Goal: Task Accomplishment & Management: Manage account settings

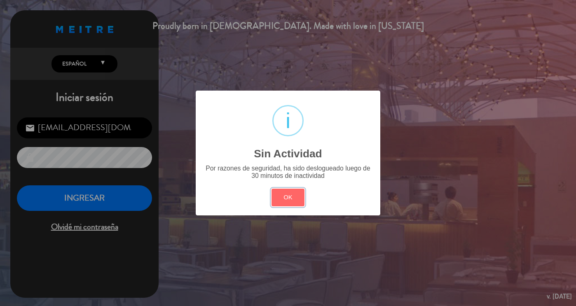
click at [272, 189] on button "OK" at bounding box center [288, 198] width 33 height 18
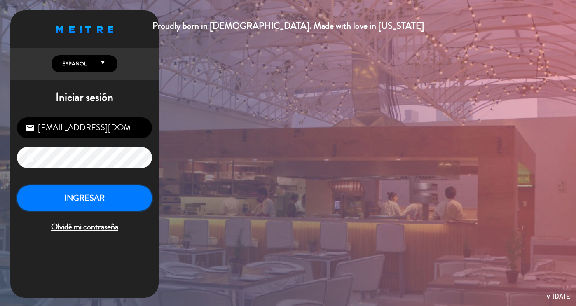
click at [133, 195] on button "INGRESAR" at bounding box center [84, 198] width 135 height 26
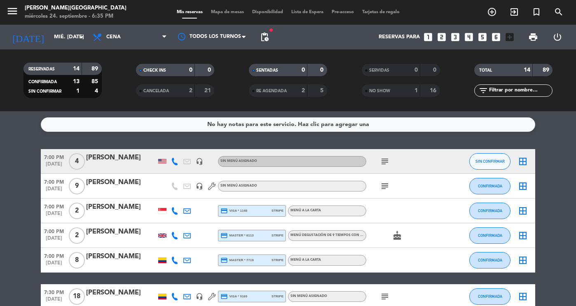
click at [112, 165] on div at bounding box center [121, 167] width 70 height 7
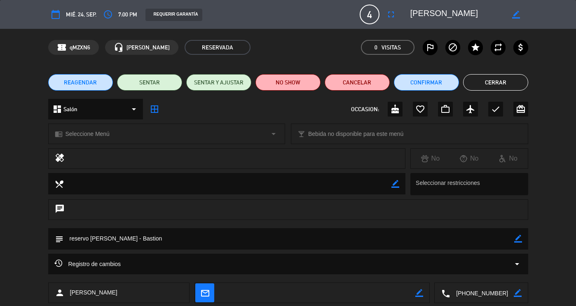
click at [520, 81] on button "Cerrar" at bounding box center [495, 82] width 65 height 16
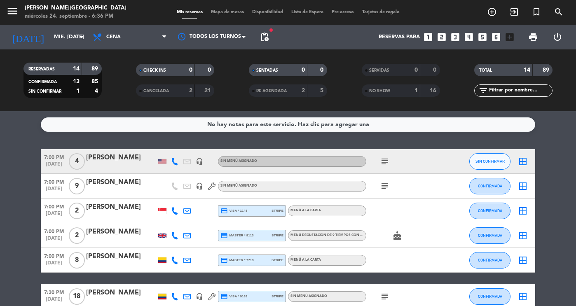
click at [388, 157] on icon "subject" at bounding box center [385, 162] width 10 height 10
click at [528, 183] on icon "border_all" at bounding box center [523, 186] width 10 height 10
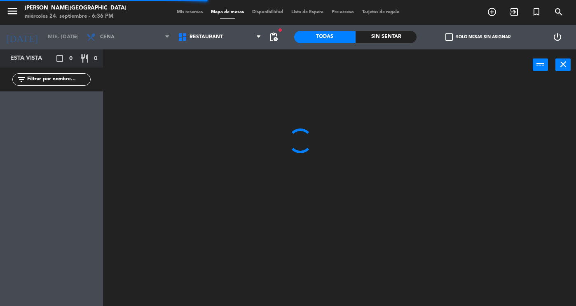
click at [561, 68] on icon "close" at bounding box center [564, 64] width 10 height 10
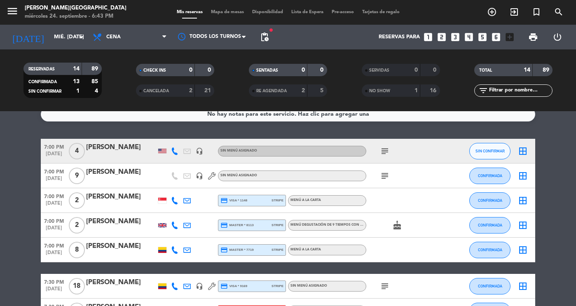
scroll to position [9, 0]
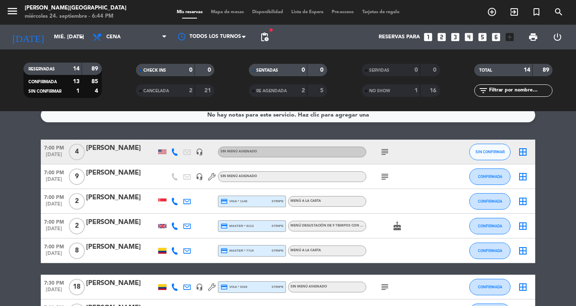
click at [118, 246] on div "[PERSON_NAME]" at bounding box center [121, 247] width 70 height 11
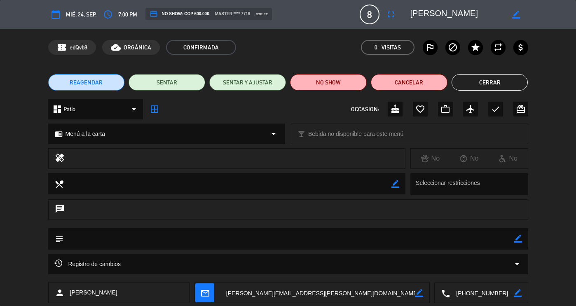
click at [477, 82] on button "Cerrar" at bounding box center [490, 82] width 77 height 16
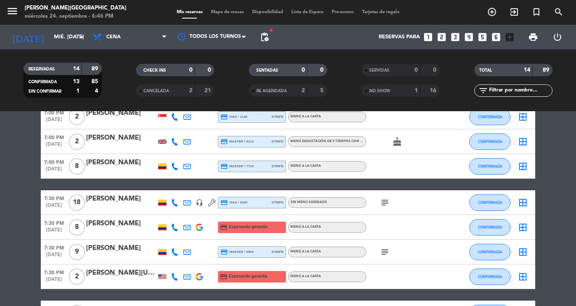
scroll to position [92, 0]
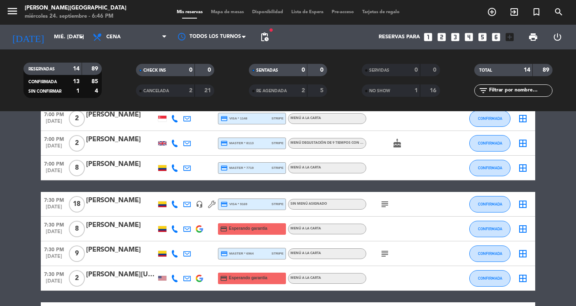
click at [468, 163] on div "7:00 PM [DATE] 8 [PERSON_NAME] credit_card master * 7719 stripe Menú a la carta…" at bounding box center [288, 168] width 495 height 25
click at [489, 167] on span "CONFIRMADA" at bounding box center [490, 168] width 24 height 5
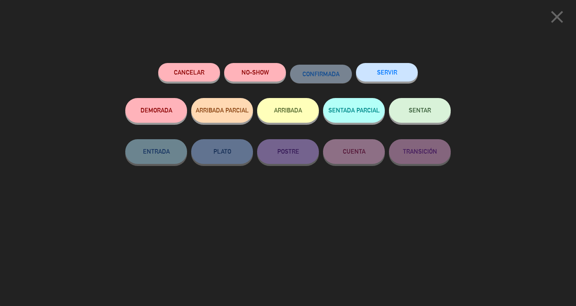
click at [403, 113] on button "SENTAR" at bounding box center [420, 110] width 62 height 25
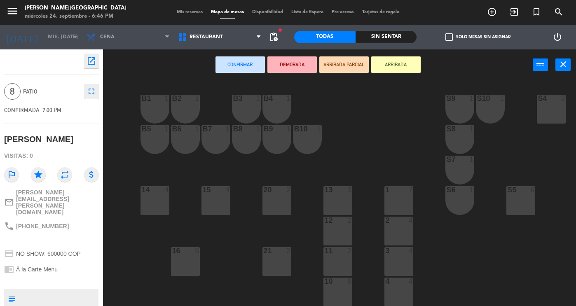
scroll to position [157, 0]
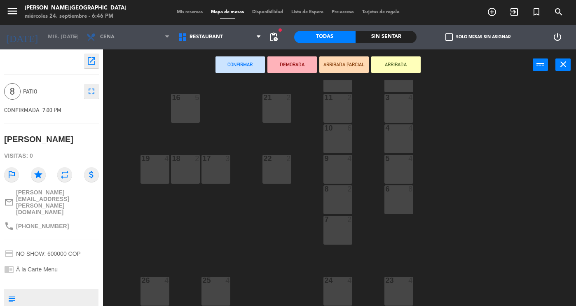
click at [399, 280] on div at bounding box center [399, 280] width 14 height 7
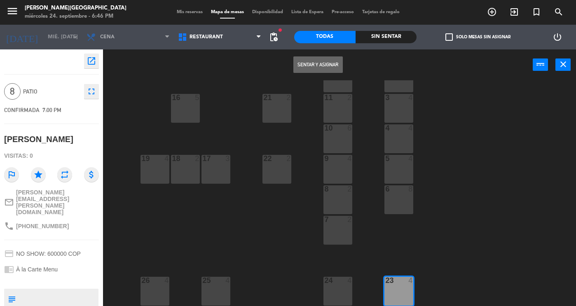
click at [340, 278] on div at bounding box center [338, 280] width 14 height 7
click at [216, 279] on div at bounding box center [216, 280] width 14 height 7
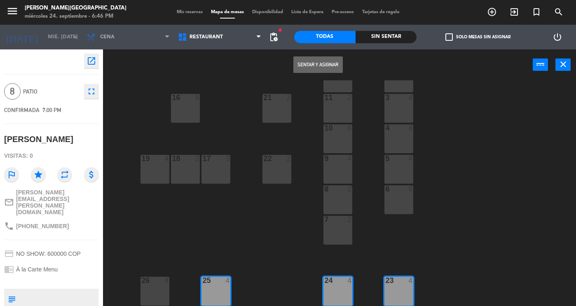
click at [310, 63] on button "Sentar y Asignar" at bounding box center [318, 64] width 49 height 16
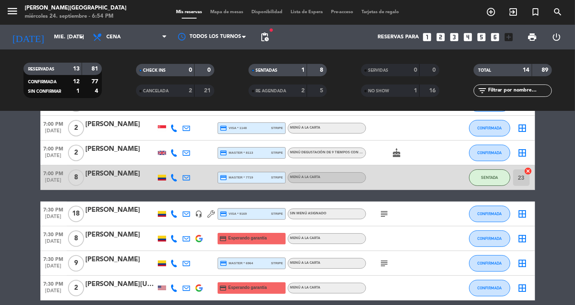
scroll to position [85, 0]
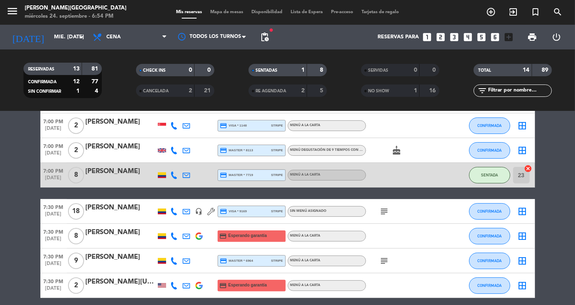
click at [384, 258] on icon "subject" at bounding box center [385, 261] width 10 height 10
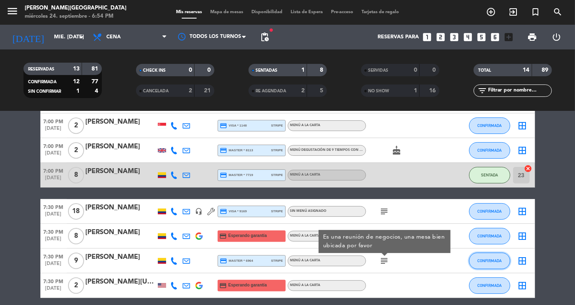
click at [503, 255] on button "CONFIRMADA" at bounding box center [489, 261] width 41 height 16
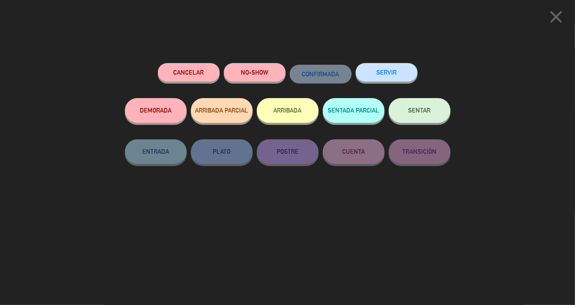
click at [426, 109] on span "SENTAR" at bounding box center [420, 110] width 22 height 7
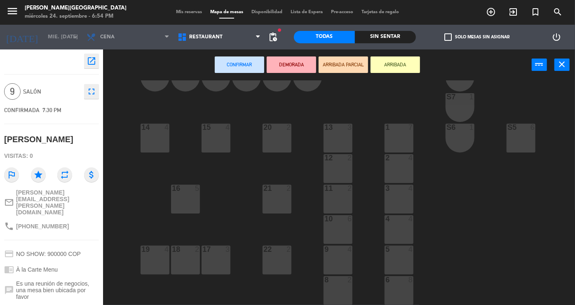
scroll to position [63, 0]
click at [390, 171] on div "2 4" at bounding box center [399, 168] width 29 height 29
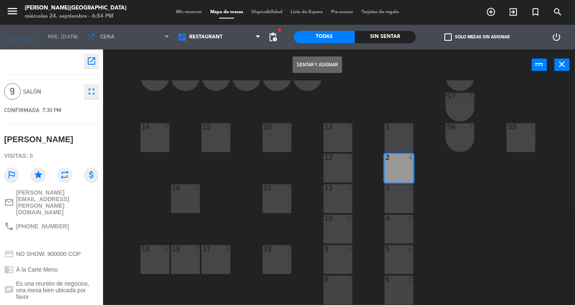
click at [386, 192] on div "3" at bounding box center [385, 187] width 0 height 7
click at [335, 142] on div "13 3" at bounding box center [338, 137] width 29 height 29
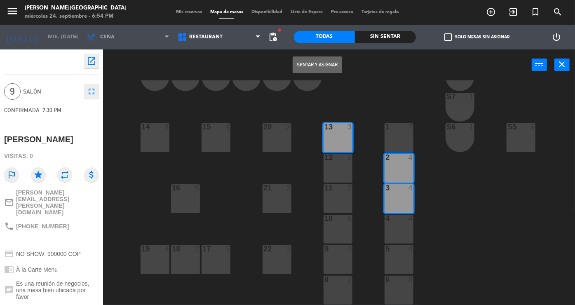
click at [312, 70] on button "Sentar y Asignar" at bounding box center [317, 64] width 49 height 16
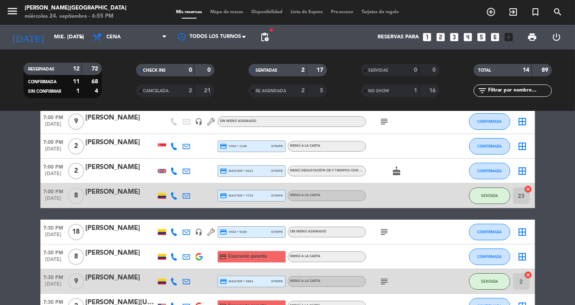
scroll to position [66, 0]
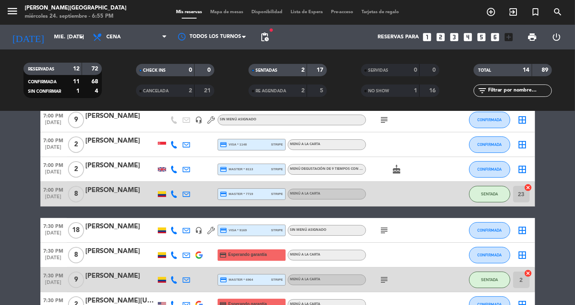
click at [508, 200] on div "SENTADA" at bounding box center [489, 194] width 41 height 24
drag, startPoint x: 508, startPoint y: 200, endPoint x: 336, endPoint y: 230, distance: 175.0
click at [336, 230] on div "7:00 PM [DATE] 4 [PERSON_NAME] headset_mic Sin menú asignado subject SIN CONFIR…" at bounding box center [287, 273] width 495 height 381
click at [26, 235] on bookings-row "7:00 PM [DATE] 4 [PERSON_NAME] headset_mic Sin menú asignado subject SIN CONFIR…" at bounding box center [287, 273] width 575 height 381
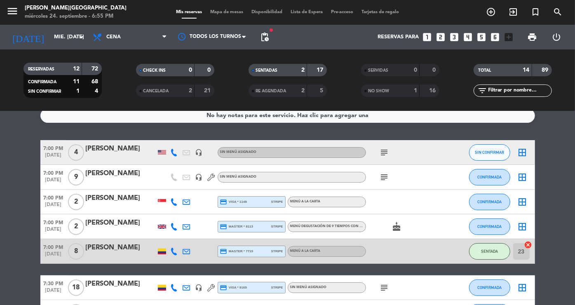
scroll to position [0, 0]
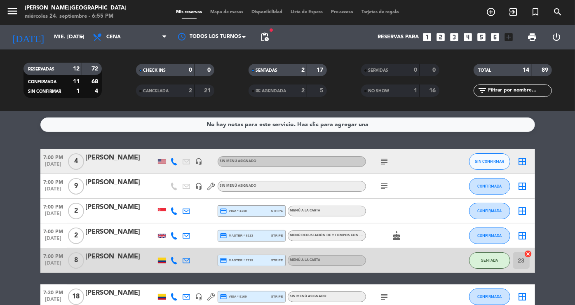
click at [308, 72] on div "SENTADAS 2 17" at bounding box center [288, 70] width 78 height 12
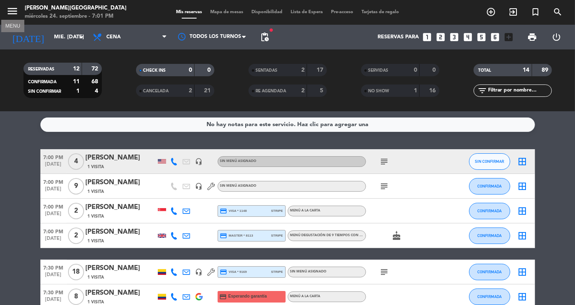
click at [9, 14] on icon "menu" at bounding box center [12, 11] width 12 height 12
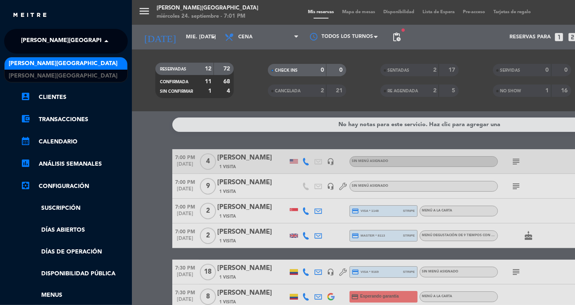
click at [42, 41] on span "[PERSON_NAME][GEOGRAPHIC_DATA]" at bounding box center [75, 41] width 109 height 17
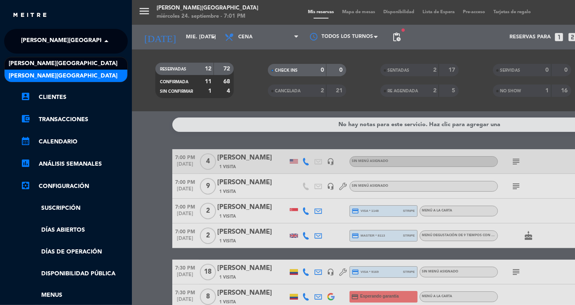
click at [61, 73] on span "[PERSON_NAME][GEOGRAPHIC_DATA]" at bounding box center [63, 75] width 109 height 9
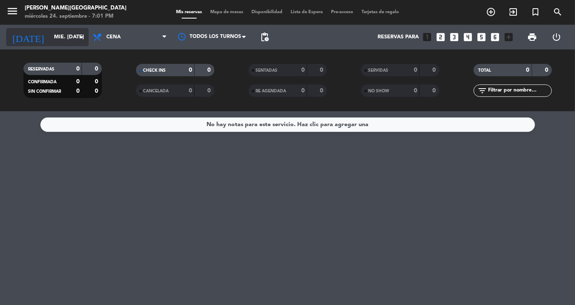
click at [73, 36] on input "mié. [DATE]" at bounding box center [85, 37] width 70 height 14
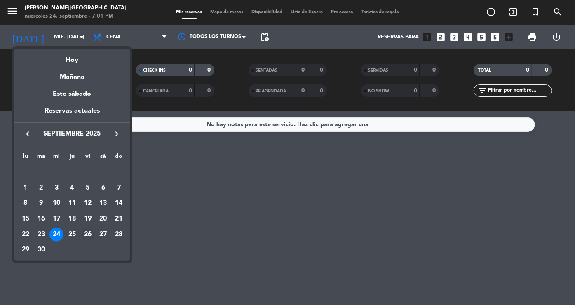
click at [90, 233] on div "26" at bounding box center [88, 235] width 14 height 14
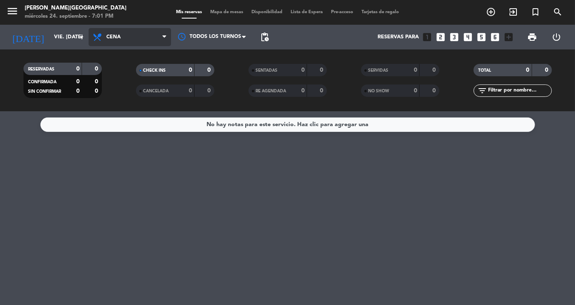
click at [136, 33] on span "Cena" at bounding box center [130, 37] width 82 height 18
click at [269, 38] on span "pending_actions" at bounding box center [265, 37] width 10 height 10
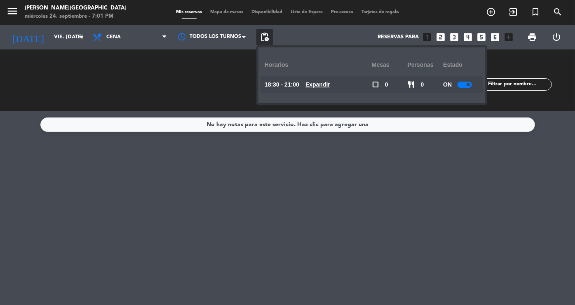
click at [462, 84] on div at bounding box center [465, 85] width 14 height 6
click at [212, 268] on div "No hay notas para este servicio. Haz clic para agregar una" at bounding box center [287, 208] width 575 height 194
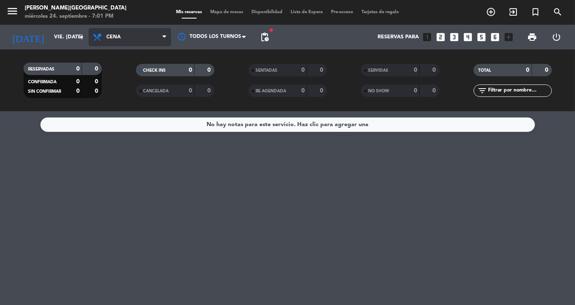
click at [141, 35] on span "Cena" at bounding box center [130, 37] width 82 height 18
click at [117, 69] on div "menu DON DIABLO [GEOGRAPHIC_DATA] miércoles 24. septiembre - 7:01 PM Mis reserv…" at bounding box center [287, 55] width 575 height 111
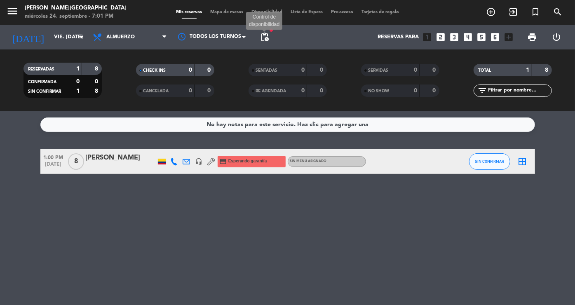
click at [266, 38] on span "pending_actions" at bounding box center [265, 37] width 10 height 10
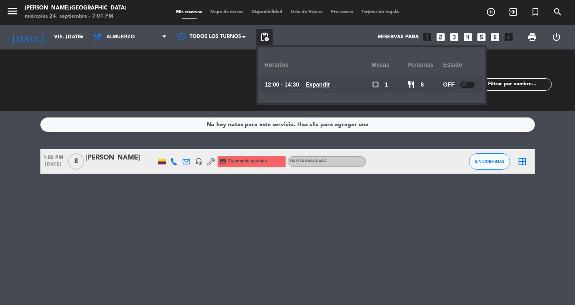
click at [114, 232] on div "No hay notas para este servicio. Haz clic para agregar una 1:00 PM [DATE] 8 [PE…" at bounding box center [287, 208] width 575 height 194
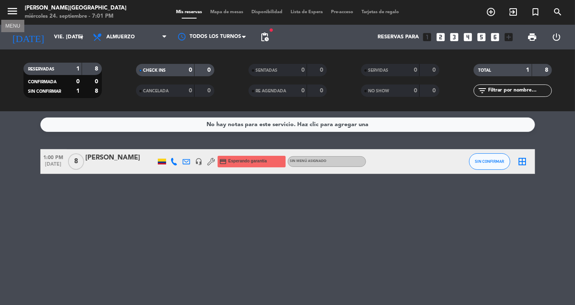
click at [11, 9] on icon "menu" at bounding box center [12, 11] width 12 height 12
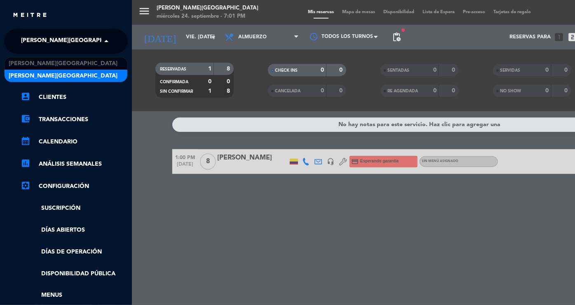
click at [56, 49] on span "[PERSON_NAME][GEOGRAPHIC_DATA]" at bounding box center [75, 41] width 109 height 17
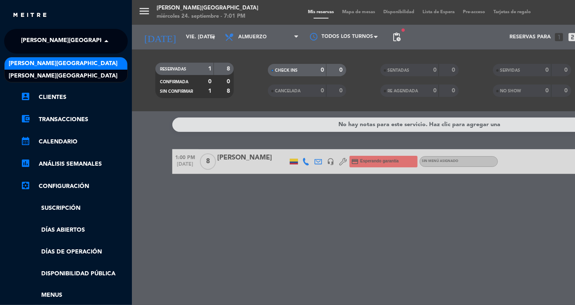
click at [58, 64] on span "[PERSON_NAME][GEOGRAPHIC_DATA]" at bounding box center [63, 63] width 109 height 9
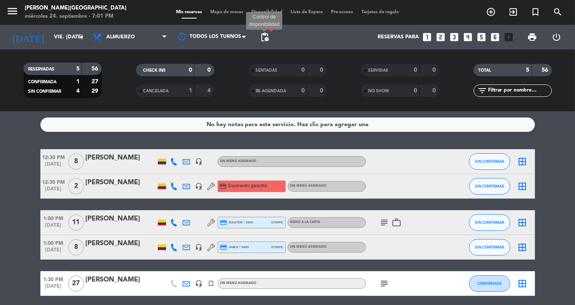
click at [263, 38] on span "pending_actions" at bounding box center [265, 37] width 10 height 10
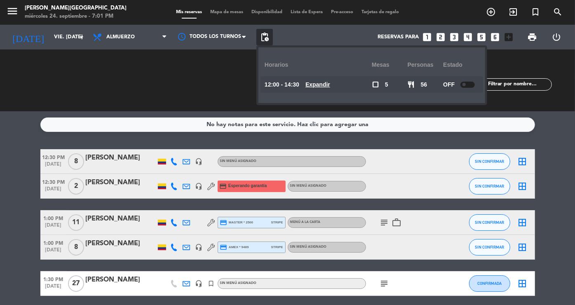
click at [567, 183] on bookings-row "12:30 PM [DATE] 8 [PERSON_NAME] headset_mic Sin menú asignado SIN CONFIRMAR bor…" at bounding box center [287, 222] width 575 height 147
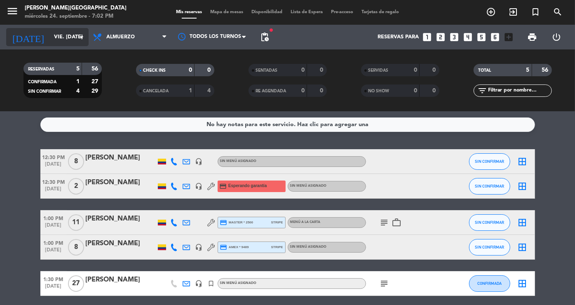
click at [64, 38] on input "vie. [DATE]" at bounding box center [85, 37] width 70 height 14
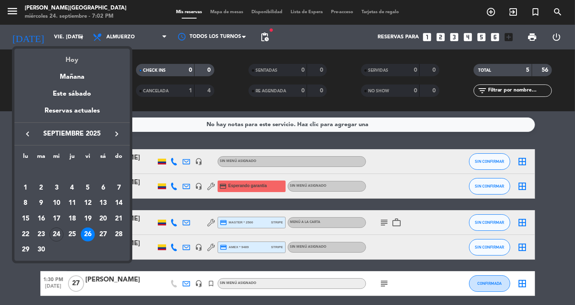
click at [75, 62] on div "Hoy" at bounding box center [71, 57] width 115 height 17
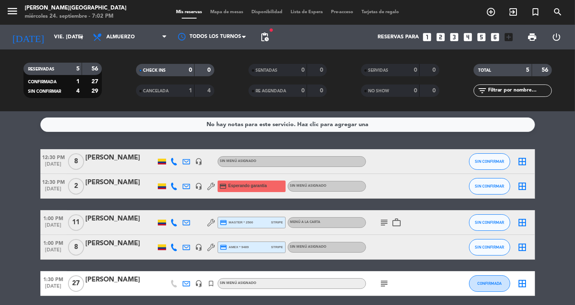
type input "mié. [DATE]"
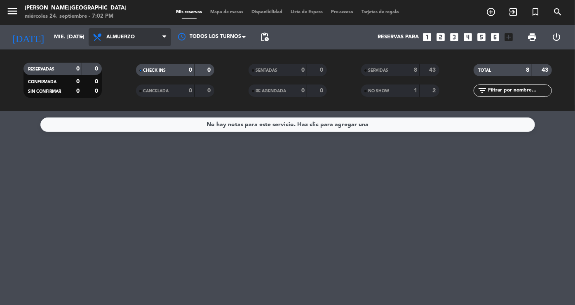
click at [133, 31] on span "Almuerzo" at bounding box center [130, 37] width 82 height 18
click at [129, 93] on div "menu [PERSON_NAME] miércoles 24. septiembre - 7:02 PM Mis reservas Mapa de mesa…" at bounding box center [287, 55] width 575 height 111
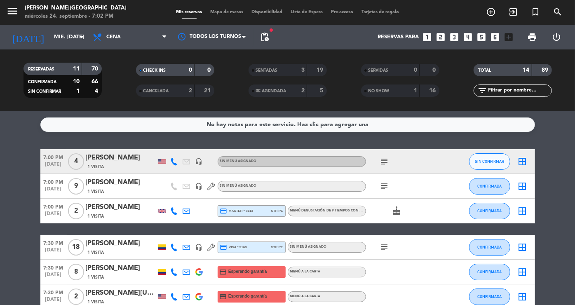
click at [559, 227] on bookings-row "7:00 PM [DATE] 4 [PERSON_NAME] 1 Visita headset_mic Sin menú asignado subject S…" at bounding box center [287, 302] width 575 height 307
click at [552, 200] on bookings-row "7:00 PM [DATE] 4 [PERSON_NAME] 1 Visita headset_mic Sin menú asignado subject S…" at bounding box center [287, 302] width 575 height 307
click at [384, 161] on icon "subject" at bounding box center [385, 162] width 10 height 10
click at [385, 185] on icon "subject" at bounding box center [385, 186] width 10 height 10
click at [384, 161] on icon "subject" at bounding box center [385, 162] width 10 height 10
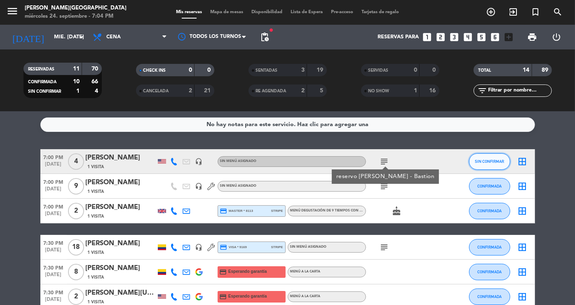
click at [480, 165] on button "SIN CONFIRMAR" at bounding box center [489, 161] width 41 height 16
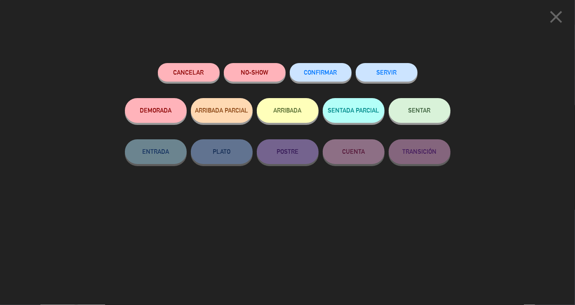
click at [423, 113] on span "SENTAR" at bounding box center [420, 110] width 22 height 7
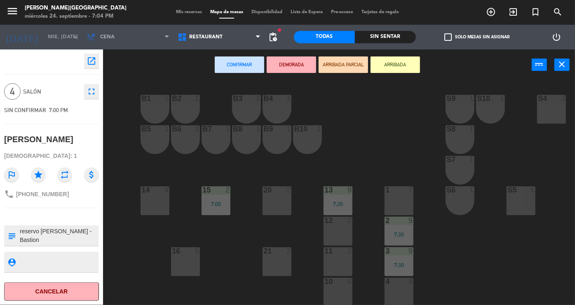
click at [235, 272] on div "B1 1 B2 1 B3 1 B4 1 S9 1 S10 1 S4 3 S3 3 B5 1 B6 1 B7 1 B8 1 B9 1 B10 1 S8 1 S7…" at bounding box center [342, 192] width 466 height 225
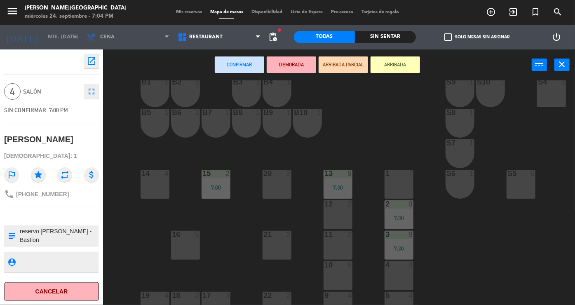
scroll to position [82, 0]
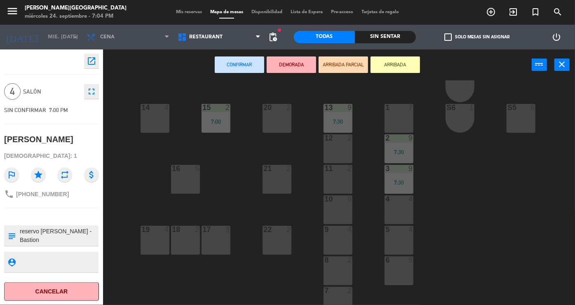
click at [219, 236] on div "17 3" at bounding box center [216, 240] width 29 height 29
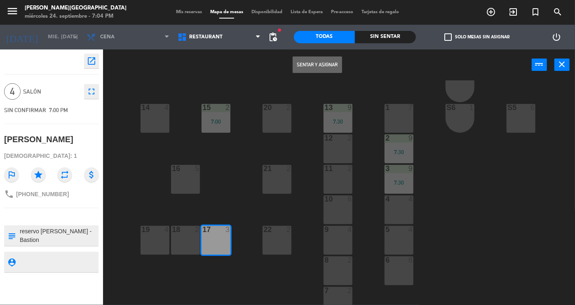
click at [317, 68] on button "Sentar y Asignar" at bounding box center [317, 64] width 49 height 16
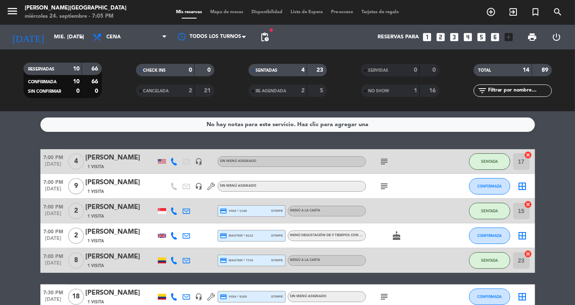
click at [383, 294] on icon "subject" at bounding box center [385, 297] width 10 height 10
click at [494, 231] on button "CONFIRMADA" at bounding box center [489, 236] width 41 height 16
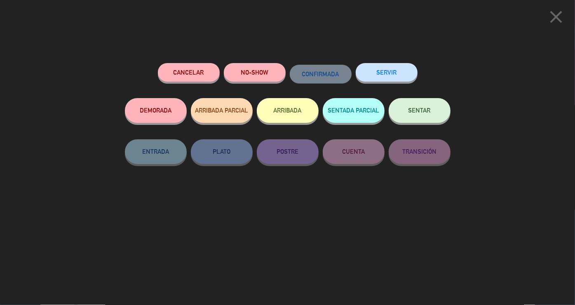
click at [426, 113] on span "SENTAR" at bounding box center [420, 110] width 22 height 7
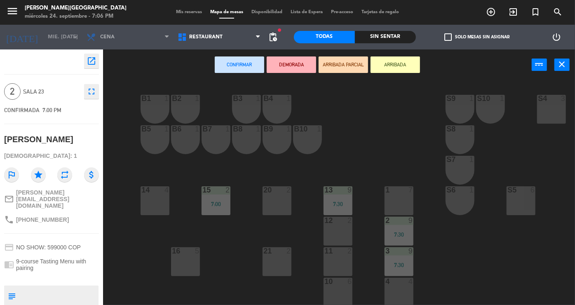
click at [336, 231] on div "12 2" at bounding box center [338, 231] width 29 height 29
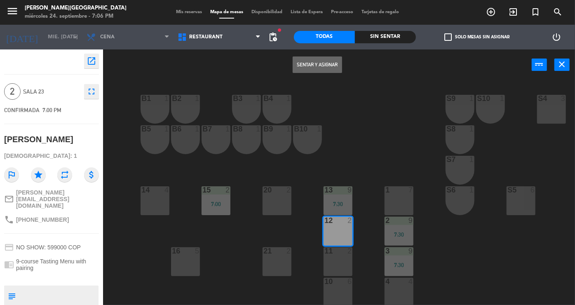
click at [322, 66] on button "Sentar y Asignar" at bounding box center [317, 64] width 49 height 16
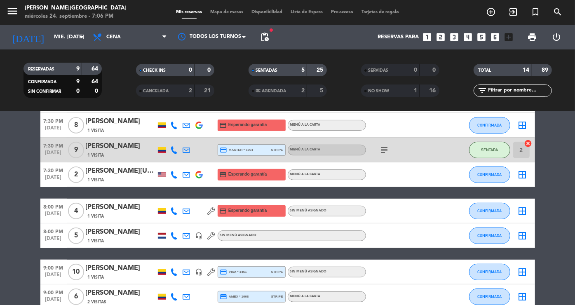
scroll to position [198, 0]
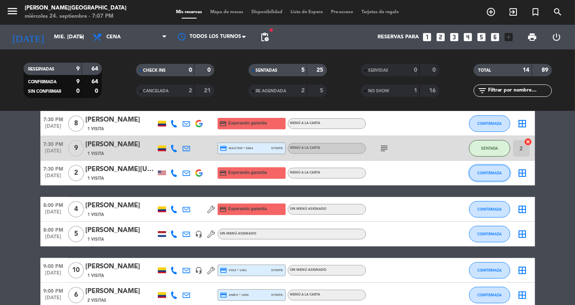
click at [490, 176] on button "CONFIRMADA" at bounding box center [489, 173] width 41 height 16
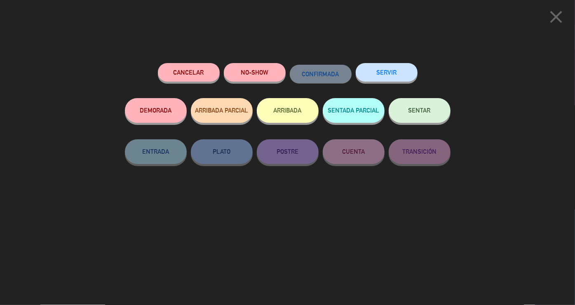
click at [426, 111] on span "SENTAR" at bounding box center [420, 110] width 22 height 7
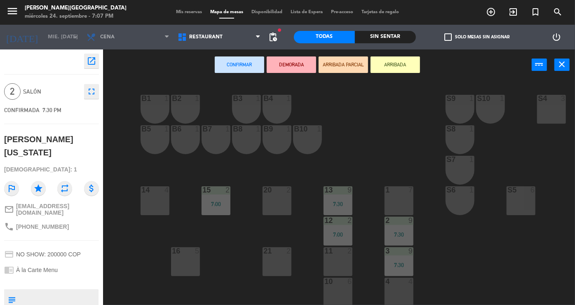
click at [235, 260] on div "B1 1 B2 1 B3 1 B4 1 S9 1 S10 1 S4 3 S3 3 B5 1 B6 1 B7 1 B8 1 B9 1 B10 1 S8 1 S7…" at bounding box center [342, 192] width 466 height 225
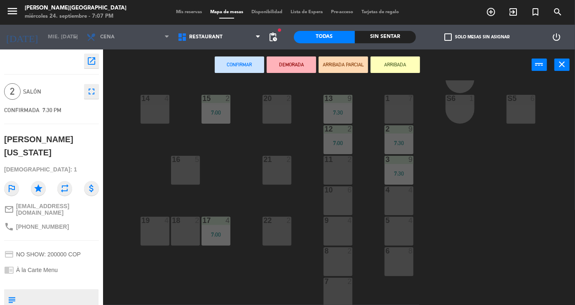
scroll to position [99, 0]
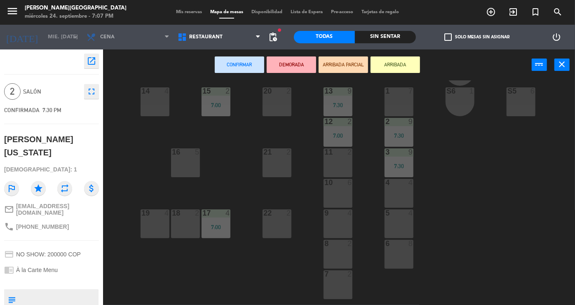
click at [185, 221] on div "18 2" at bounding box center [185, 223] width 29 height 29
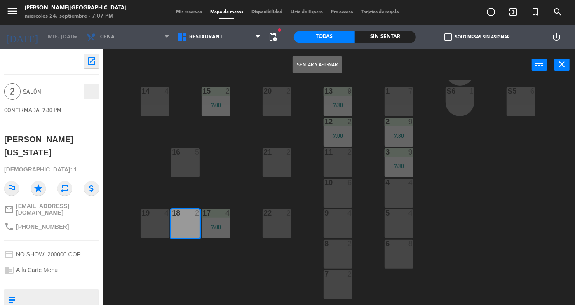
click at [314, 62] on button "Sentar y Asignar" at bounding box center [317, 64] width 49 height 16
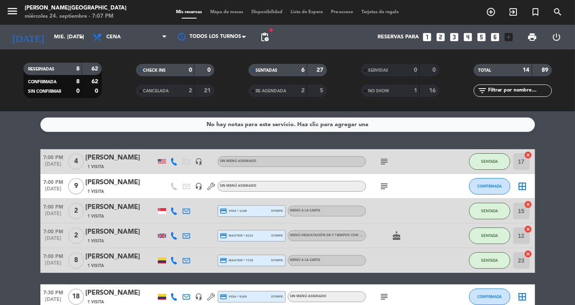
click at [380, 185] on icon "subject" at bounding box center [385, 186] width 10 height 10
click at [106, 185] on div "[PERSON_NAME]" at bounding box center [121, 182] width 70 height 11
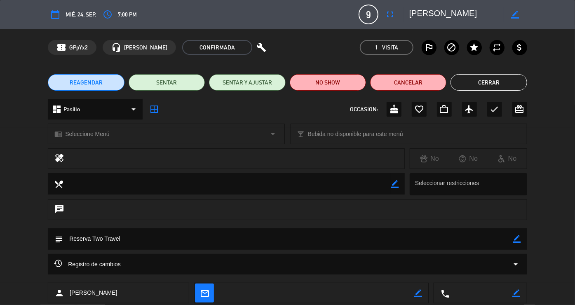
drag, startPoint x: 458, startPoint y: 10, endPoint x: 409, endPoint y: 9, distance: 48.2
click at [409, 9] on textarea at bounding box center [456, 14] width 94 height 15
click at [502, 75] on button "Cerrar" at bounding box center [489, 82] width 76 height 16
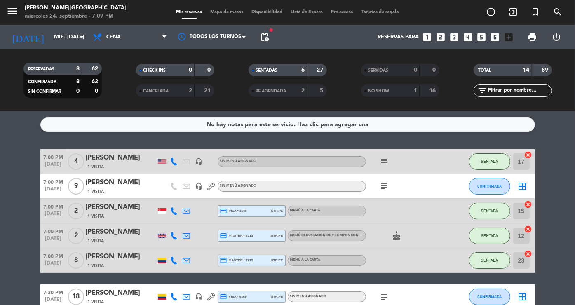
click at [510, 11] on icon "exit_to_app" at bounding box center [513, 12] width 10 height 10
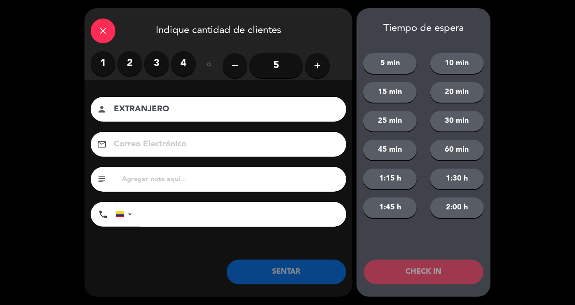
type input "EXTRANJERO"
click at [96, 63] on label "1" at bounding box center [103, 63] width 25 height 25
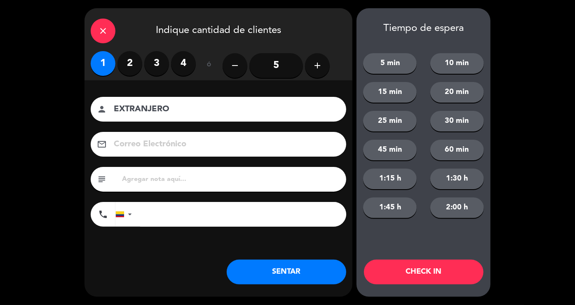
click at [315, 269] on button "SENTAR" at bounding box center [287, 272] width 120 height 25
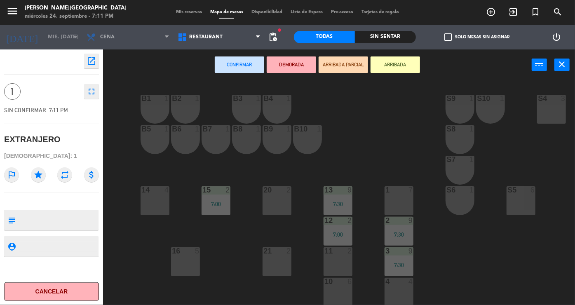
click at [268, 139] on div "B9 1" at bounding box center [277, 139] width 29 height 29
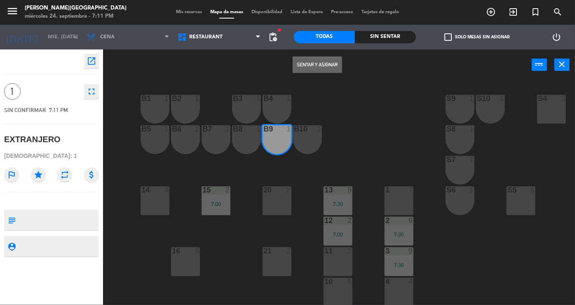
click at [263, 139] on div "B9 1" at bounding box center [277, 139] width 29 height 29
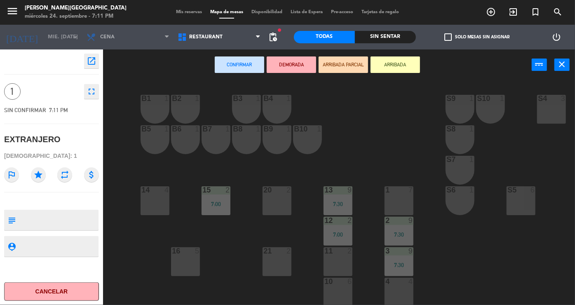
click at [250, 137] on div "B8 1" at bounding box center [246, 139] width 29 height 29
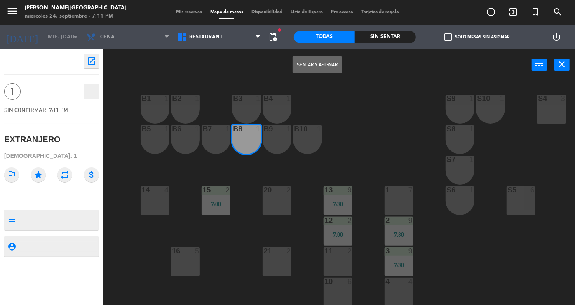
click at [323, 66] on button "Sentar y Asignar" at bounding box center [317, 64] width 49 height 16
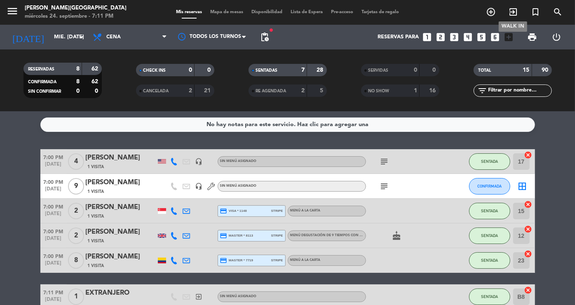
click at [514, 13] on icon "exit_to_app" at bounding box center [513, 12] width 10 height 10
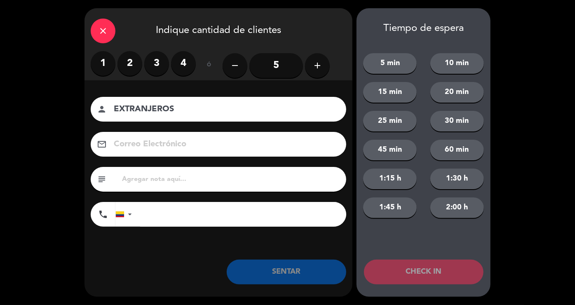
type input "EXTRANJEROS"
click at [134, 61] on label "2" at bounding box center [129, 63] width 25 height 25
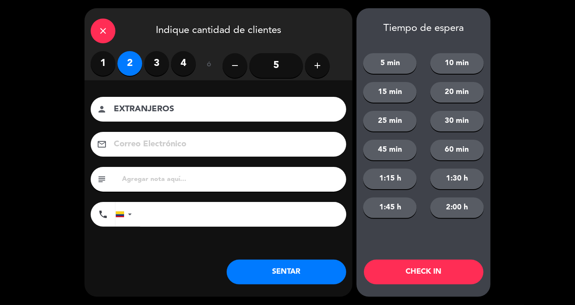
click at [282, 268] on button "SENTAR" at bounding box center [287, 272] width 120 height 25
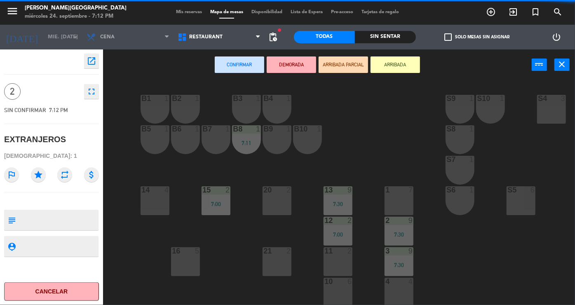
click at [152, 141] on div "B5 1" at bounding box center [155, 139] width 29 height 29
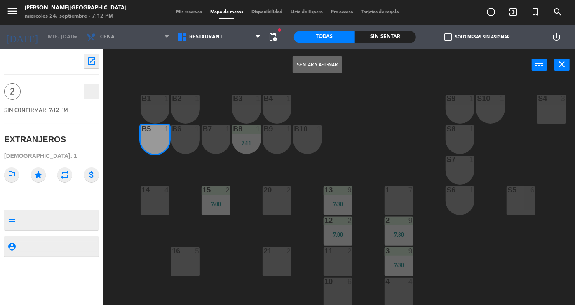
click at [183, 142] on div "B6 1" at bounding box center [185, 139] width 29 height 29
click at [320, 65] on button "Sentar y Asignar" at bounding box center [317, 64] width 49 height 16
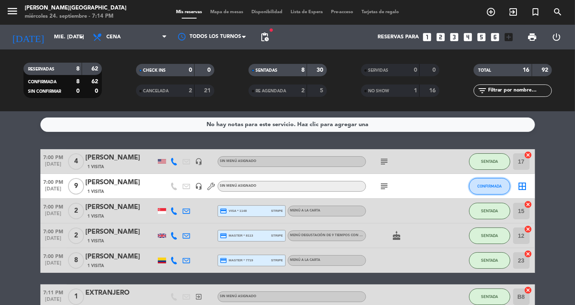
click at [497, 193] on button "CONFIRMADA" at bounding box center [489, 186] width 41 height 16
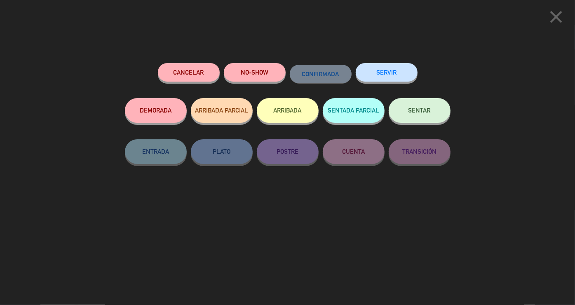
click at [430, 122] on button "SENTAR" at bounding box center [420, 110] width 62 height 25
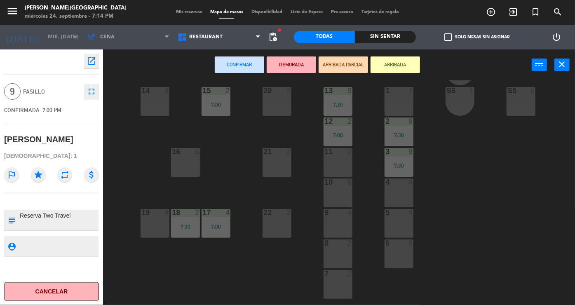
scroll to position [105, 0]
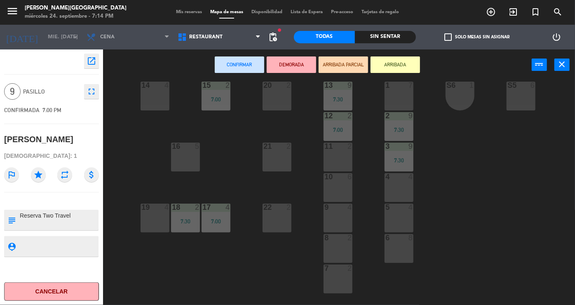
click at [397, 191] on div "4 4" at bounding box center [399, 187] width 29 height 29
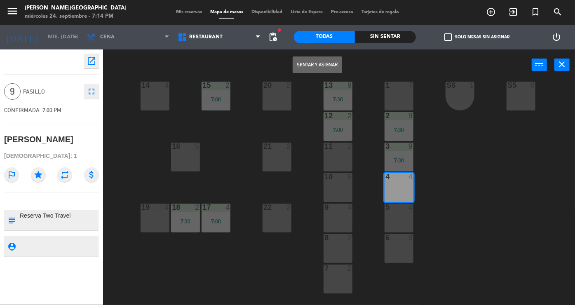
click at [401, 223] on div "5 4" at bounding box center [399, 218] width 29 height 29
click at [345, 250] on div "8 2" at bounding box center [338, 248] width 29 height 29
click at [343, 292] on div "7 2" at bounding box center [338, 279] width 29 height 29
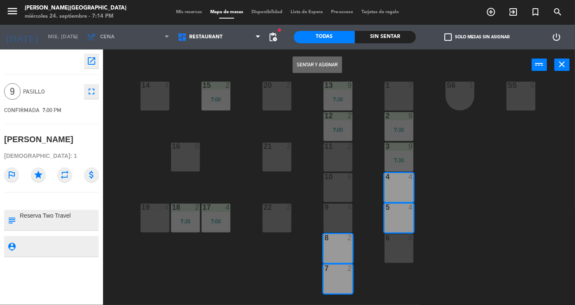
click at [327, 70] on button "Sentar y Asignar" at bounding box center [317, 64] width 49 height 16
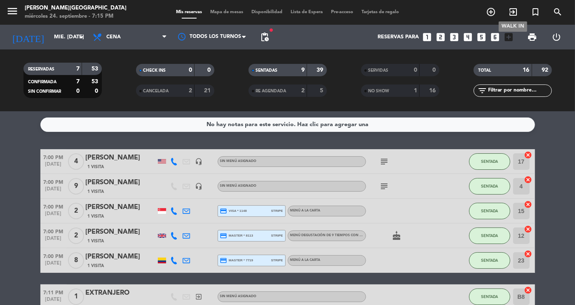
click at [515, 12] on icon "exit_to_app" at bounding box center [513, 12] width 10 height 10
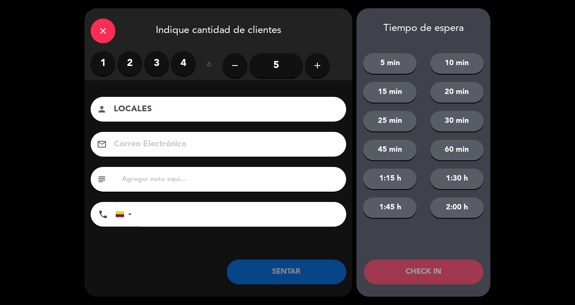
type input "LOCALES"
click at [131, 70] on label "2" at bounding box center [129, 63] width 25 height 25
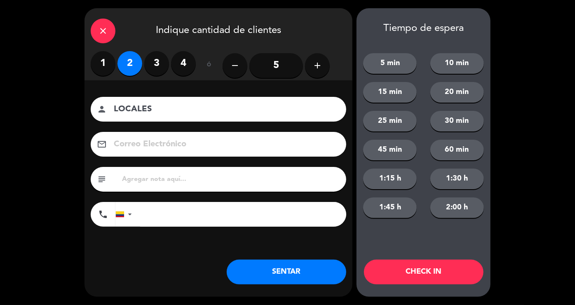
click at [279, 265] on button "SENTAR" at bounding box center [287, 272] width 120 height 25
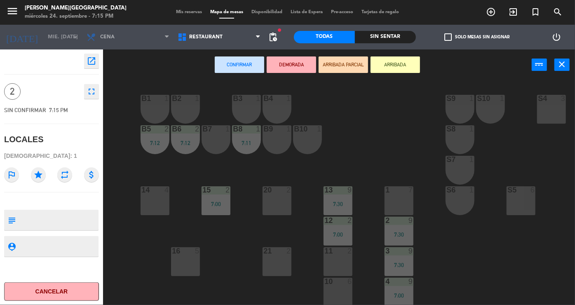
click at [282, 147] on div "B9 1" at bounding box center [277, 139] width 29 height 29
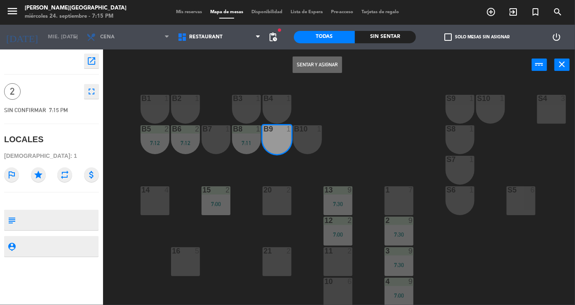
click at [306, 153] on div "B10 1" at bounding box center [307, 139] width 29 height 29
click at [327, 71] on button "Sentar y Asignar" at bounding box center [317, 64] width 49 height 16
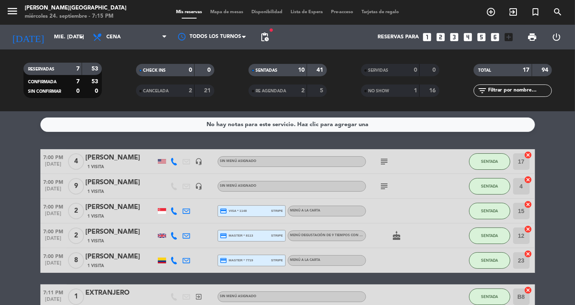
click at [296, 69] on div "10" at bounding box center [296, 70] width 16 height 9
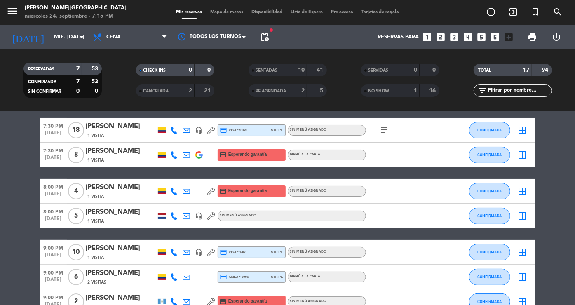
scroll to position [35, 0]
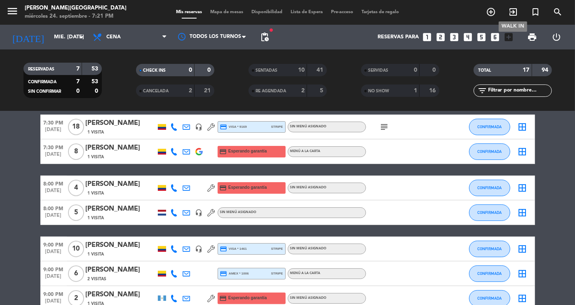
click at [518, 11] on icon "exit_to_app" at bounding box center [513, 12] width 10 height 10
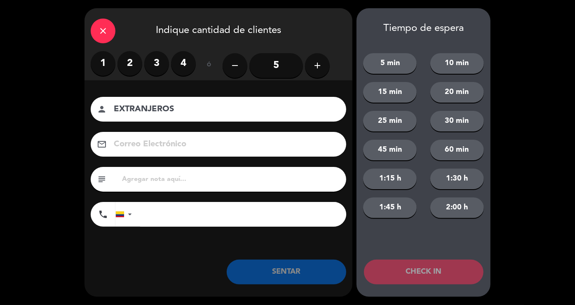
type input "EXTRANJEROS"
click at [130, 58] on label "2" at bounding box center [129, 63] width 25 height 25
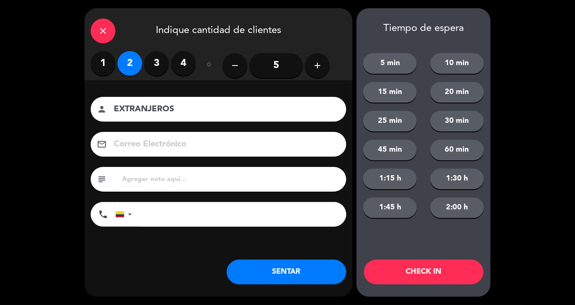
click at [262, 272] on button "SENTAR" at bounding box center [287, 272] width 120 height 25
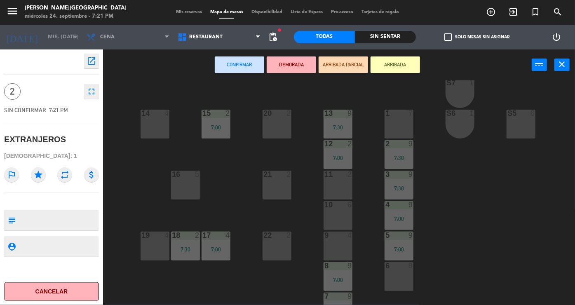
scroll to position [77, 0]
click at [267, 248] on div "22 2" at bounding box center [277, 245] width 29 height 29
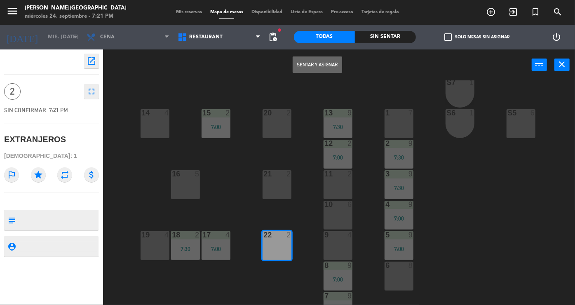
click at [308, 68] on button "Sentar y Asignar" at bounding box center [317, 64] width 49 height 16
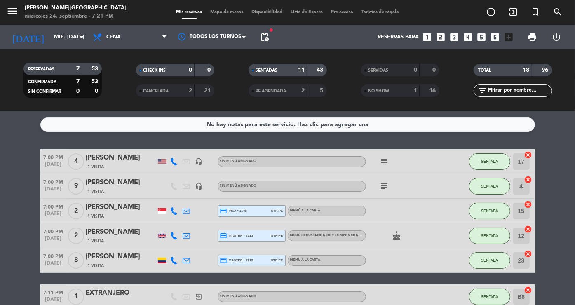
click at [308, 68] on div "SENTADAS 11 43" at bounding box center [288, 70] width 78 height 12
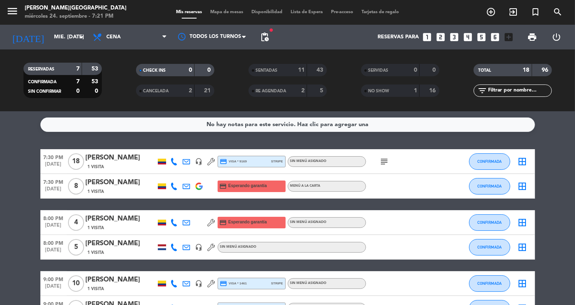
click at [385, 162] on icon "subject" at bounding box center [385, 162] width 10 height 10
click at [120, 161] on div "[PERSON_NAME]" at bounding box center [121, 158] width 70 height 11
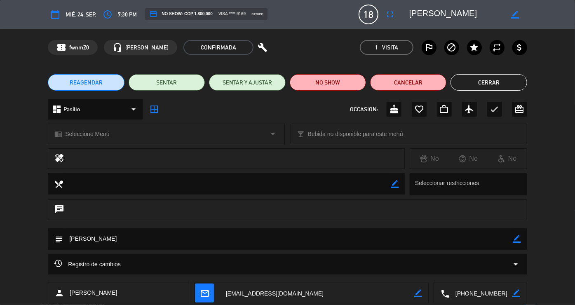
drag, startPoint x: 479, startPoint y: 15, endPoint x: 405, endPoint y: 16, distance: 74.2
click at [405, 16] on div "border_color" at bounding box center [466, 14] width 124 height 15
drag, startPoint x: 502, startPoint y: 293, endPoint x: 424, endPoint y: 288, distance: 77.7
click at [424, 288] on div "person [PERSON_NAME] mail_outline border_color local_phone border_color" at bounding box center [287, 293] width 479 height 21
click at [491, 85] on button "Cerrar" at bounding box center [489, 82] width 76 height 16
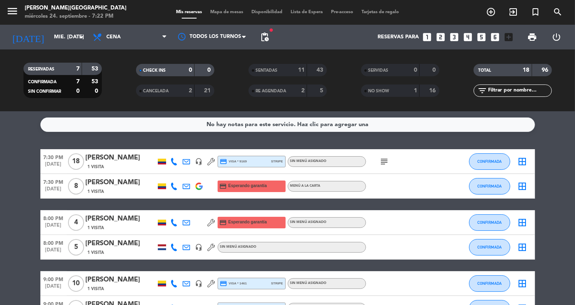
click at [212, 161] on icon at bounding box center [211, 161] width 7 height 7
click at [130, 157] on div "[PERSON_NAME]" at bounding box center [121, 158] width 70 height 11
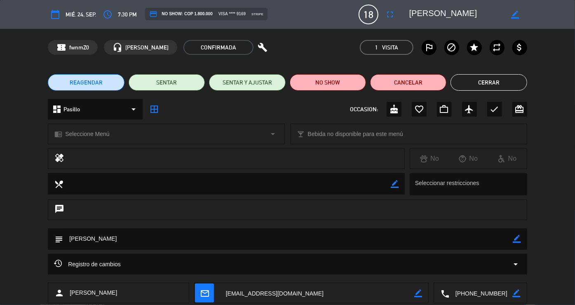
click at [205, 274] on div "Registro de cambios arrow_drop_down" at bounding box center [287, 264] width 479 height 21
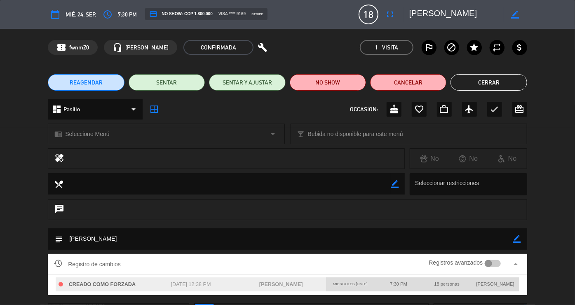
click at [205, 274] on div "Registro de cambios Registros avanzados arrow_drop_up" at bounding box center [287, 264] width 479 height 21
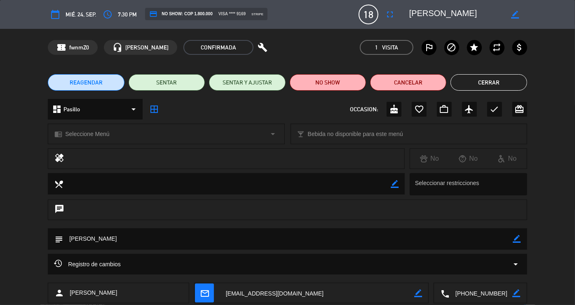
click at [205, 274] on div "Registro de cambios arrow_drop_down" at bounding box center [287, 264] width 479 height 21
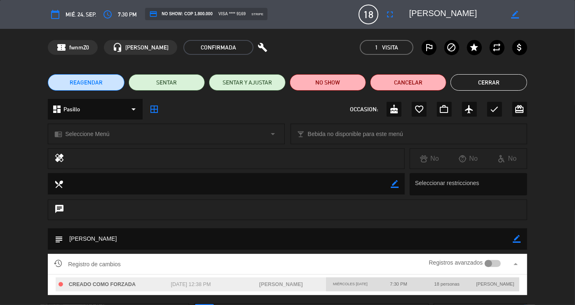
click at [256, 161] on div at bounding box center [234, 159] width 328 height 12
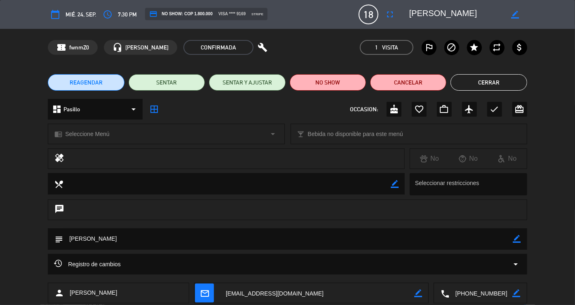
click at [460, 82] on button "Cerrar" at bounding box center [489, 82] width 76 height 16
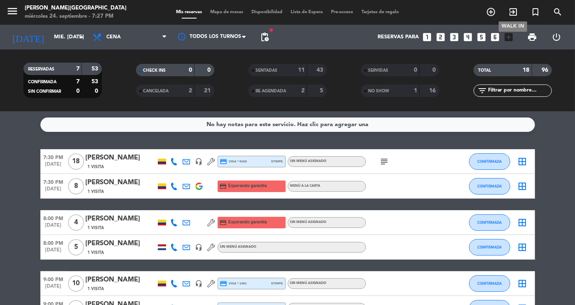
click at [514, 11] on icon "exit_to_app" at bounding box center [513, 12] width 10 height 10
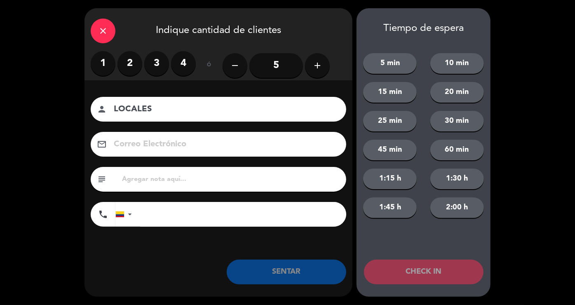
type input "LOCALES"
click at [130, 61] on label "2" at bounding box center [129, 63] width 25 height 25
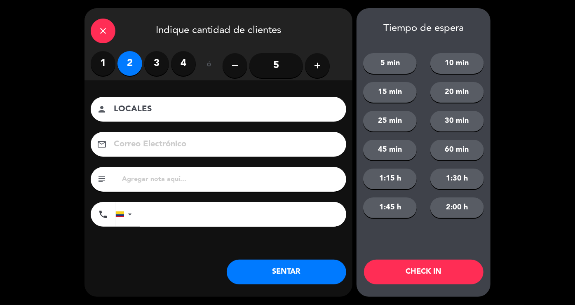
click at [267, 265] on button "SENTAR" at bounding box center [287, 272] width 120 height 25
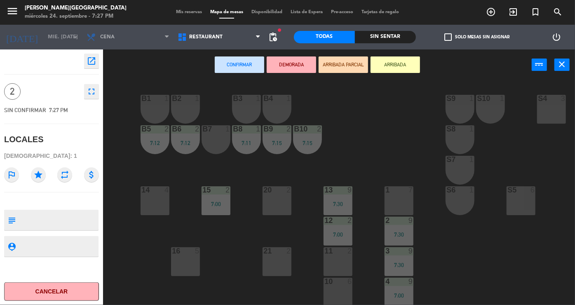
click at [167, 108] on div "B1 1" at bounding box center [155, 109] width 29 height 29
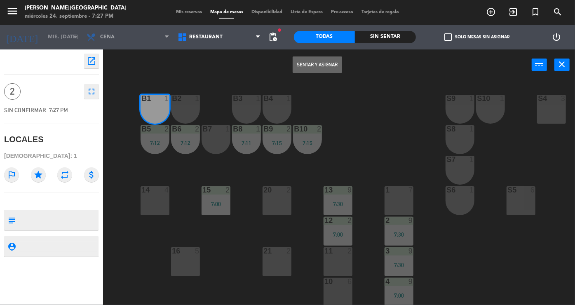
click at [179, 108] on div "B2 1" at bounding box center [185, 109] width 29 height 29
click at [319, 59] on button "Sentar y Asignar" at bounding box center [317, 64] width 49 height 16
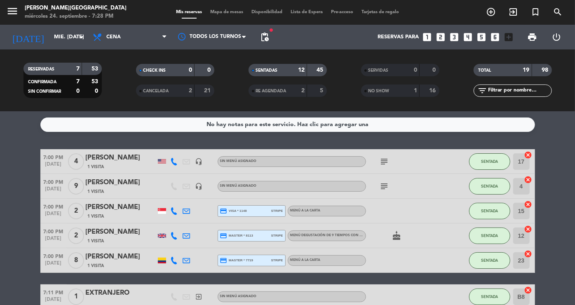
click at [286, 66] on div "SENTADAS" at bounding box center [270, 70] width 38 height 9
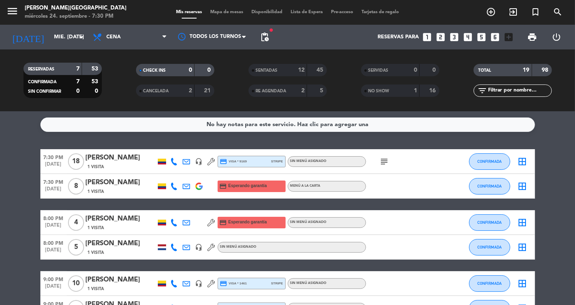
click at [126, 164] on div "1 Visita" at bounding box center [121, 166] width 70 height 7
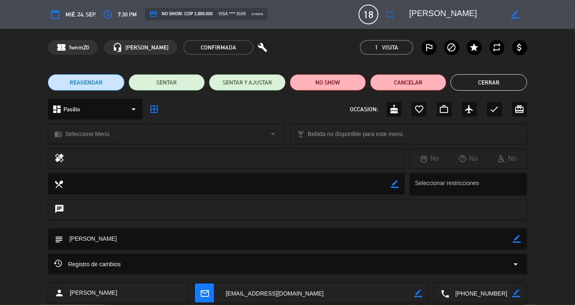
click at [474, 77] on button "Cerrar" at bounding box center [489, 82] width 76 height 16
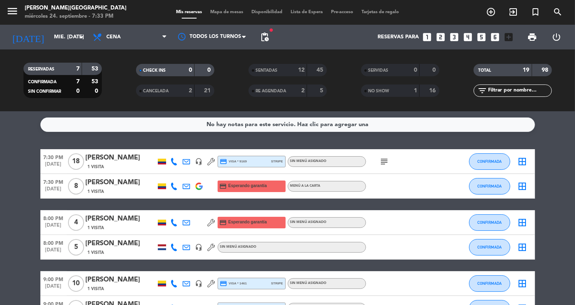
click at [554, 228] on bookings-row "7:30 PM [DATE] [PERSON_NAME] 1 Visita headset_mic credit_card visa * 9169 strip…" at bounding box center [287, 247] width 575 height 196
click at [392, 68] on div "SERVIDAS" at bounding box center [382, 70] width 38 height 9
click at [552, 213] on bookings-row "7:30 PM [DATE] [PERSON_NAME] 1 Visita headset_mic credit_card visa * 9169 strip…" at bounding box center [287, 247] width 575 height 196
click at [270, 71] on span "SENTADAS" at bounding box center [267, 70] width 22 height 4
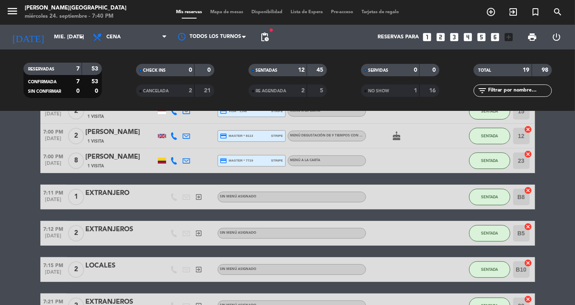
scroll to position [115, 0]
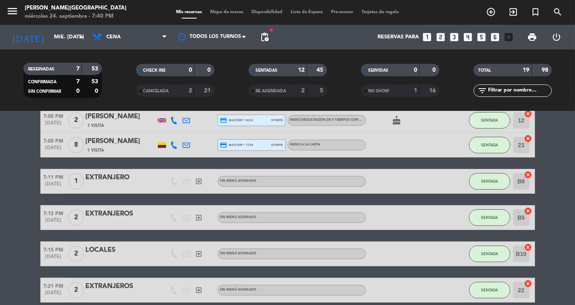
click at [528, 136] on icon "cancel" at bounding box center [528, 138] width 8 height 8
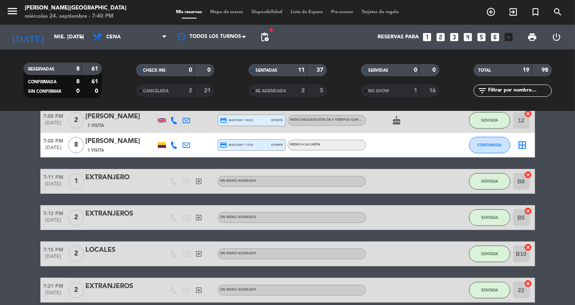
click at [106, 143] on div "[PERSON_NAME]" at bounding box center [121, 141] width 70 height 11
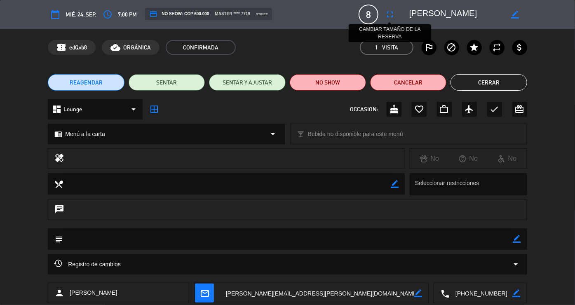
click at [391, 13] on icon "fullscreen" at bounding box center [390, 14] width 10 height 10
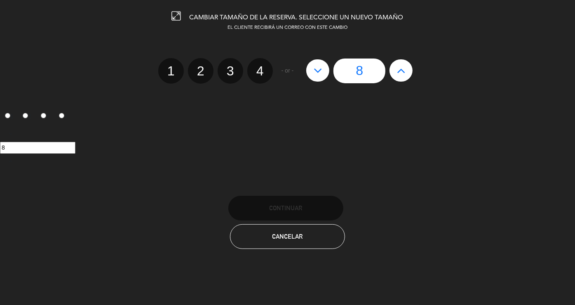
click at [403, 71] on icon at bounding box center [401, 70] width 9 height 13
type input "9"
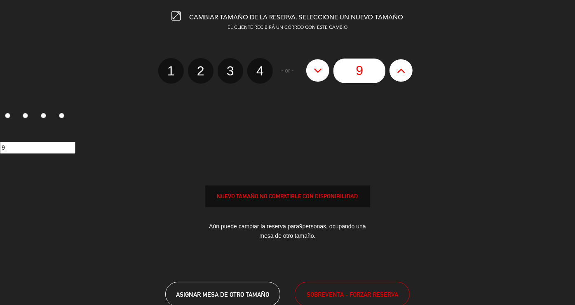
click at [403, 71] on icon at bounding box center [401, 70] width 9 height 13
type input "10"
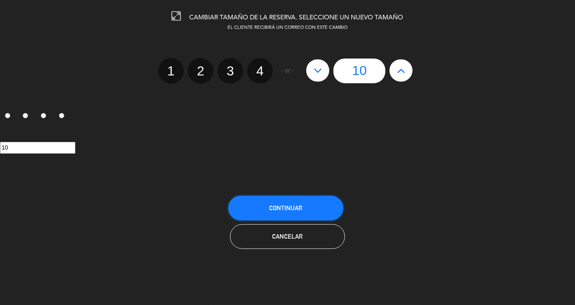
click at [308, 204] on button "Continuar" at bounding box center [285, 208] width 115 height 25
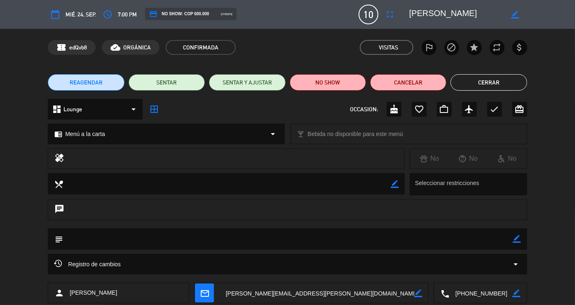
click at [493, 82] on button "Cerrar" at bounding box center [489, 82] width 76 height 16
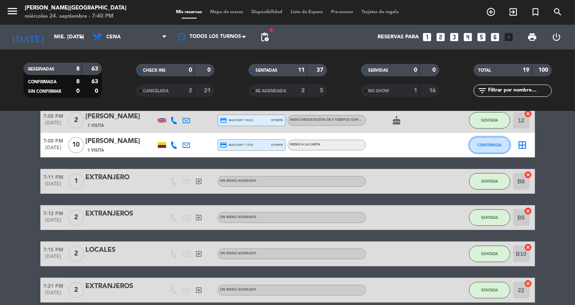
click at [495, 144] on span "CONFIRMADA" at bounding box center [489, 145] width 24 height 5
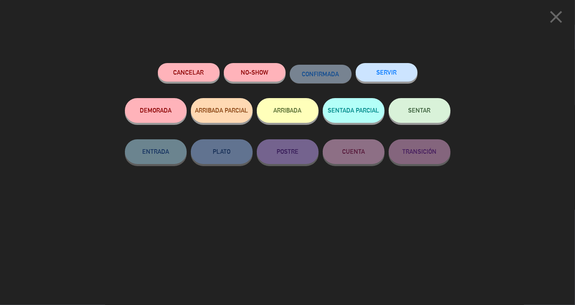
click at [429, 121] on button "SENTAR" at bounding box center [420, 110] width 62 height 25
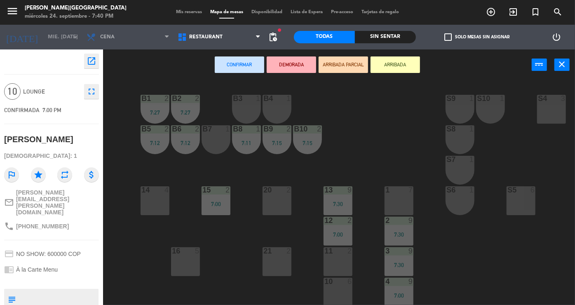
click at [307, 249] on div "B1 2 7:27 B2 2 7:27 B3 1 B4 1 S9 1 S10 1 S4 3 S3 3 B5 2 7:12 B6 2 7:12 B7 1 B8 …" at bounding box center [342, 192] width 466 height 225
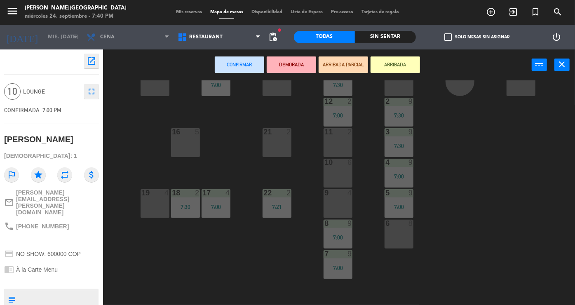
scroll to position [159, 0]
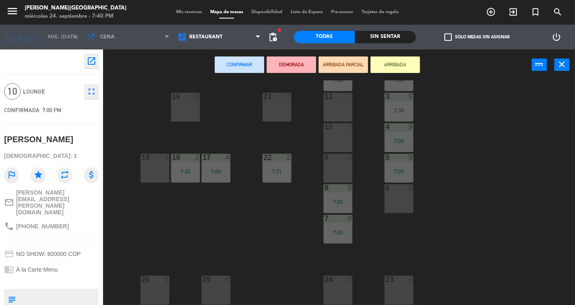
click at [401, 290] on div "23 4" at bounding box center [399, 290] width 29 height 29
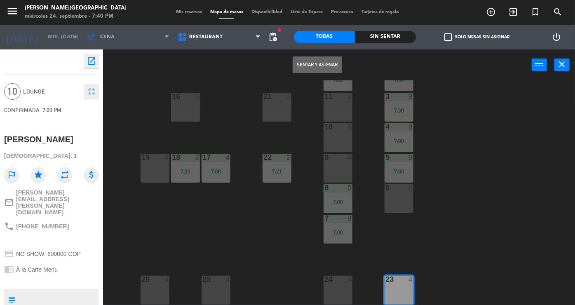
click at [341, 285] on div "24 4" at bounding box center [338, 290] width 29 height 29
click at [213, 282] on div "25 4" at bounding box center [216, 290] width 29 height 29
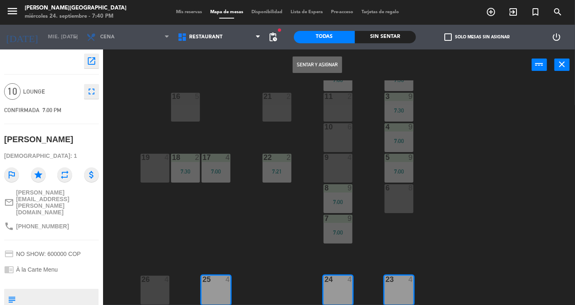
click at [311, 66] on button "Sentar y Asignar" at bounding box center [317, 64] width 49 height 16
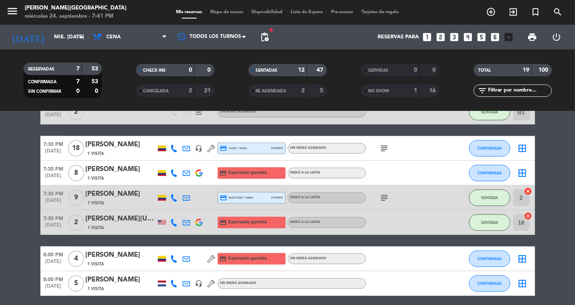
scroll to position [280, 0]
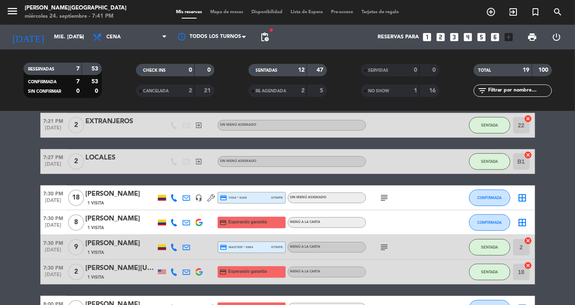
click at [101, 198] on div "[PERSON_NAME]" at bounding box center [121, 194] width 70 height 11
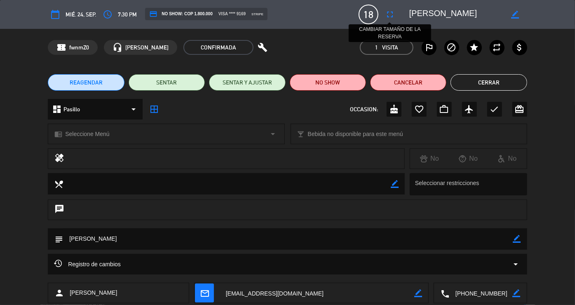
click at [387, 18] on icon "fullscreen" at bounding box center [390, 14] width 10 height 10
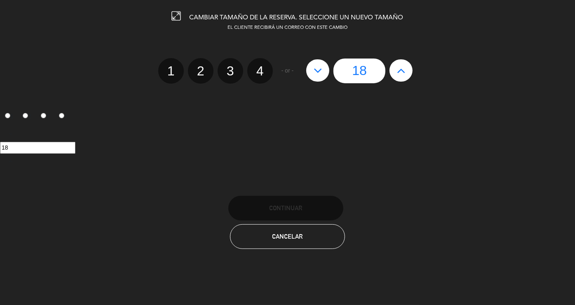
click at [395, 75] on button at bounding box center [401, 70] width 23 height 22
type input "19"
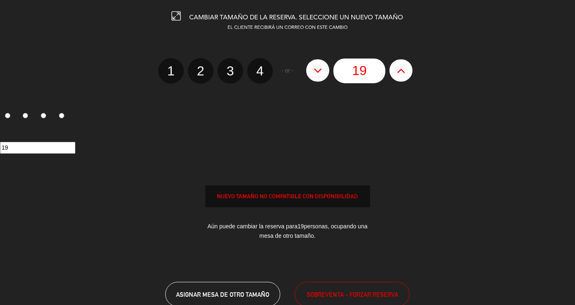
click at [395, 75] on button at bounding box center [401, 70] width 23 height 22
type input "20"
click at [395, 75] on button at bounding box center [401, 70] width 23 height 22
type input "21"
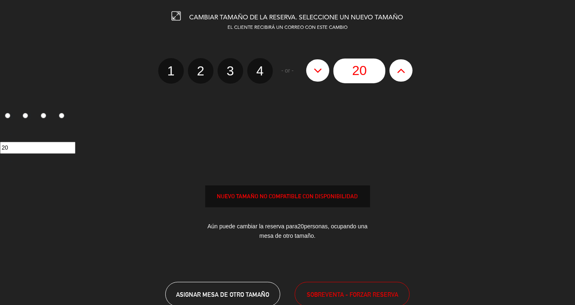
type input "21"
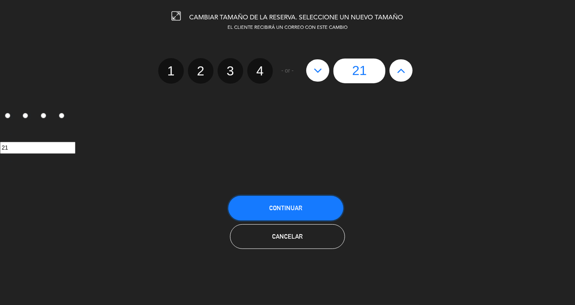
click at [284, 209] on span "Continuar" at bounding box center [285, 207] width 33 height 7
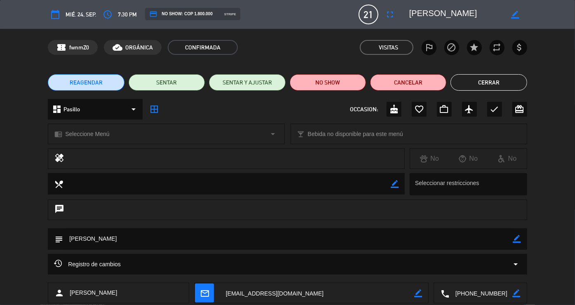
click at [519, 236] on icon "border_color" at bounding box center [517, 239] width 8 height 8
click at [519, 237] on icon at bounding box center [517, 239] width 8 height 8
click at [486, 84] on button "Cerrar" at bounding box center [489, 82] width 76 height 16
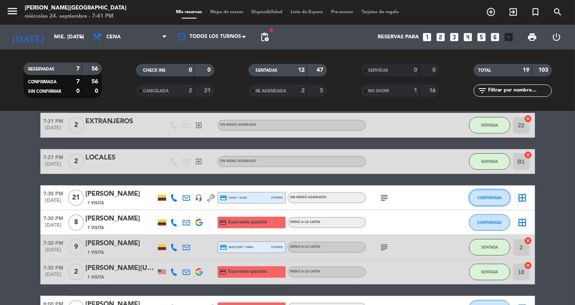
click at [483, 199] on span "CONFIRMADA" at bounding box center [489, 197] width 24 height 5
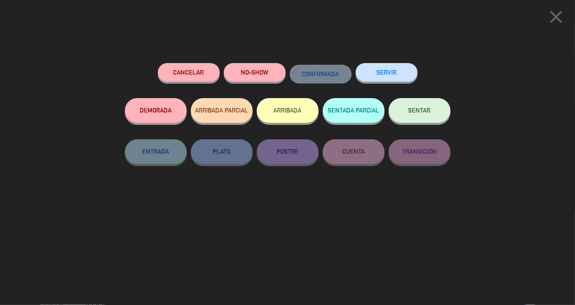
click at [412, 113] on span "SENTAR" at bounding box center [420, 110] width 22 height 7
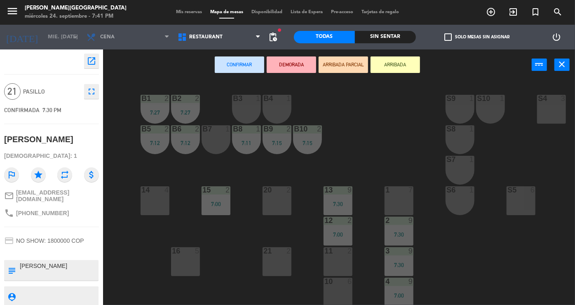
click at [498, 254] on div "B1 2 7:27 B2 2 7:27 B3 1 B4 1 S9 1 S10 1 S4 3 S3 3 B5 2 7:12 B6 2 7:12 B7 1 B8 …" at bounding box center [342, 192] width 466 height 225
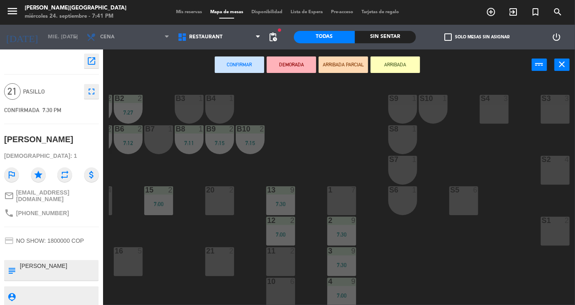
scroll to position [0, 58]
click at [551, 235] on div "S1 2" at bounding box center [554, 231] width 29 height 29
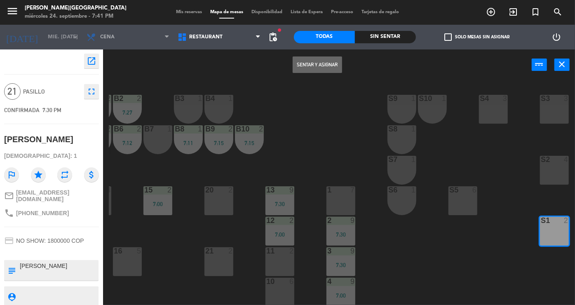
click at [541, 163] on div "S2" at bounding box center [541, 159] width 0 height 7
click at [561, 112] on div "S3 3" at bounding box center [554, 109] width 29 height 29
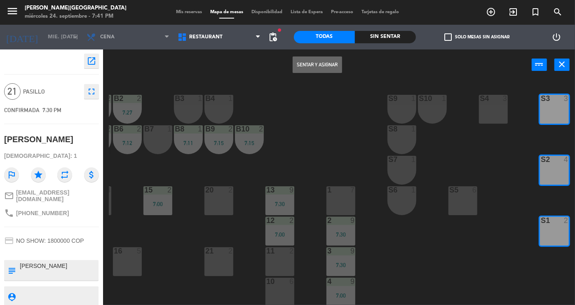
click at [494, 110] on div "S4 3" at bounding box center [493, 109] width 29 height 29
click at [458, 203] on div "S5 6" at bounding box center [462, 200] width 29 height 29
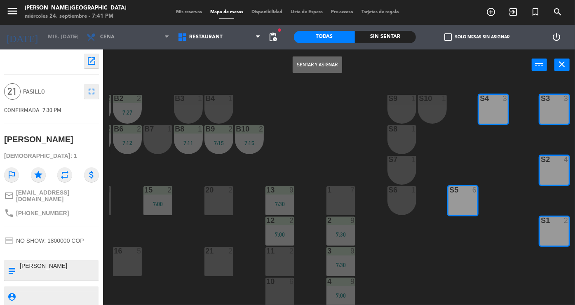
click at [313, 62] on button "Sentar y Asignar" at bounding box center [317, 64] width 49 height 16
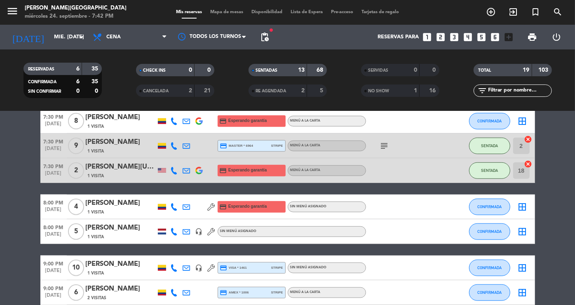
scroll to position [365, 0]
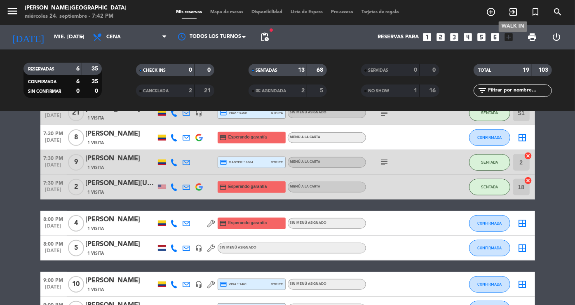
click at [515, 7] on icon "exit_to_app" at bounding box center [513, 12] width 10 height 10
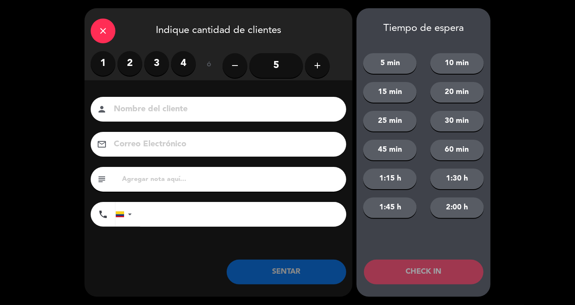
type input "5"
type input "E"
type input "LOCALES"
click at [277, 70] on input "5" at bounding box center [276, 65] width 54 height 25
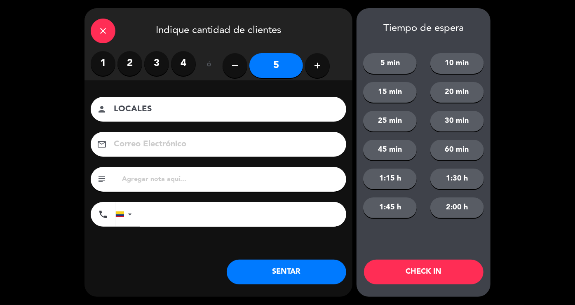
click at [260, 274] on button "SENTAR" at bounding box center [287, 272] width 120 height 25
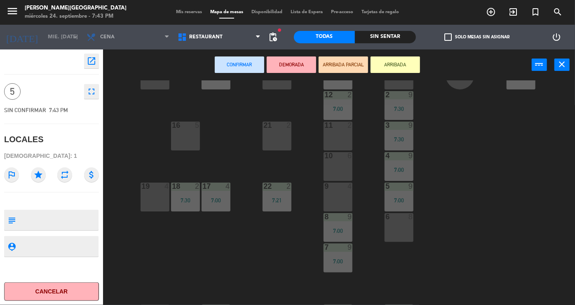
scroll to position [132, 0]
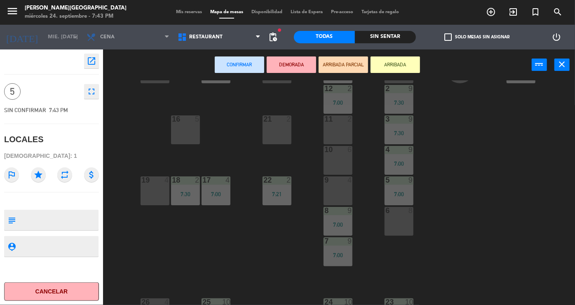
click at [343, 154] on div "10 6" at bounding box center [338, 150] width 29 height 8
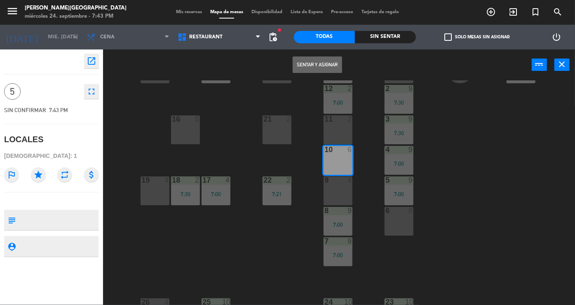
click at [298, 69] on button "Sentar y Asignar" at bounding box center [317, 64] width 49 height 16
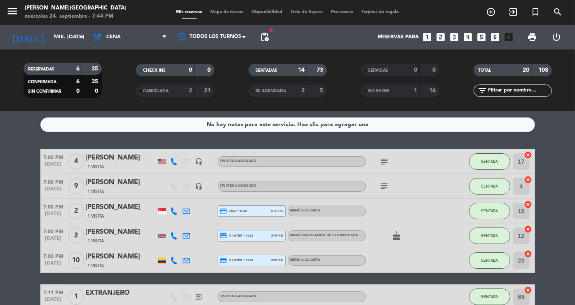
click at [304, 68] on strong "14" at bounding box center [301, 70] width 7 height 6
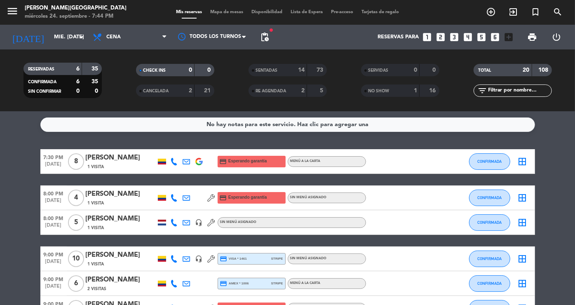
click at [124, 169] on div "1 Visita" at bounding box center [121, 166] width 70 height 7
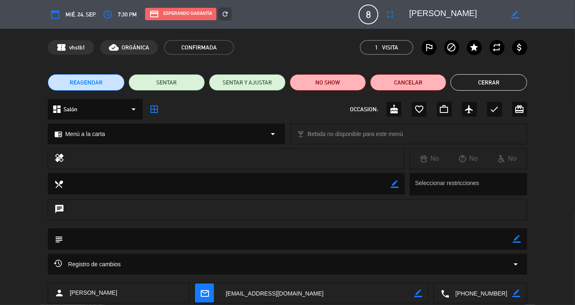
drag, startPoint x: 500, startPoint y: 295, endPoint x: 444, endPoint y: 290, distance: 57.1
click at [444, 290] on div "local_phone border_color" at bounding box center [480, 293] width 93 height 21
drag, startPoint x: 468, startPoint y: 14, endPoint x: 399, endPoint y: 12, distance: 69.3
click at [399, 12] on div "calendar_today mié. 24, sep. access_time 7:30 PM credit_card Esperando garantía…" at bounding box center [287, 15] width 479 height 20
click at [480, 89] on button "Cerrar" at bounding box center [489, 82] width 76 height 16
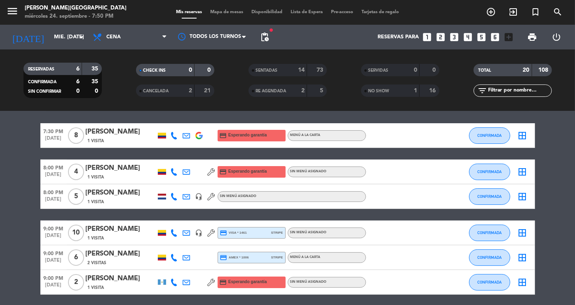
scroll to position [27, 0]
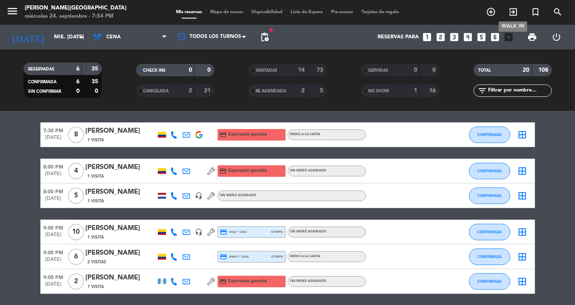
click at [513, 12] on icon "exit_to_app" at bounding box center [513, 12] width 10 height 10
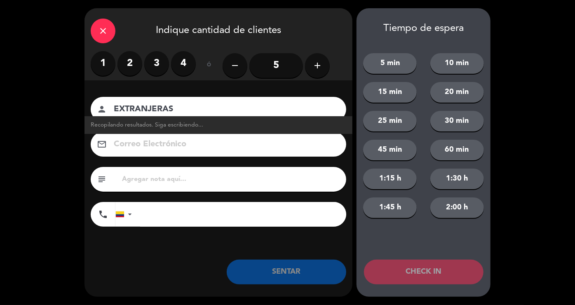
type input "EXTRANJERAS"
click at [129, 66] on label "2" at bounding box center [129, 63] width 25 height 25
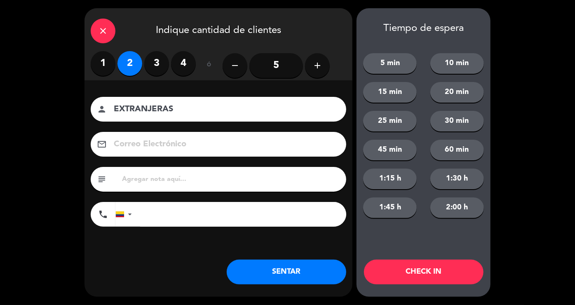
click at [302, 270] on button "SENTAR" at bounding box center [287, 272] width 120 height 25
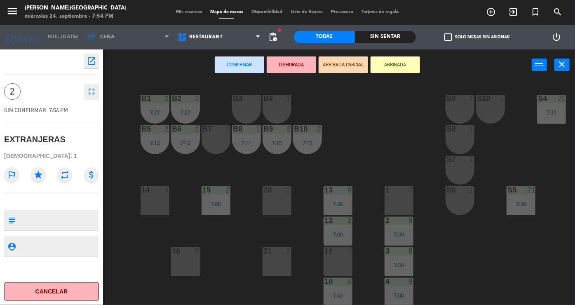
click at [279, 211] on div "20 2" at bounding box center [277, 200] width 29 height 29
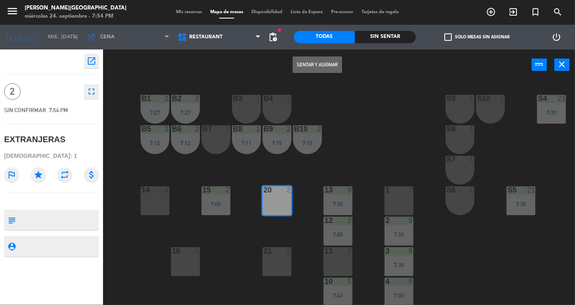
click at [270, 217] on div "B1 2 7:27 B2 2 7:27 B3 1 B4 1 S9 1 S10 1 S4 21 7:30 S3 21 7:30 B5 2 7:12 B6 2 7…" at bounding box center [342, 192] width 466 height 225
click at [270, 203] on div "20 2" at bounding box center [277, 200] width 29 height 29
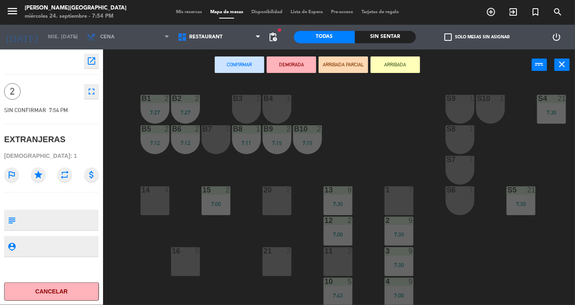
click at [280, 256] on div "21 2" at bounding box center [277, 261] width 29 height 29
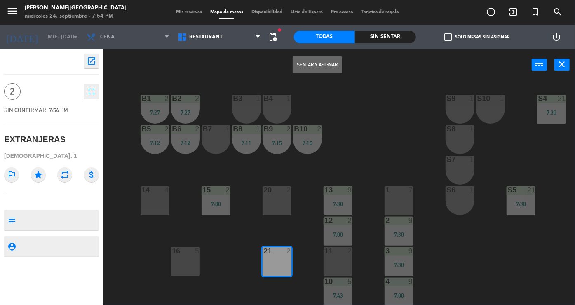
click at [301, 71] on button "Sentar y Asignar" at bounding box center [317, 64] width 49 height 16
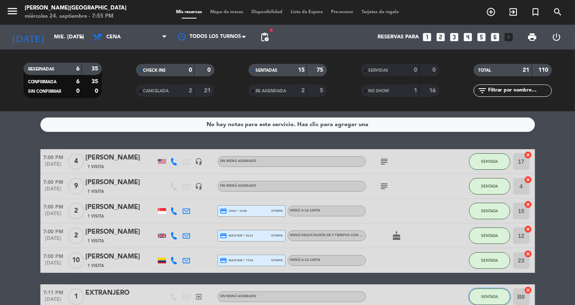
click at [498, 299] on button "SENTADA" at bounding box center [489, 297] width 41 height 16
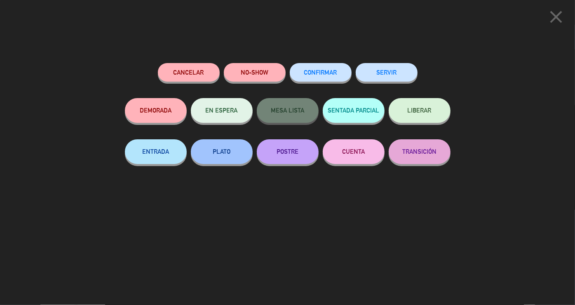
click at [384, 70] on button "SERVIR" at bounding box center [387, 72] width 62 height 19
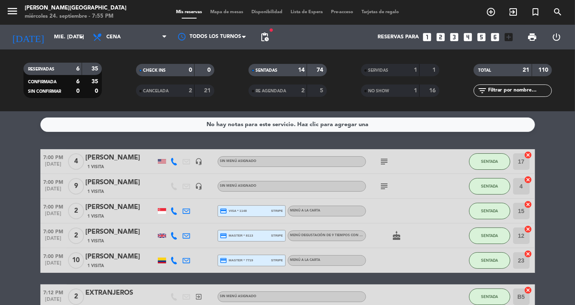
scroll to position [90, 0]
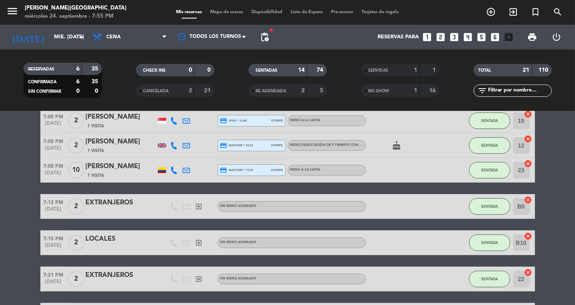
click at [517, 211] on input "B5" at bounding box center [521, 206] width 16 height 16
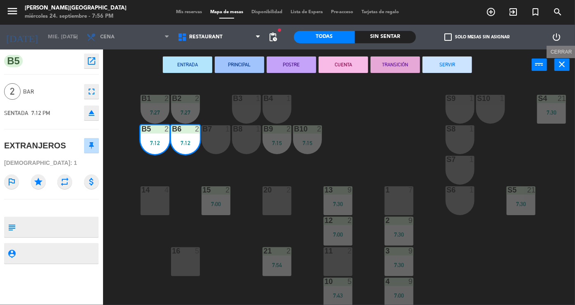
click at [561, 68] on icon "close" at bounding box center [562, 64] width 10 height 10
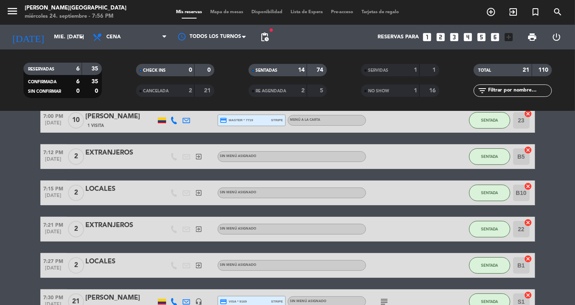
scroll to position [139, 0]
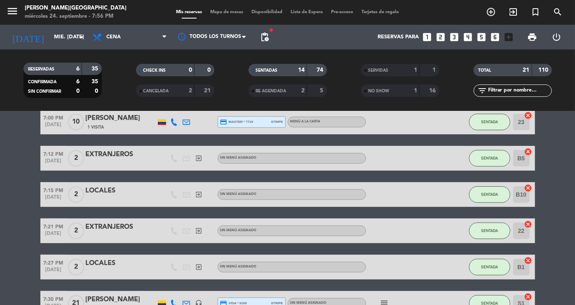
click at [514, 197] on input "B10" at bounding box center [521, 194] width 16 height 16
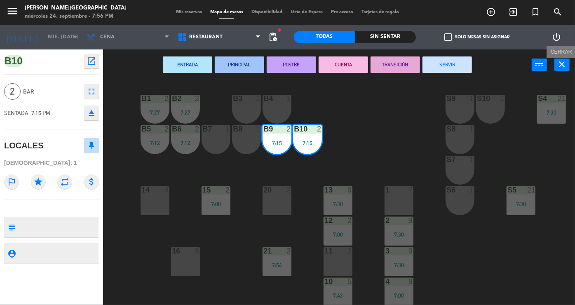
click at [563, 66] on icon "close" at bounding box center [562, 64] width 10 height 10
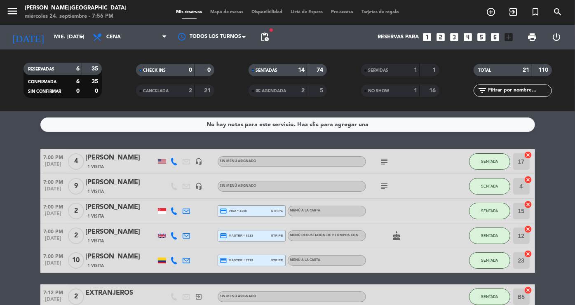
click at [294, 14] on span "Lista de Espera" at bounding box center [306, 12] width 40 height 5
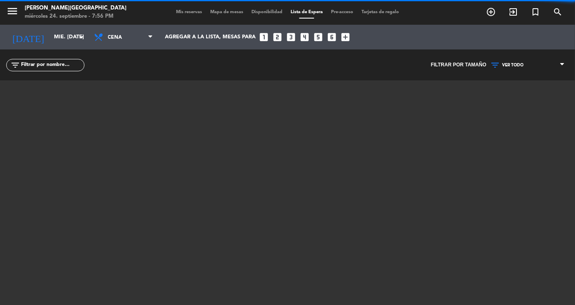
click at [237, 14] on span "Mapa de mesas" at bounding box center [226, 12] width 41 height 5
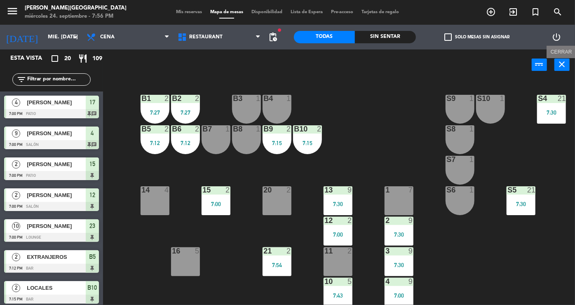
click at [564, 61] on icon "close" at bounding box center [562, 64] width 10 height 10
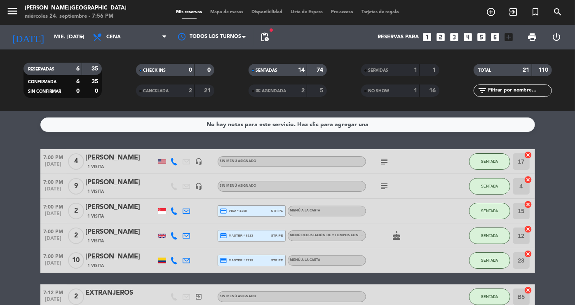
click at [285, 66] on div "SENTADAS" at bounding box center [270, 70] width 38 height 9
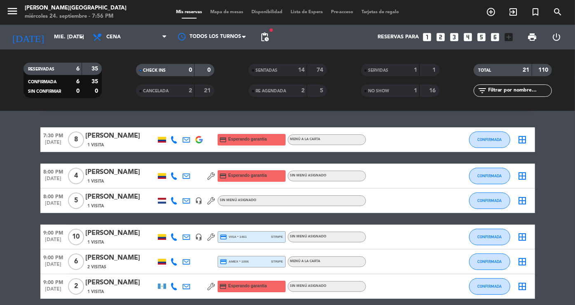
scroll to position [36, 0]
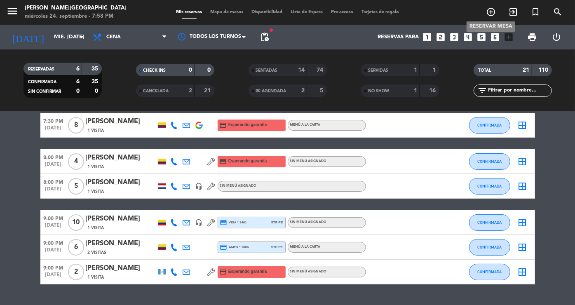
click at [492, 13] on icon "add_circle_outline" at bounding box center [491, 12] width 10 height 10
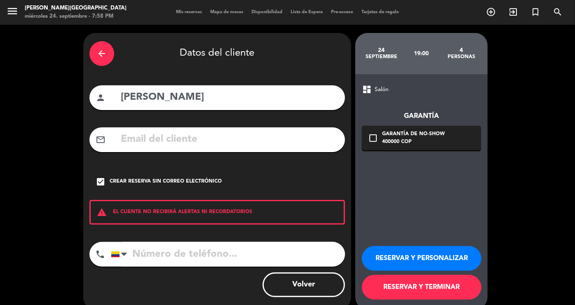
click at [102, 57] on icon "arrow_back" at bounding box center [102, 54] width 10 height 10
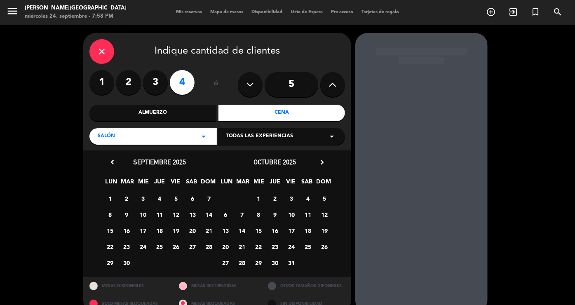
click at [102, 57] on div "close" at bounding box center [101, 51] width 25 height 25
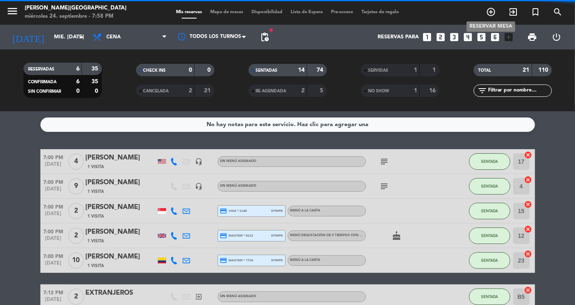
click at [493, 12] on icon "add_circle_outline" at bounding box center [491, 12] width 10 height 10
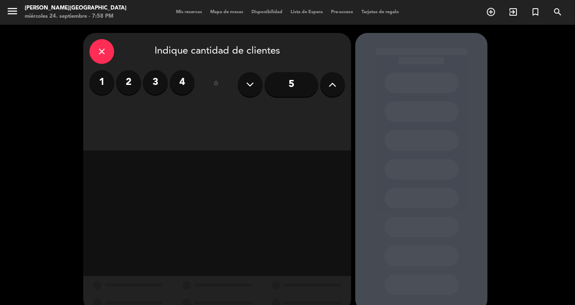
click at [180, 87] on label "4" at bounding box center [182, 82] width 25 height 25
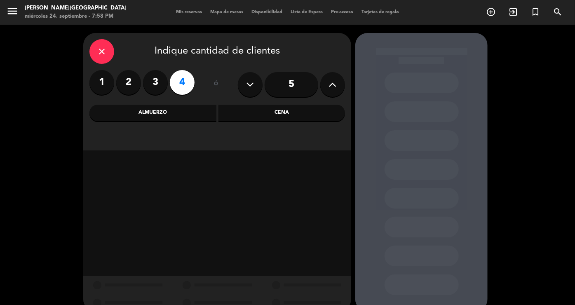
click at [294, 117] on div "Cena" at bounding box center [281, 113] width 127 height 16
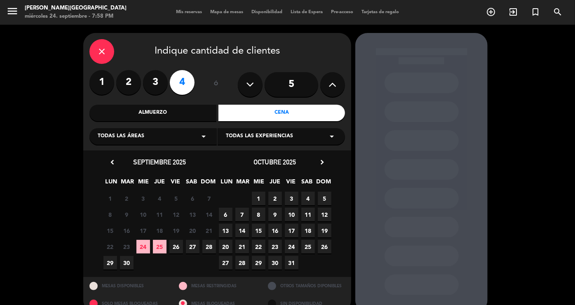
click at [160, 243] on span "25" at bounding box center [160, 247] width 14 height 14
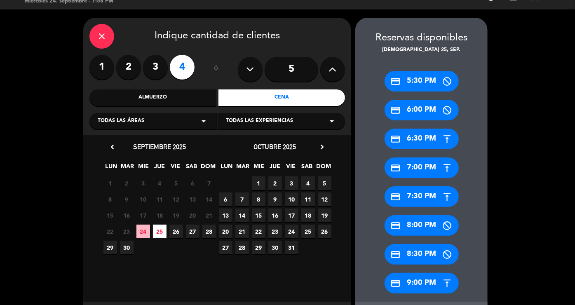
scroll to position [55, 0]
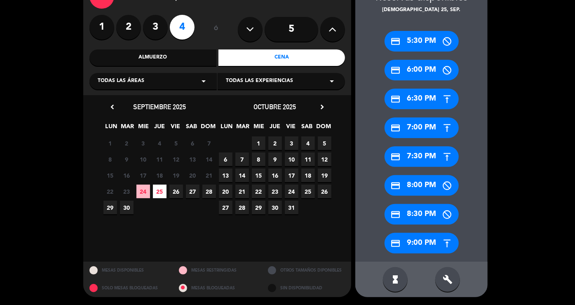
click at [453, 282] on div "build" at bounding box center [447, 279] width 25 height 25
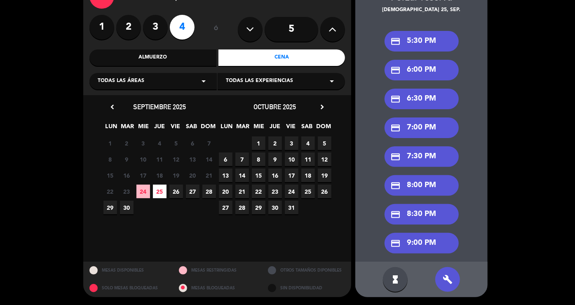
click at [419, 158] on div "credit_card 7:30 PM" at bounding box center [422, 156] width 74 height 21
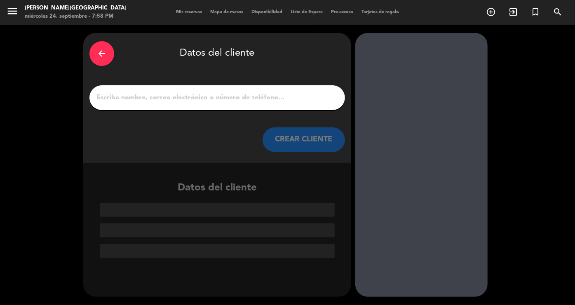
click at [277, 93] on input "1" at bounding box center [217, 98] width 243 height 12
paste input "[PERSON_NAME]"
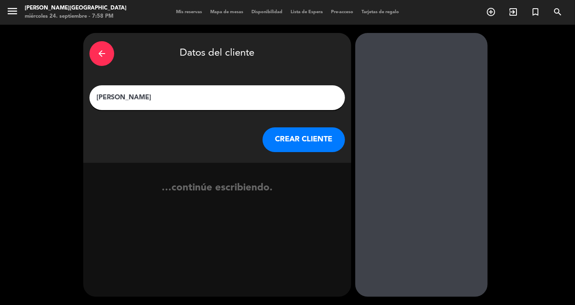
type input "[PERSON_NAME]"
click at [280, 140] on button "CREAR CLIENTE" at bounding box center [304, 139] width 82 height 25
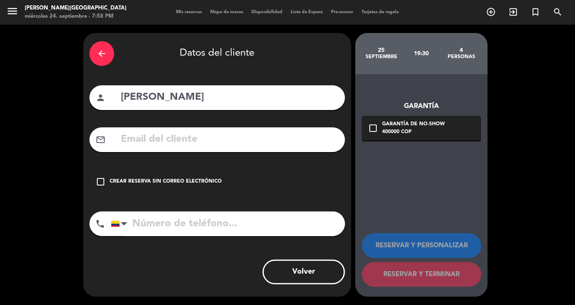
click at [171, 216] on input "tel" at bounding box center [228, 223] width 234 height 25
paste input "3206752165"
type input "3206752165"
click at [184, 136] on input "text" at bounding box center [229, 139] width 219 height 17
paste input "[EMAIL_ADDRESS][DOMAIN_NAME]"
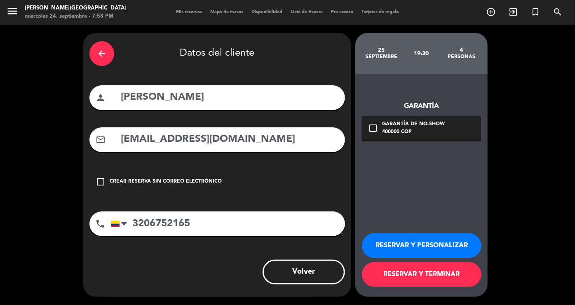
type input "[EMAIL_ADDRESS][DOMAIN_NAME]"
click at [371, 123] on div "check_box_outline_blank Garantía de no-show 400000 COP" at bounding box center [421, 128] width 119 height 25
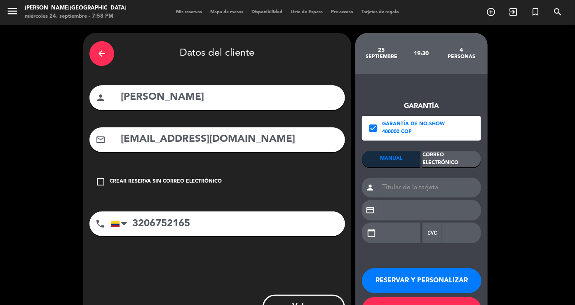
click at [442, 157] on div "Correo Electrónico" at bounding box center [452, 159] width 59 height 16
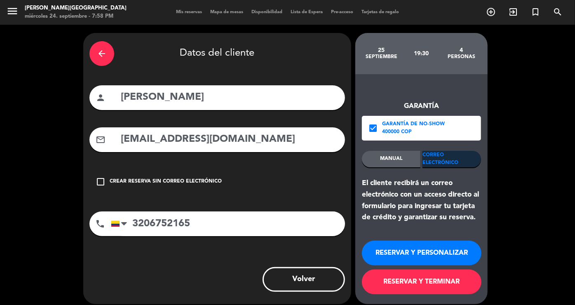
click at [419, 274] on button "RESERVAR Y TERMINAR" at bounding box center [422, 282] width 120 height 25
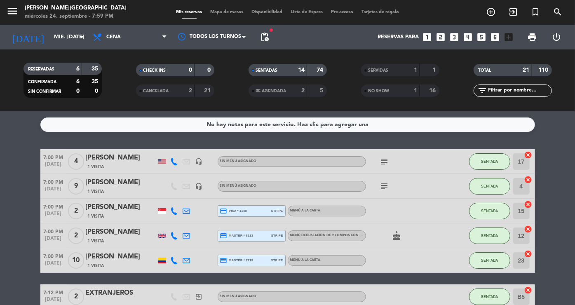
click at [265, 73] on span "SENTADAS" at bounding box center [267, 70] width 22 height 4
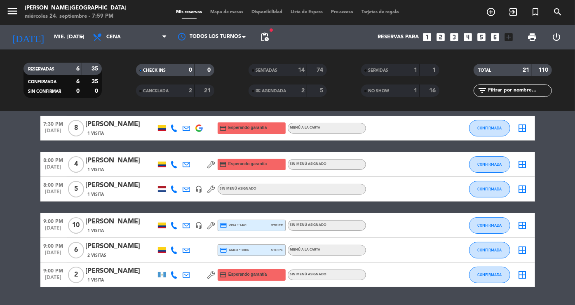
scroll to position [32, 0]
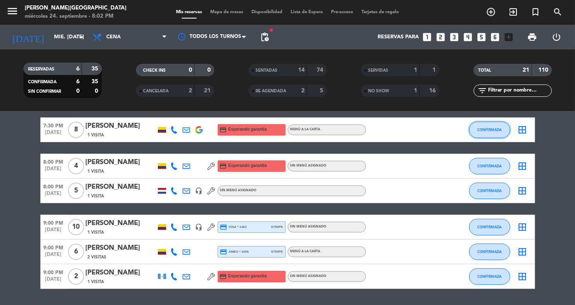
click at [495, 131] on span "CONFIRMADA" at bounding box center [489, 129] width 24 height 5
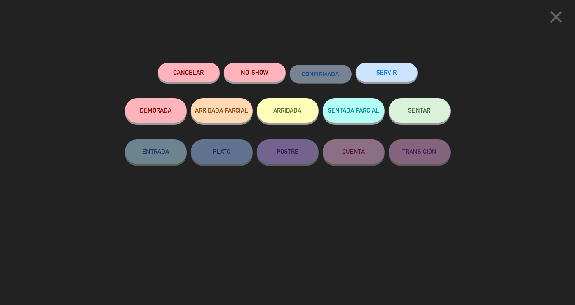
click at [239, 75] on button "NO-SHOW" at bounding box center [255, 72] width 62 height 19
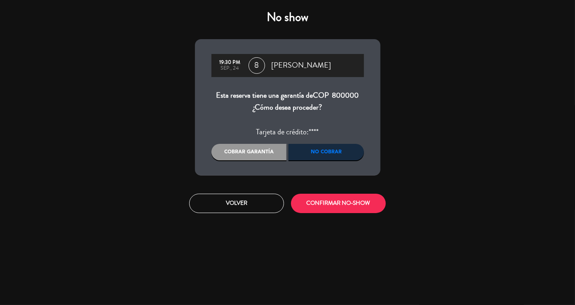
click at [328, 154] on div "No cobrar" at bounding box center [326, 152] width 75 height 16
click at [340, 202] on button "CONFIRMAR NO-SHOW" at bounding box center [338, 203] width 95 height 19
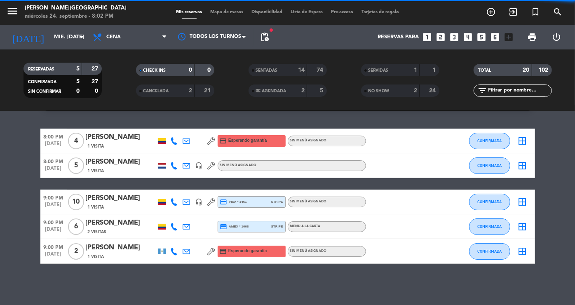
scroll to position [21, 0]
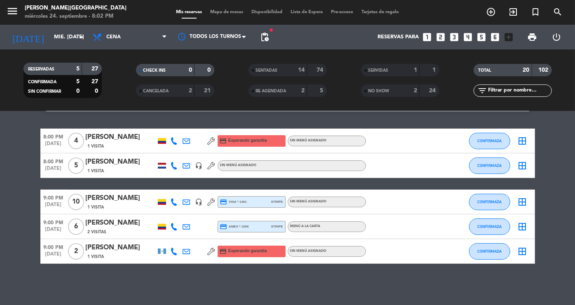
click at [225, 10] on span "Mapa de mesas" at bounding box center [226, 12] width 41 height 5
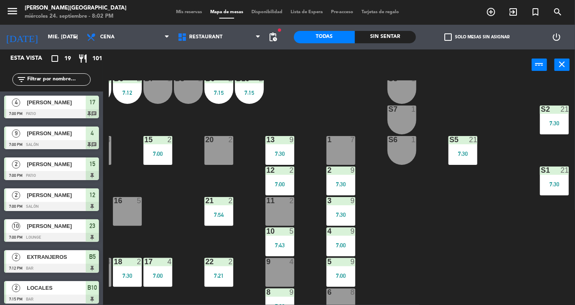
scroll to position [9, 58]
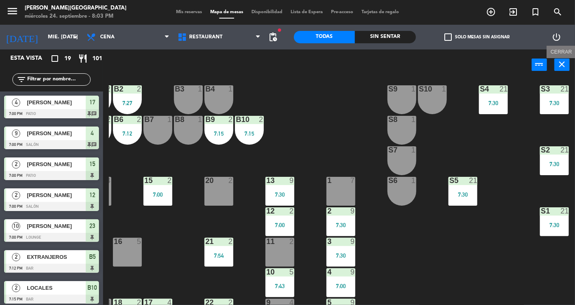
click at [566, 66] on icon "close" at bounding box center [562, 64] width 10 height 10
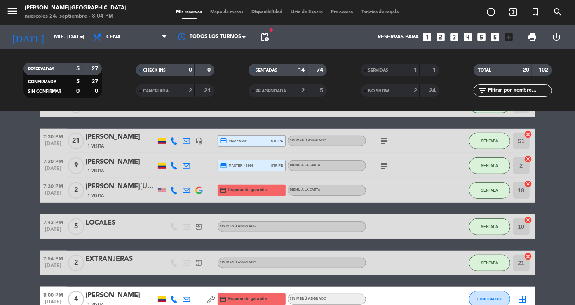
scroll to position [459, 0]
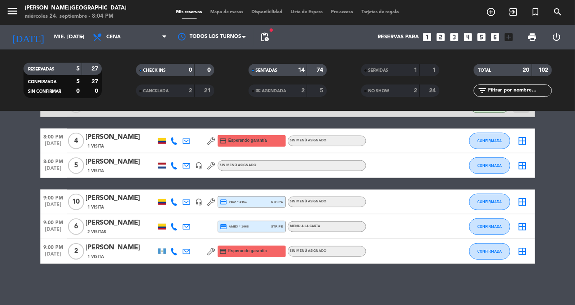
click at [294, 75] on div "SENTADAS 14 74" at bounding box center [288, 70] width 78 height 12
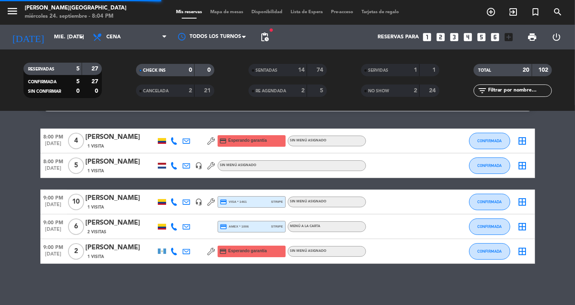
scroll to position [21, 0]
click at [479, 163] on span "CONFIRMADA" at bounding box center [489, 165] width 24 height 5
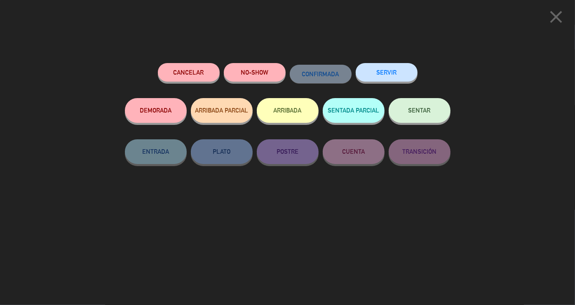
click at [402, 107] on button "SENTAR" at bounding box center [420, 110] width 62 height 25
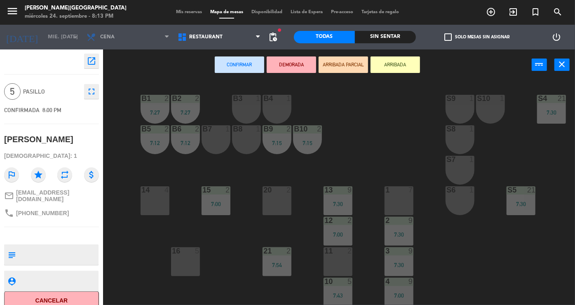
click at [387, 197] on div "1 7" at bounding box center [399, 200] width 29 height 29
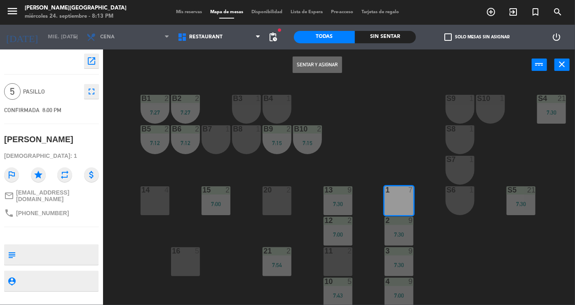
click at [322, 68] on button "Sentar y Asignar" at bounding box center [317, 64] width 49 height 16
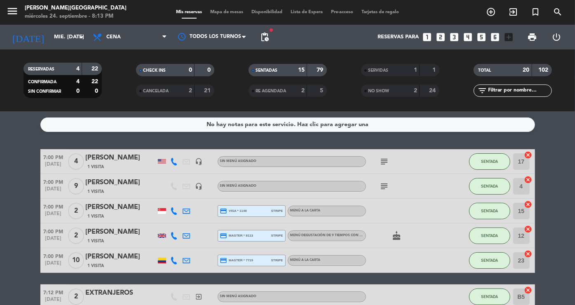
click at [289, 73] on div "15" at bounding box center [296, 70] width 16 height 9
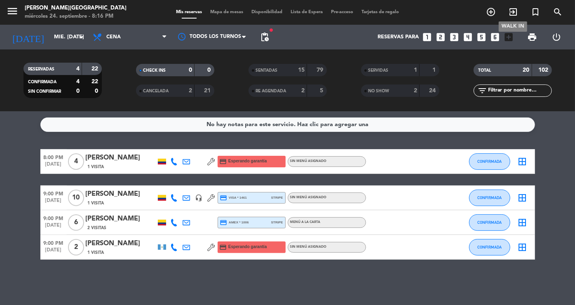
click at [509, 11] on icon "exit_to_app" at bounding box center [513, 12] width 10 height 10
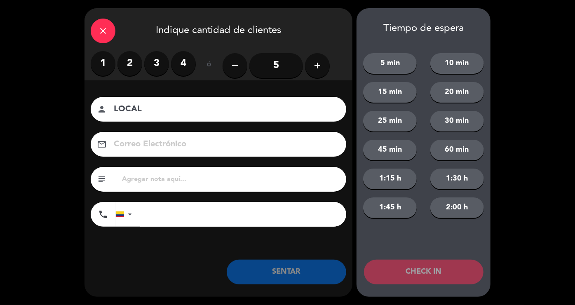
type input "LOCAL"
click at [109, 67] on label "1" at bounding box center [103, 63] width 25 height 25
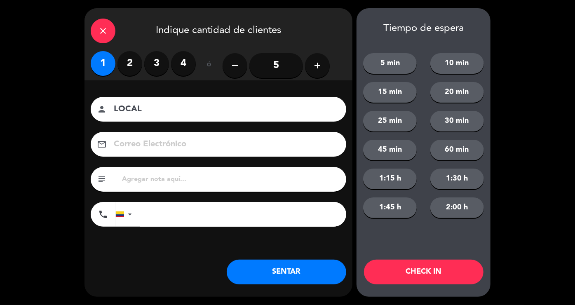
click at [313, 277] on button "SENTAR" at bounding box center [287, 272] width 120 height 25
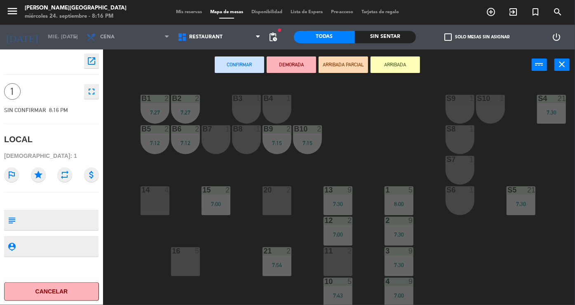
click at [252, 108] on div "B3 1" at bounding box center [246, 109] width 29 height 29
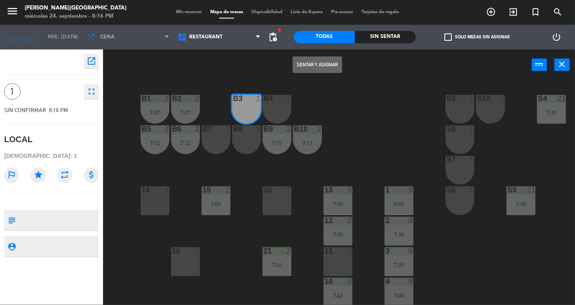
click at [323, 68] on button "Sentar y Asignar" at bounding box center [317, 64] width 49 height 16
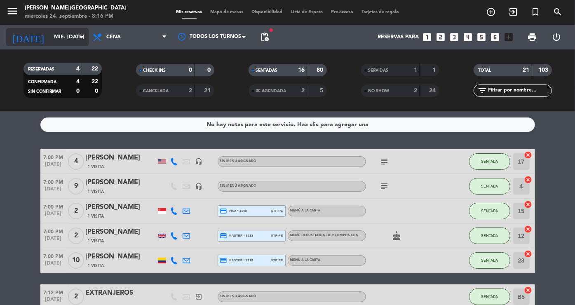
click at [65, 45] on div "[DATE] mié. [DATE] arrow_drop_down" at bounding box center [47, 37] width 82 height 18
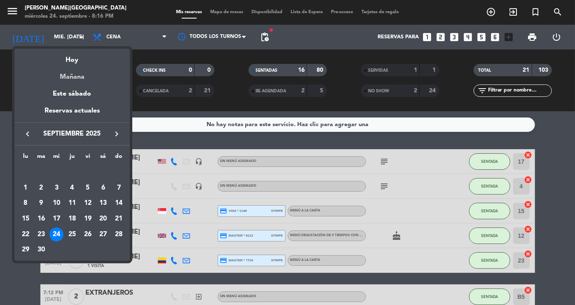
click at [74, 77] on div "Mañana" at bounding box center [71, 74] width 115 height 17
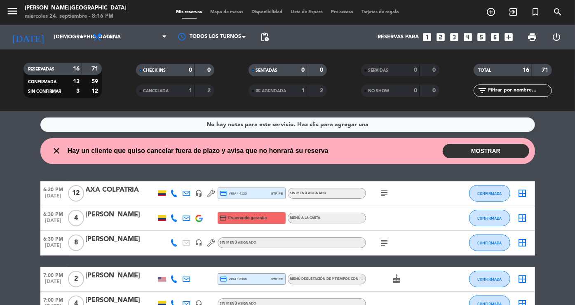
click at [480, 156] on button "MOSTRAR" at bounding box center [486, 151] width 87 height 14
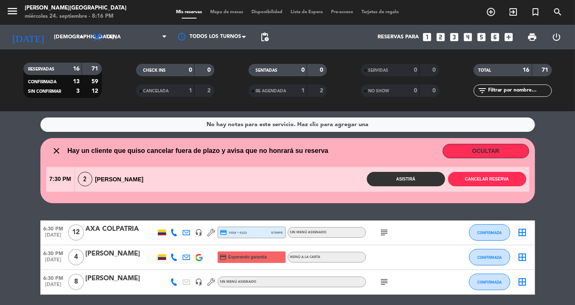
click at [124, 182] on div "2 [PERSON_NAME]" at bounding box center [113, 179] width 76 height 14
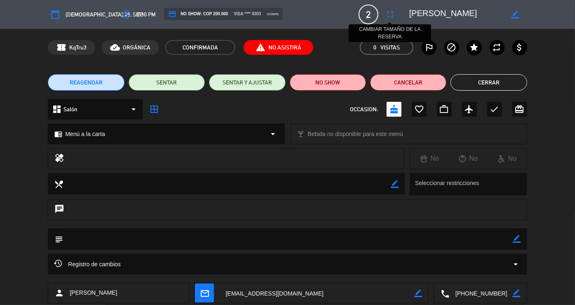
drag, startPoint x: 481, startPoint y: 13, endPoint x: 381, endPoint y: 14, distance: 99.8
click at [381, 14] on div "calendar_today [DEMOGRAPHIC_DATA] 25, sep. access_time 7:30 PM credit_card NO S…" at bounding box center [287, 15] width 479 height 20
drag, startPoint x: 505, startPoint y: 297, endPoint x: 409, endPoint y: 302, distance: 95.8
click at [409, 302] on div "calendar_today [DEMOGRAPHIC_DATA] 25, sep. access_time 7:30 PM credit_card NO S…" at bounding box center [287, 152] width 575 height 305
click at [500, 85] on button "Cerrar" at bounding box center [489, 82] width 76 height 16
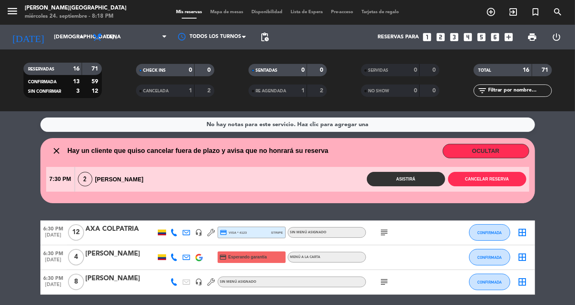
click at [483, 145] on button "OCULTAR" at bounding box center [486, 151] width 87 height 14
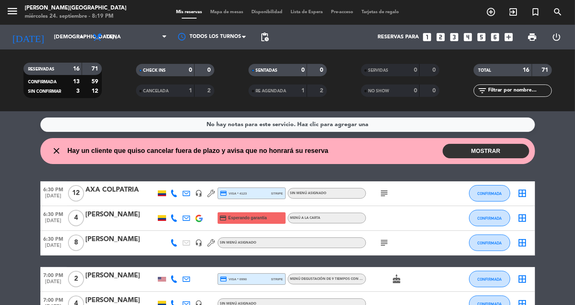
click at [384, 193] on icon "subject" at bounding box center [385, 193] width 10 height 10
click at [385, 239] on icon "subject" at bounding box center [385, 243] width 10 height 10
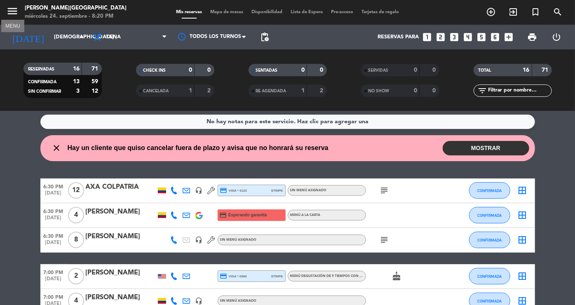
click at [18, 12] on icon "menu" at bounding box center [12, 11] width 12 height 12
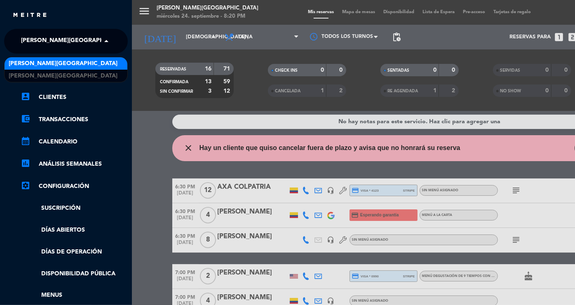
click at [34, 38] on span "[PERSON_NAME][GEOGRAPHIC_DATA]" at bounding box center [75, 41] width 109 height 17
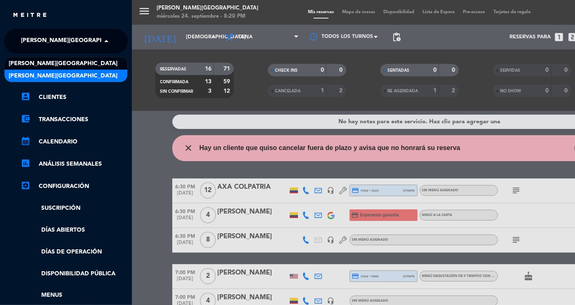
click at [54, 72] on span "[PERSON_NAME][GEOGRAPHIC_DATA]" at bounding box center [63, 75] width 109 height 9
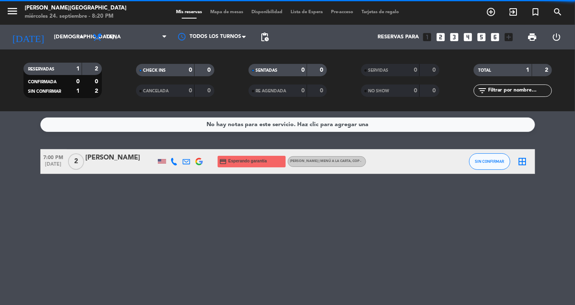
scroll to position [0, 0]
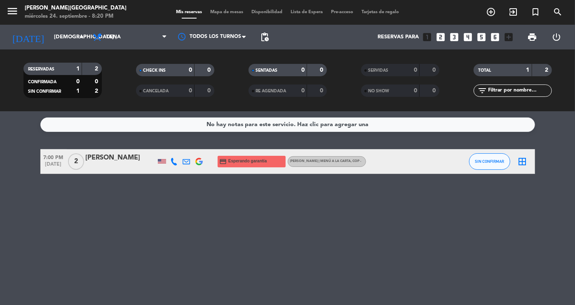
click at [122, 157] on div "[PERSON_NAME]" at bounding box center [121, 158] width 70 height 11
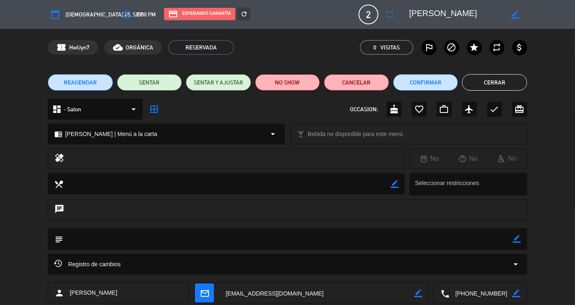
drag, startPoint x: 474, startPoint y: 293, endPoint x: 417, endPoint y: 300, distance: 57.7
click at [417, 300] on div "person [PERSON_NAME] mail_outline border_color local_phone border_color" at bounding box center [287, 293] width 479 height 21
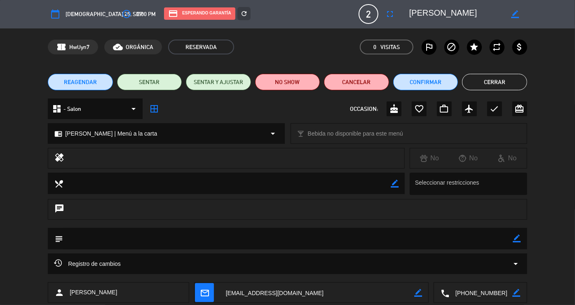
drag, startPoint x: 495, startPoint y: 12, endPoint x: 404, endPoint y: 12, distance: 91.1
click at [404, 12] on div "border_color" at bounding box center [466, 14] width 124 height 15
click at [502, 81] on button "Cerrar" at bounding box center [494, 82] width 65 height 16
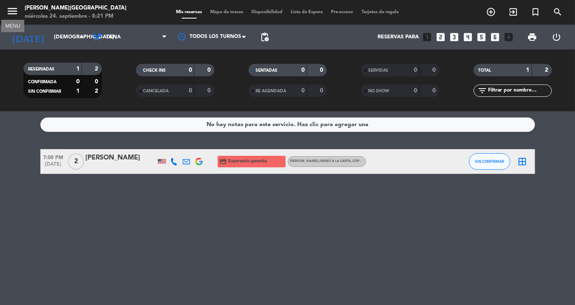
click at [10, 13] on icon "menu" at bounding box center [12, 11] width 12 height 12
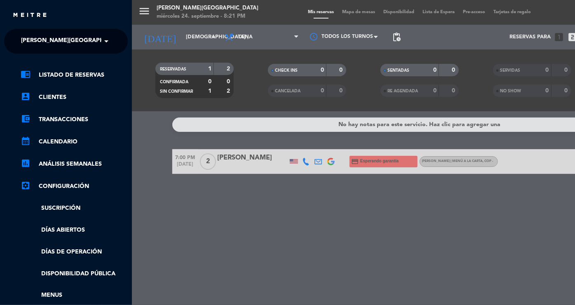
click at [47, 39] on span "[PERSON_NAME][GEOGRAPHIC_DATA]" at bounding box center [75, 41] width 109 height 17
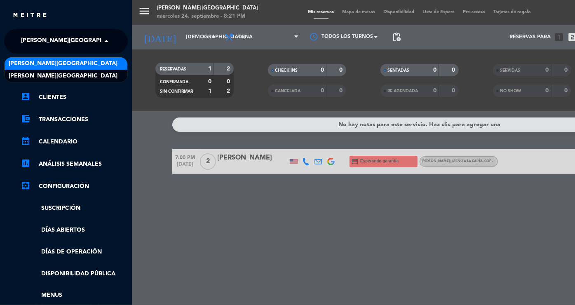
click at [55, 69] on div "[PERSON_NAME][GEOGRAPHIC_DATA]" at bounding box center [66, 63] width 123 height 12
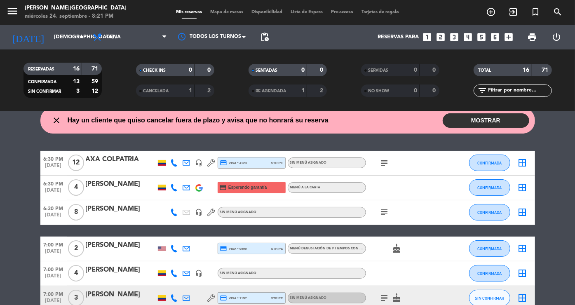
scroll to position [0, 0]
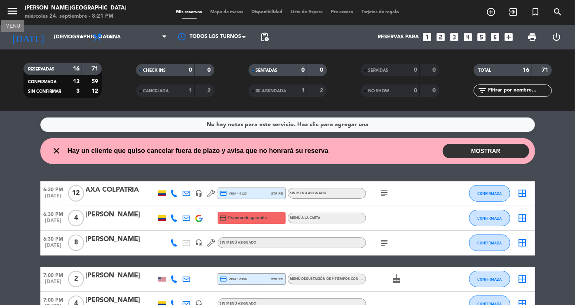
click at [16, 14] on icon "menu" at bounding box center [12, 11] width 12 height 12
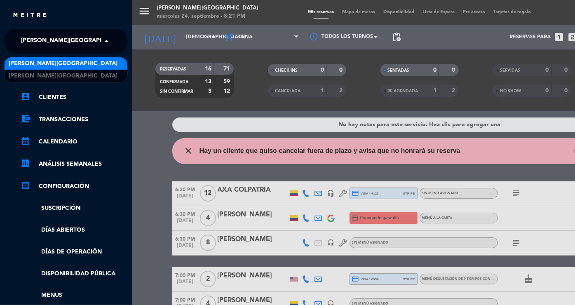
click at [45, 38] on span "[PERSON_NAME][GEOGRAPHIC_DATA]" at bounding box center [75, 41] width 109 height 17
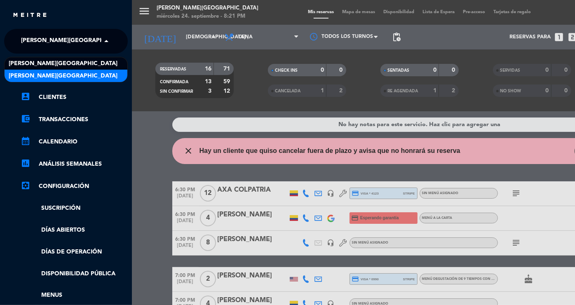
click at [50, 73] on span "[PERSON_NAME][GEOGRAPHIC_DATA]" at bounding box center [63, 75] width 109 height 9
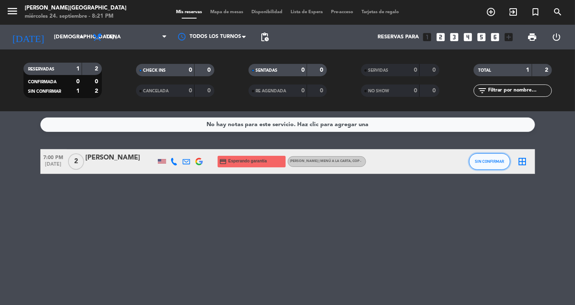
click at [483, 160] on span "SIN CONFIRMAR" at bounding box center [489, 161] width 29 height 5
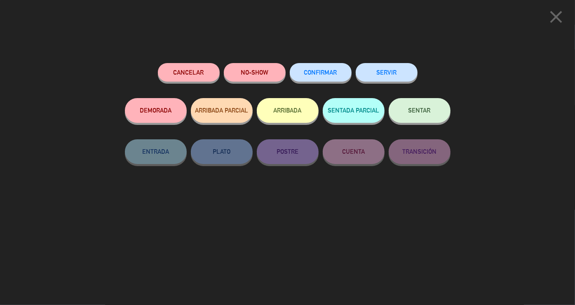
click at [315, 77] on button "CONFIRMAR" at bounding box center [321, 72] width 62 height 19
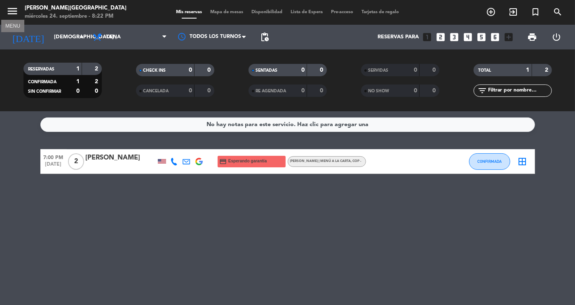
click at [12, 14] on icon "menu" at bounding box center [12, 11] width 12 height 12
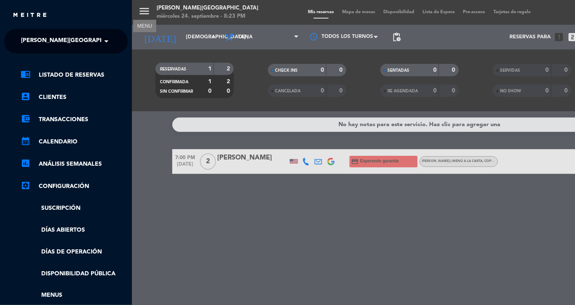
click at [87, 46] on span "[PERSON_NAME][GEOGRAPHIC_DATA]" at bounding box center [75, 41] width 109 height 17
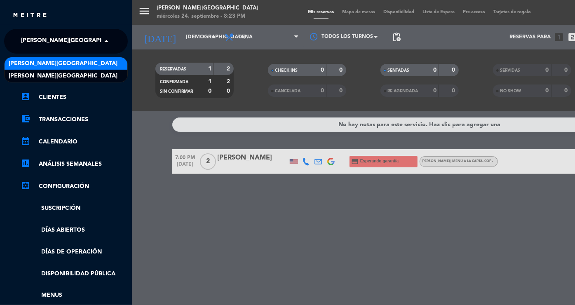
click at [92, 60] on div "[PERSON_NAME][GEOGRAPHIC_DATA]" at bounding box center [66, 63] width 123 height 12
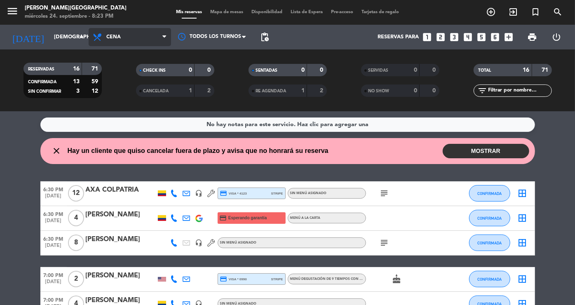
click at [114, 45] on span "Cena" at bounding box center [130, 37] width 82 height 18
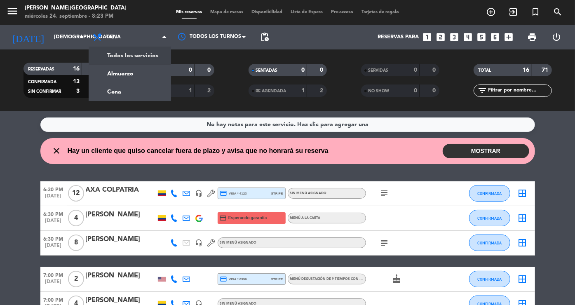
click at [68, 48] on div "[DATE] [DEMOGRAPHIC_DATA] [DATE] arrow_drop_down" at bounding box center [47, 37] width 82 height 25
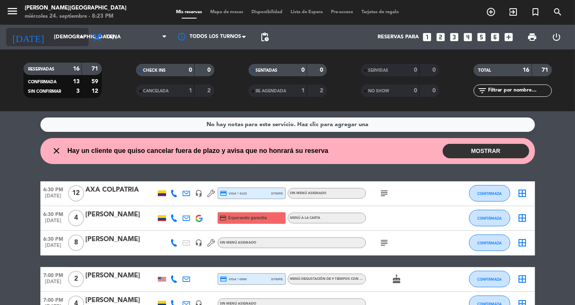
click at [61, 42] on input "[DEMOGRAPHIC_DATA] [DATE]" at bounding box center [85, 37] width 70 height 14
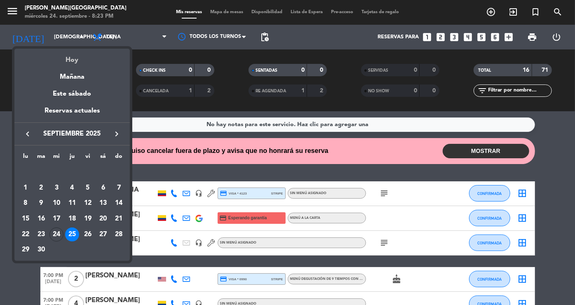
click at [71, 64] on div "Hoy" at bounding box center [71, 57] width 115 height 17
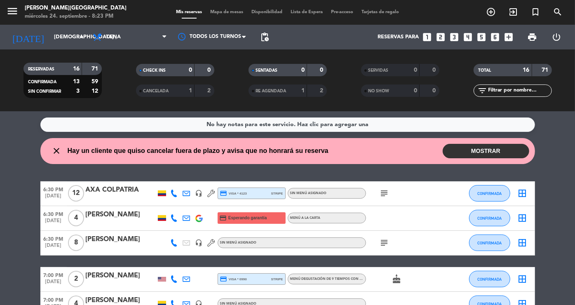
type input "mié. [DATE]"
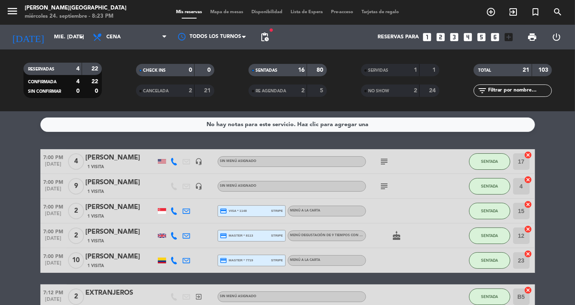
scroll to position [53, 0]
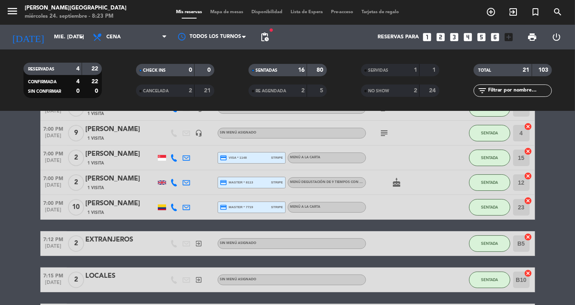
click at [307, 71] on div at bounding box center [307, 70] width 0 height 12
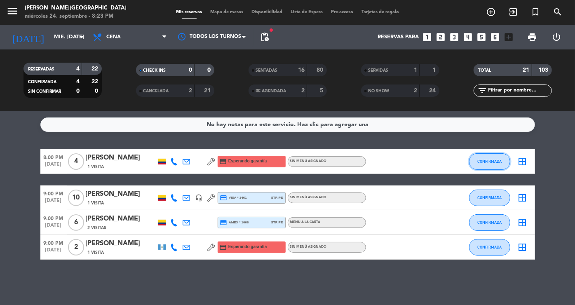
click at [479, 160] on span "CONFIRMADA" at bounding box center [489, 161] width 24 height 5
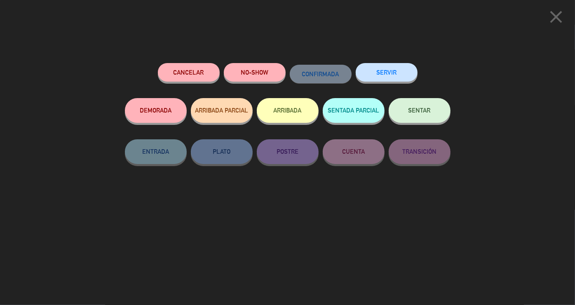
click at [402, 110] on button "SENTAR" at bounding box center [420, 110] width 62 height 25
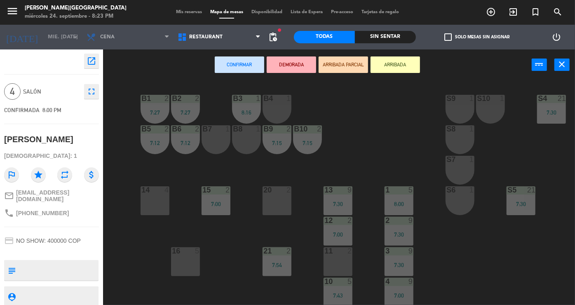
click at [158, 190] on div at bounding box center [155, 189] width 14 height 7
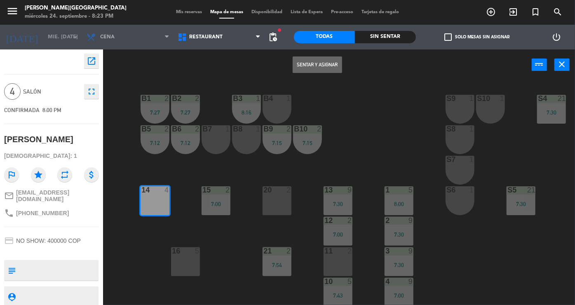
click at [305, 68] on button "Sentar y Asignar" at bounding box center [317, 64] width 49 height 16
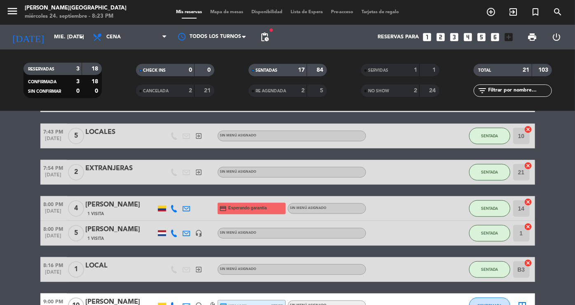
scroll to position [394, 0]
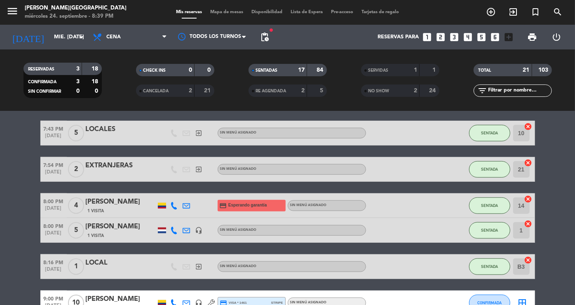
click at [282, 70] on div "SENTADAS" at bounding box center [270, 70] width 38 height 9
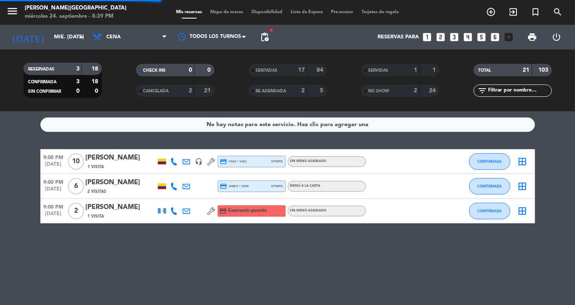
scroll to position [0, 0]
click at [106, 161] on div "[PERSON_NAME]" at bounding box center [121, 158] width 70 height 11
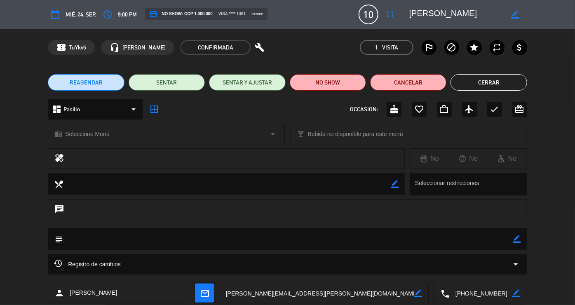
click at [491, 77] on button "Cerrar" at bounding box center [489, 82] width 76 height 16
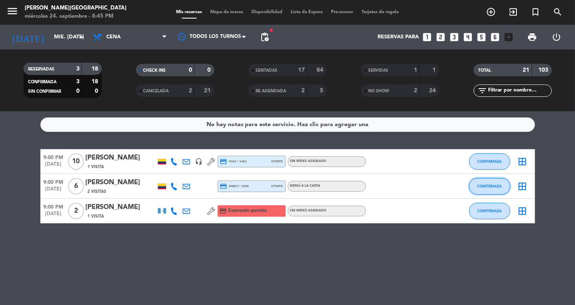
click at [480, 185] on span "CONFIRMADA" at bounding box center [489, 186] width 24 height 5
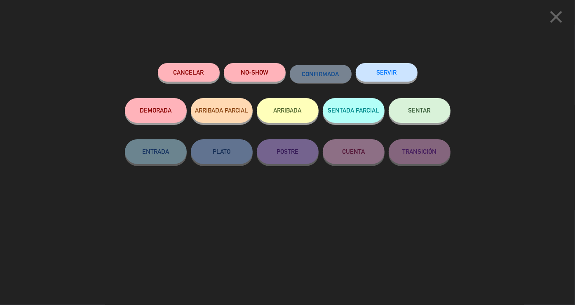
click at [407, 111] on button "SENTAR" at bounding box center [420, 110] width 62 height 25
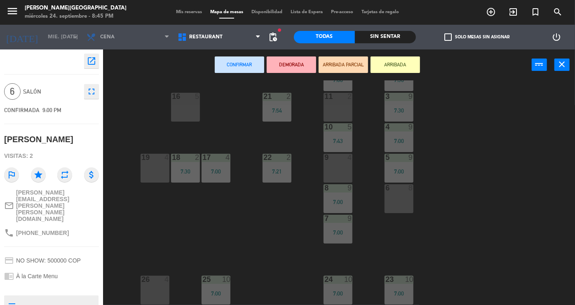
scroll to position [159, 0]
click at [405, 185] on div at bounding box center [399, 187] width 14 height 7
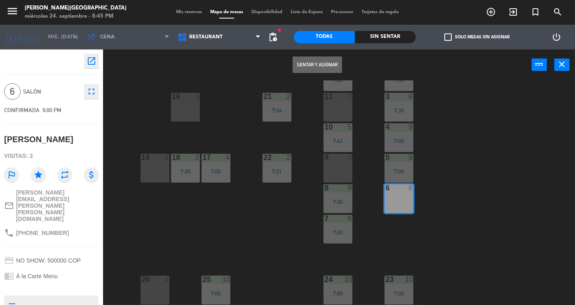
click at [323, 60] on button "Sentar y Asignar" at bounding box center [317, 64] width 49 height 16
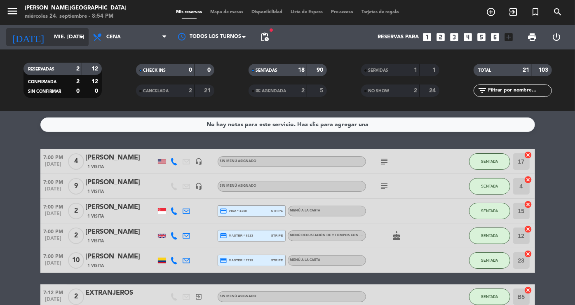
click at [68, 35] on input "mié. [DATE]" at bounding box center [85, 37] width 70 height 14
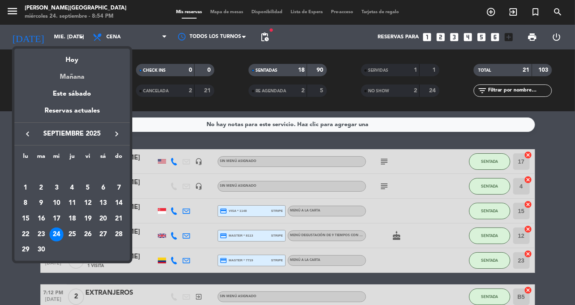
click at [77, 80] on div "Mañana" at bounding box center [71, 74] width 115 height 17
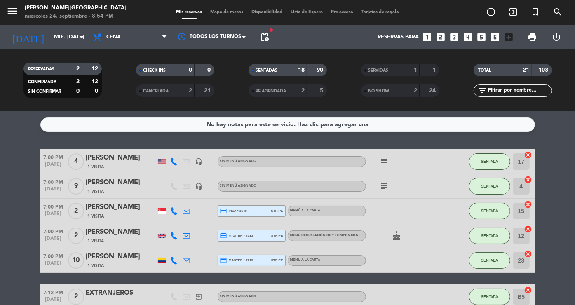
type input "[DEMOGRAPHIC_DATA] [DATE]"
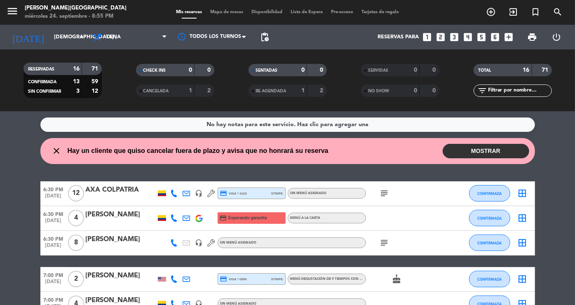
click at [477, 148] on button "MOSTRAR" at bounding box center [486, 151] width 87 height 14
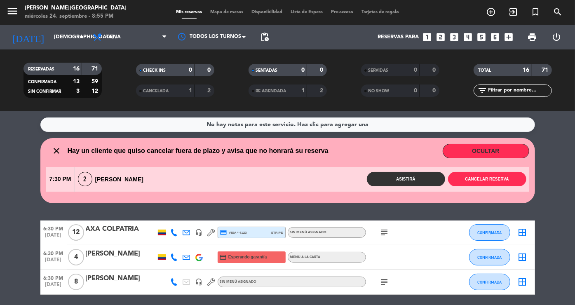
click at [190, 174] on div "Asistirá Cancelar reserva" at bounding box center [339, 179] width 378 height 14
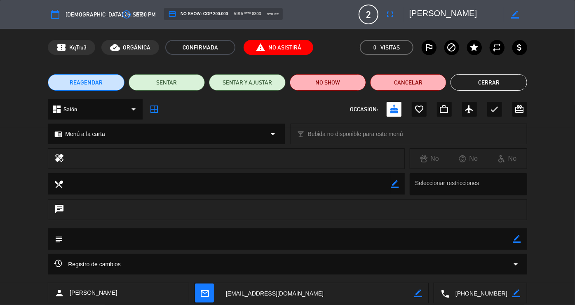
click at [88, 89] on button "REAGENDAR" at bounding box center [86, 82] width 76 height 16
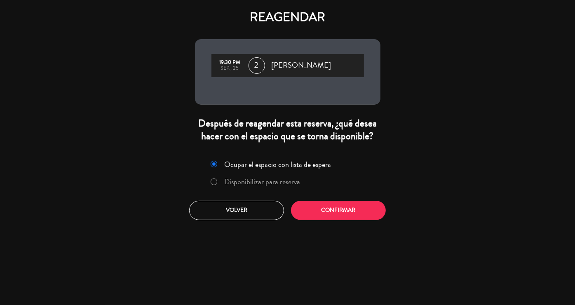
click at [273, 183] on label "Disponibilizar para reserva" at bounding box center [262, 181] width 76 height 7
click at [318, 207] on button "Confirmar" at bounding box center [338, 210] width 95 height 19
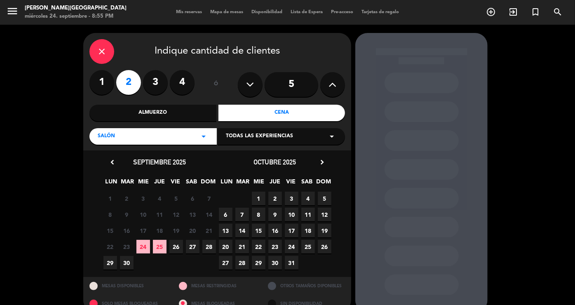
click at [162, 243] on span "25" at bounding box center [160, 247] width 14 height 14
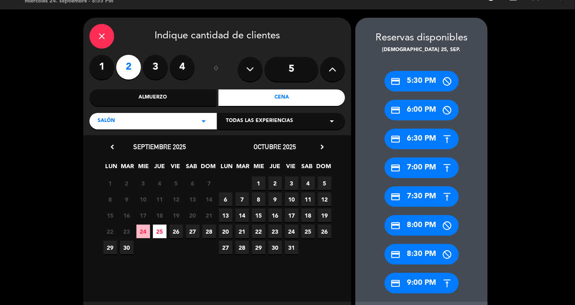
click at [198, 94] on div "Almuerzo" at bounding box center [152, 97] width 127 height 16
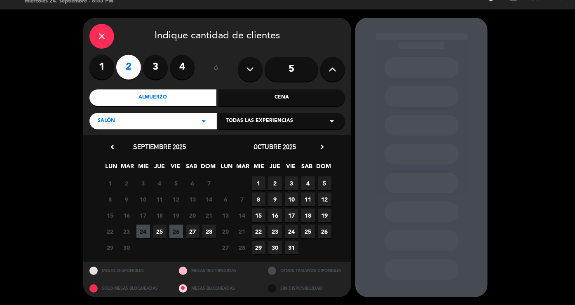
click at [157, 229] on span "25" at bounding box center [160, 232] width 14 height 14
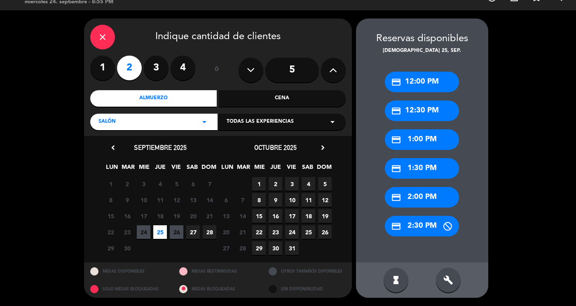
scroll to position [14, 0]
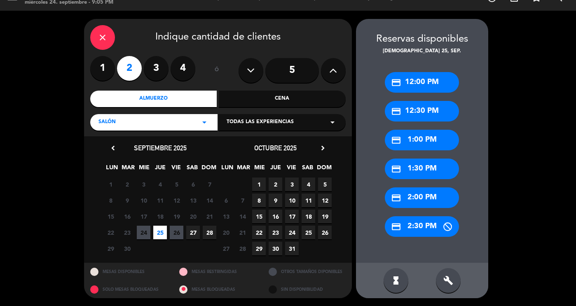
click at [453, 86] on div "credit_card 12:00 PM" at bounding box center [422, 82] width 74 height 21
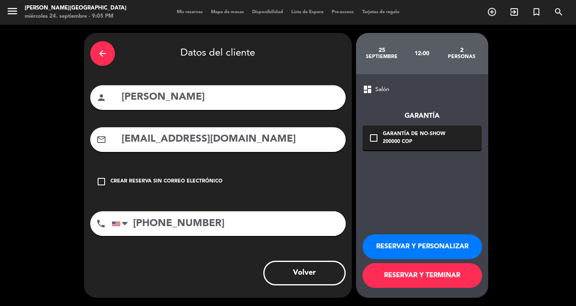
scroll to position [0, 0]
click at [376, 137] on icon "check_box_outline_blank" at bounding box center [374, 138] width 10 height 10
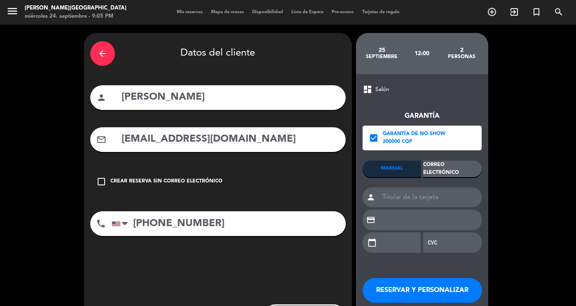
click at [449, 170] on div "Correo Electrónico" at bounding box center [452, 169] width 59 height 16
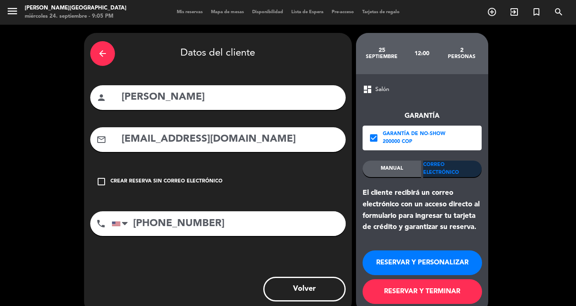
click at [434, 291] on button "RESERVAR Y TERMINAR" at bounding box center [423, 291] width 120 height 25
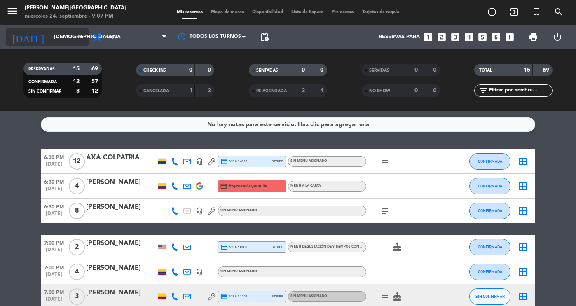
click at [68, 38] on input "[DEMOGRAPHIC_DATA] [DATE]" at bounding box center [85, 37] width 70 height 15
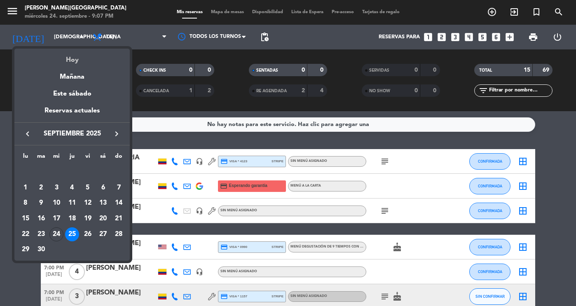
click at [68, 63] on div "Hoy" at bounding box center [71, 57] width 115 height 17
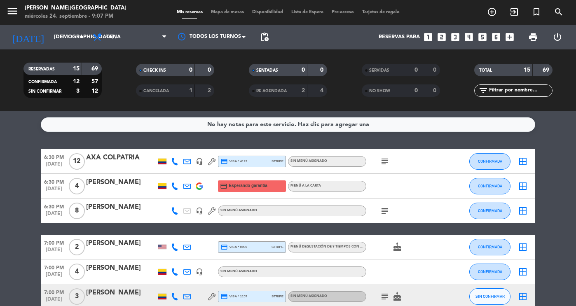
type input "mié. [DATE]"
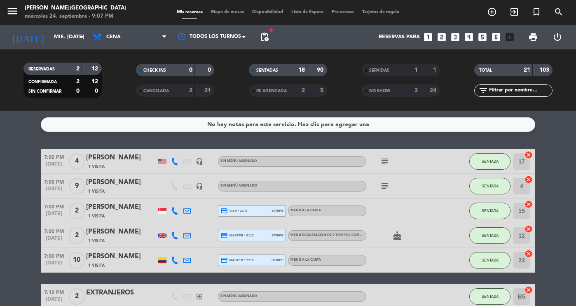
scroll to position [494, 0]
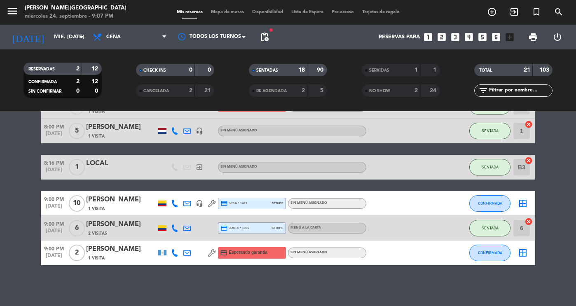
click at [129, 227] on div "[PERSON_NAME]" at bounding box center [121, 224] width 70 height 11
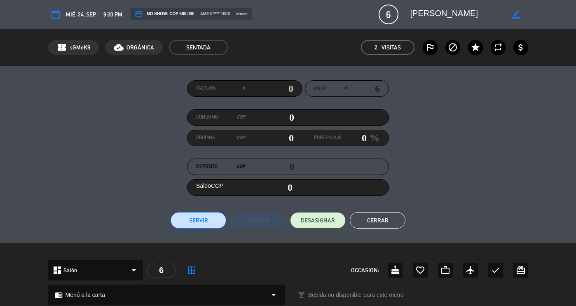
click at [382, 226] on button "Cerrar" at bounding box center [378, 220] width 56 height 16
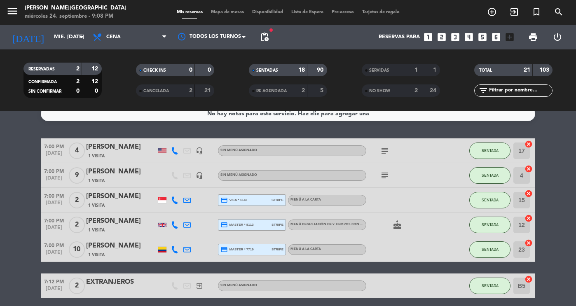
scroll to position [0, 0]
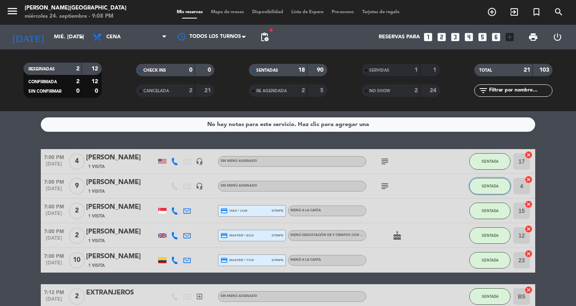
click at [479, 187] on button "SENTADA" at bounding box center [490, 186] width 41 height 16
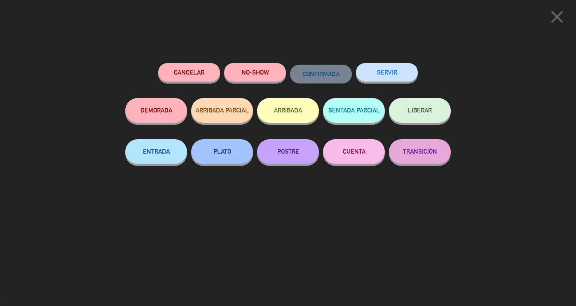
click at [369, 76] on button "SERVIR" at bounding box center [387, 72] width 62 height 19
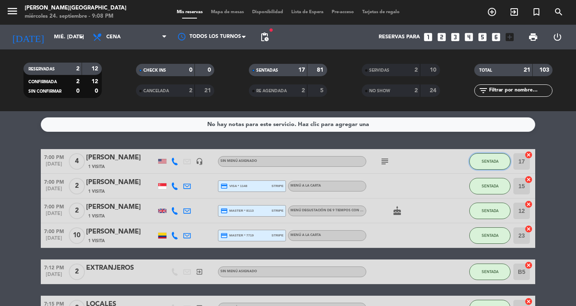
click at [489, 159] on span "SENTADA" at bounding box center [490, 161] width 17 height 5
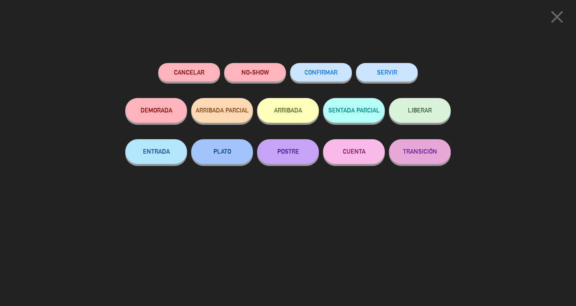
click at [403, 68] on button "SERVIR" at bounding box center [387, 72] width 62 height 19
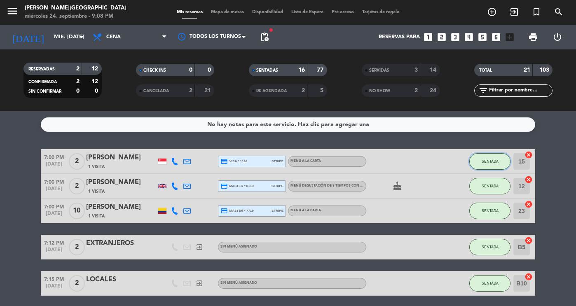
click at [480, 156] on button "SENTADA" at bounding box center [490, 161] width 41 height 16
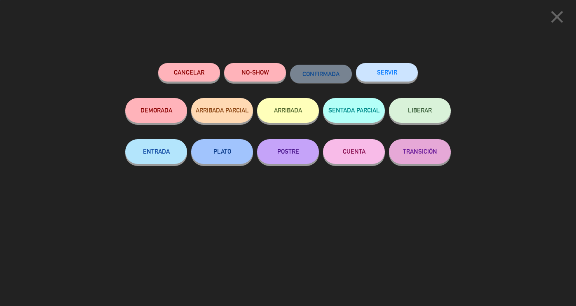
click at [399, 75] on button "SERVIR" at bounding box center [387, 72] width 62 height 19
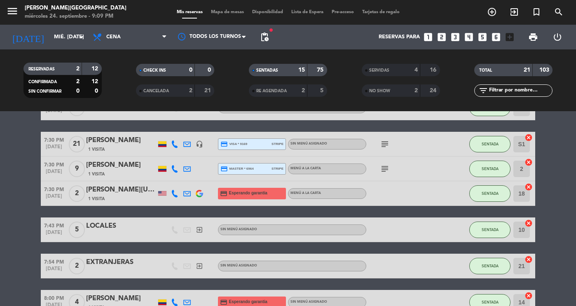
scroll to position [227, 0]
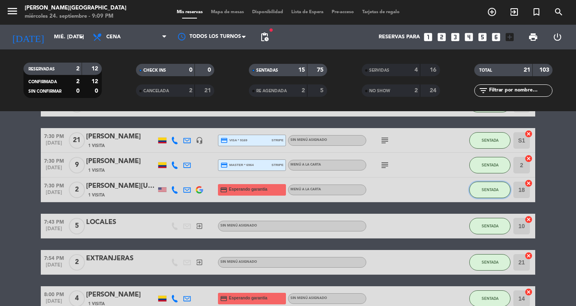
click at [479, 185] on button "SENTADA" at bounding box center [490, 190] width 41 height 16
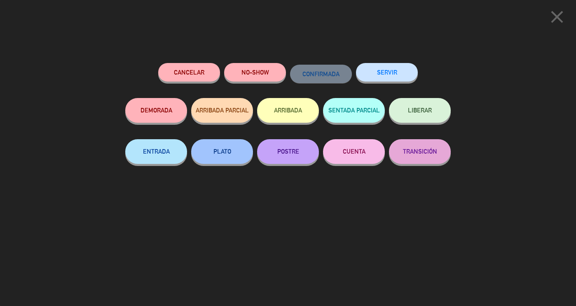
click at [386, 73] on button "SERVIR" at bounding box center [387, 72] width 62 height 19
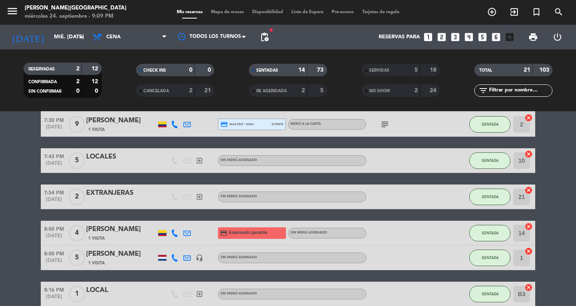
scroll to position [268, 0]
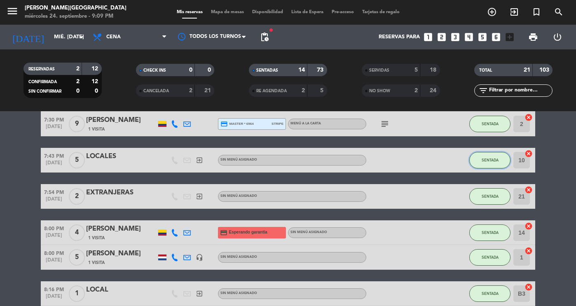
click at [486, 162] on button "SENTADA" at bounding box center [490, 160] width 41 height 16
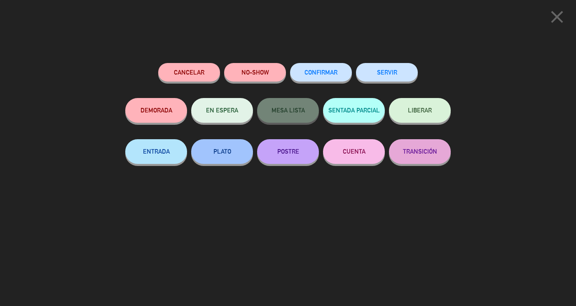
click at [380, 67] on button "SERVIR" at bounding box center [387, 72] width 62 height 19
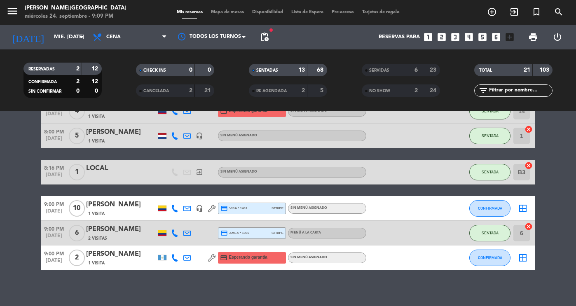
scroll to position [355, 0]
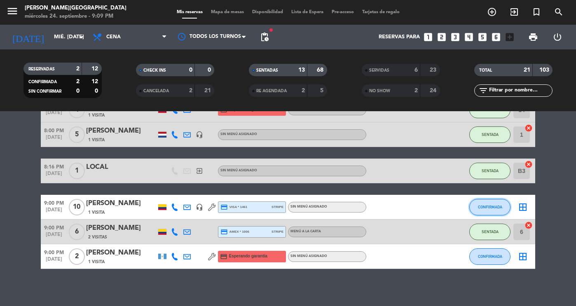
click at [495, 206] on span "CONFIRMADA" at bounding box center [490, 207] width 24 height 5
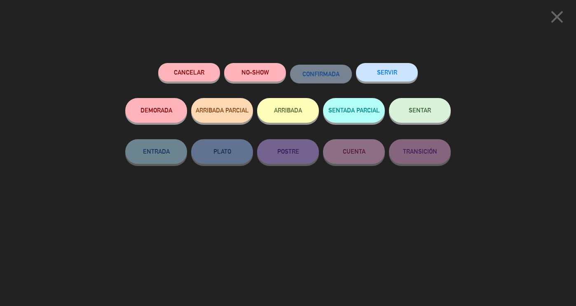
click at [423, 118] on button "SENTAR" at bounding box center [420, 110] width 62 height 25
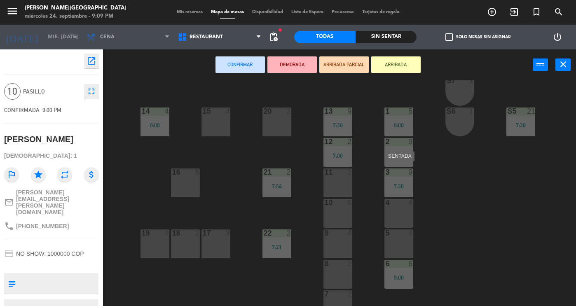
scroll to position [84, 0]
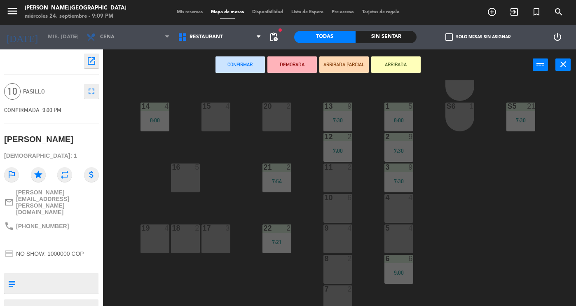
click at [394, 212] on div "4 4" at bounding box center [399, 208] width 29 height 29
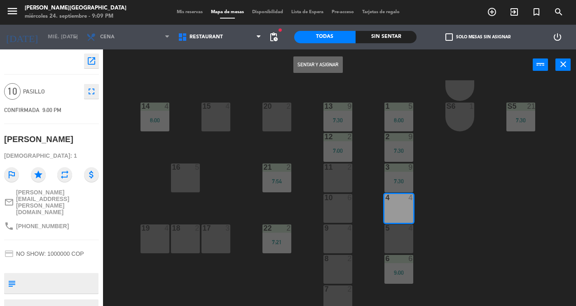
click at [397, 237] on div "5 4" at bounding box center [399, 239] width 29 height 29
click at [339, 290] on div at bounding box center [338, 289] width 14 height 7
click at [335, 271] on div "8 2" at bounding box center [338, 269] width 29 height 29
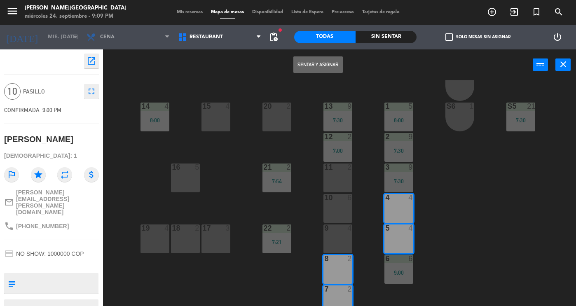
click at [329, 63] on button "Sentar y Asignar" at bounding box center [318, 64] width 49 height 16
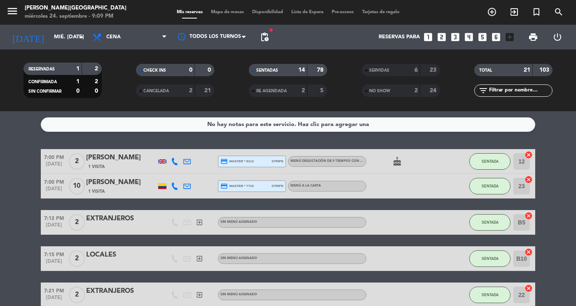
click at [281, 66] on div "SENTADAS" at bounding box center [270, 70] width 38 height 9
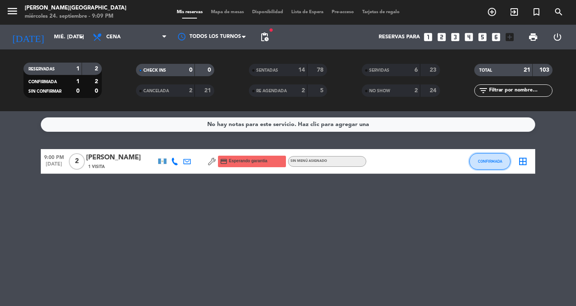
click at [483, 164] on button "CONFIRMADA" at bounding box center [490, 161] width 41 height 16
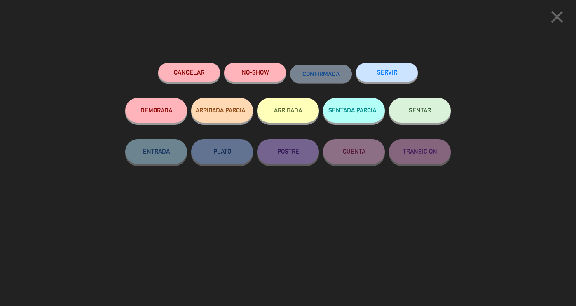
click at [414, 117] on button "SENTAR" at bounding box center [420, 110] width 62 height 25
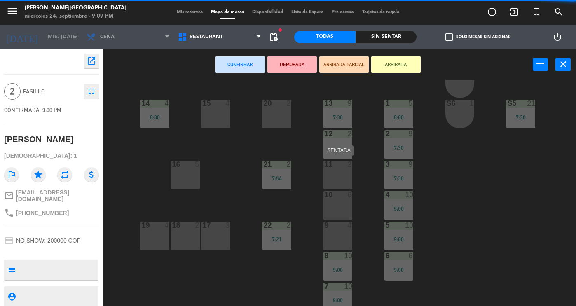
scroll to position [157, 0]
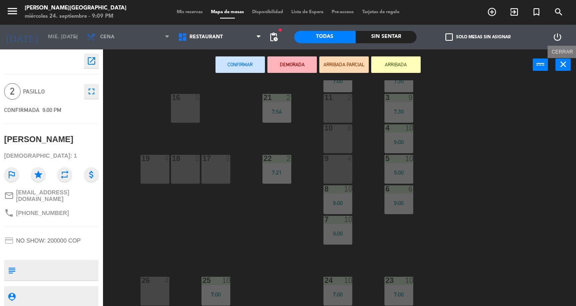
click at [561, 61] on icon "close" at bounding box center [564, 64] width 10 height 10
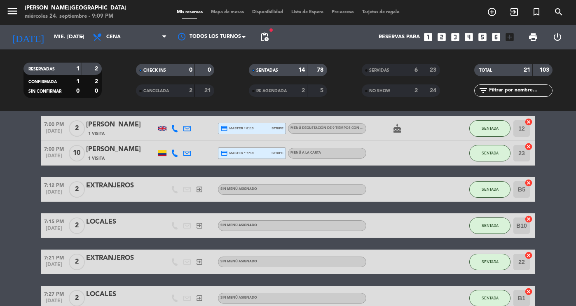
scroll to position [37, 0]
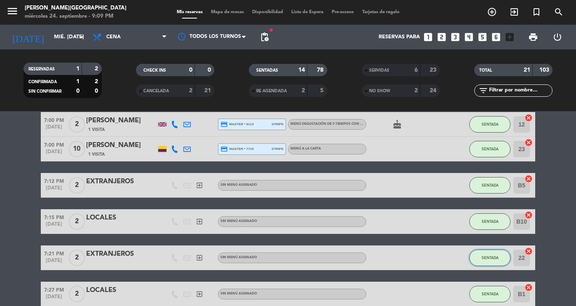
click at [484, 262] on button "SENTADA" at bounding box center [490, 258] width 41 height 16
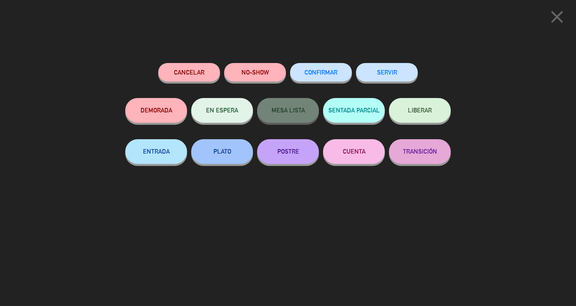
click at [394, 75] on button "SERVIR" at bounding box center [387, 72] width 62 height 19
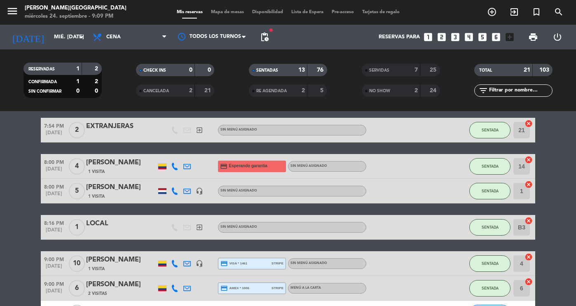
scroll to position [322, 0]
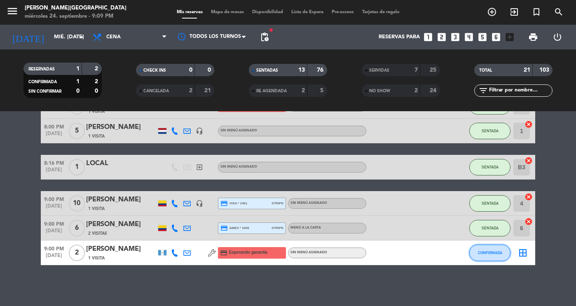
click at [500, 255] on button "CONFIRMADA" at bounding box center [490, 253] width 41 height 16
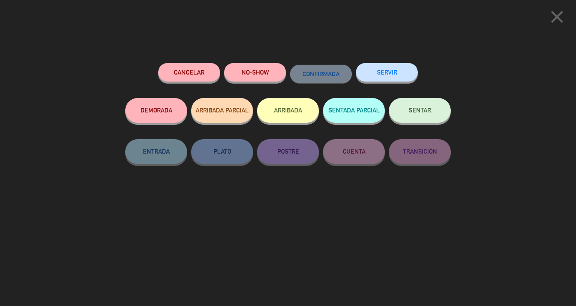
click at [409, 110] on span "SENTAR" at bounding box center [420, 110] width 22 height 7
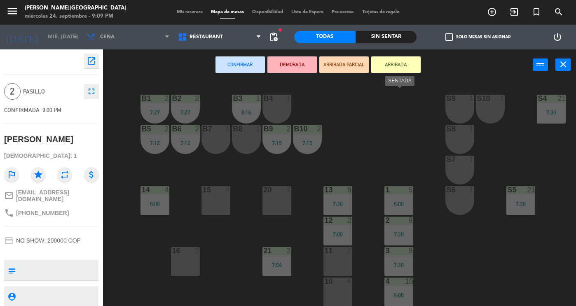
scroll to position [157, 0]
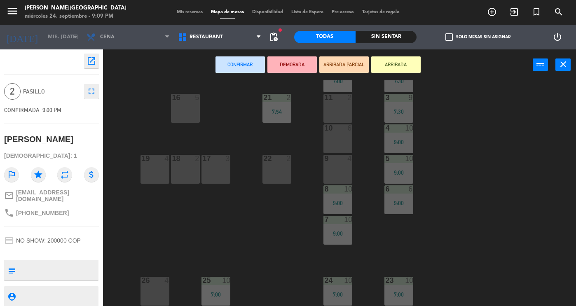
click at [270, 164] on div "22 2" at bounding box center [277, 169] width 29 height 29
click at [272, 156] on div at bounding box center [277, 158] width 14 height 7
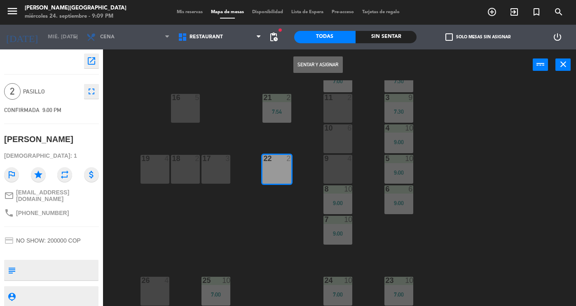
click at [303, 63] on button "Sentar y Asignar" at bounding box center [318, 64] width 49 height 16
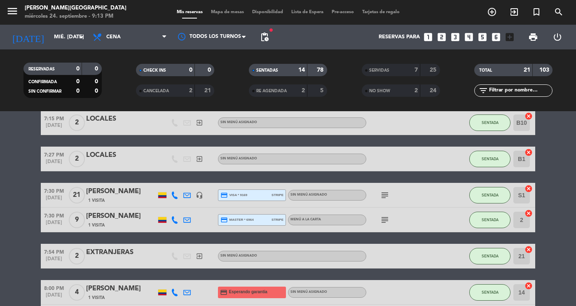
scroll to position [140, 0]
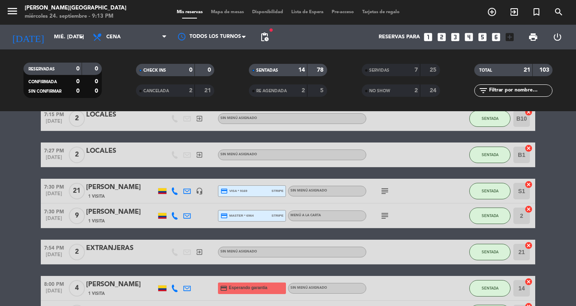
click at [521, 72] on div "21" at bounding box center [522, 70] width 16 height 9
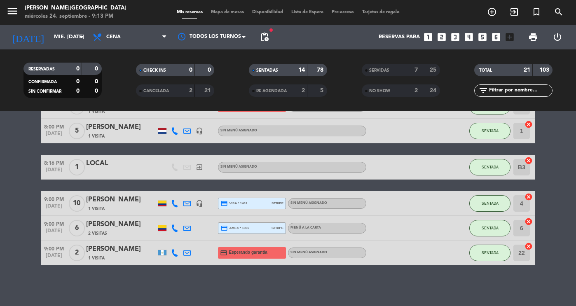
click at [125, 201] on div "[PERSON_NAME]" at bounding box center [121, 200] width 70 height 11
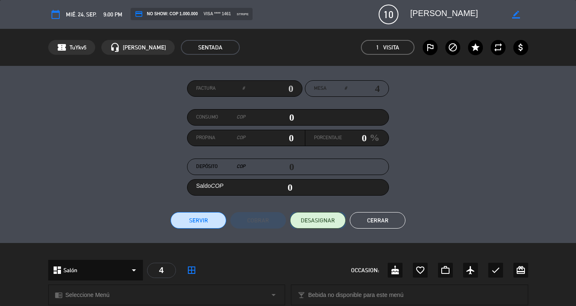
click at [325, 219] on span "DESASIGNAR" at bounding box center [318, 220] width 34 height 9
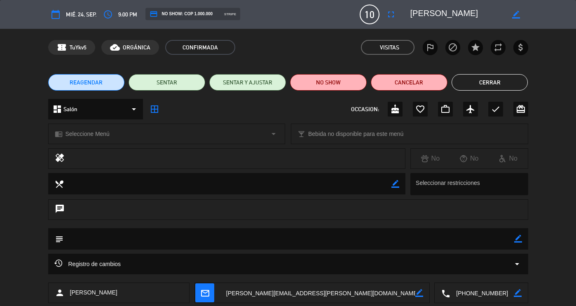
click at [395, 14] on icon "fullscreen" at bounding box center [391, 14] width 10 height 10
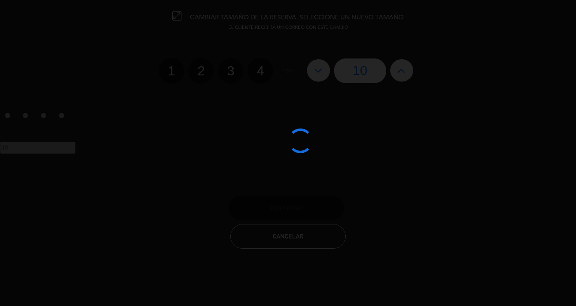
click at [392, 70] on edit-booking-info-modal "CAMBIAR TAMAÑO DE LA RESERVA. SELECCIONE UN NUEVO TAMAÑO EL CLIENTE RECIBIRÁ UN…" at bounding box center [288, 153] width 576 height 306
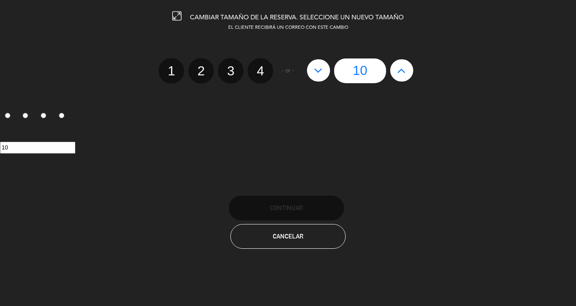
click at [397, 70] on button at bounding box center [401, 70] width 23 height 22
type input "11"
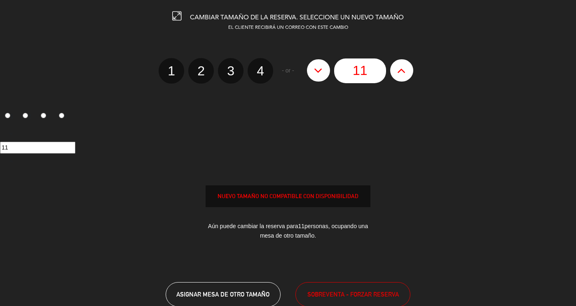
click at [397, 70] on button at bounding box center [401, 70] width 23 height 22
type input "12"
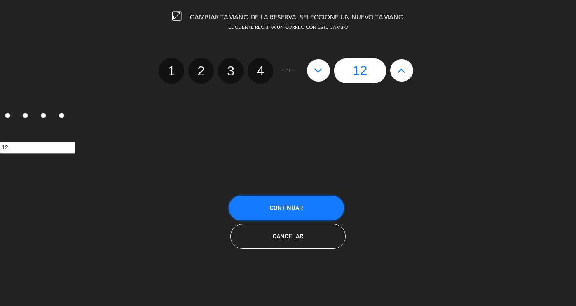
click at [310, 207] on button "Continuar" at bounding box center [286, 208] width 115 height 25
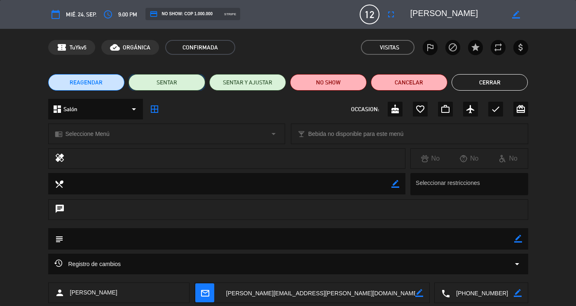
click at [186, 85] on button "SENTAR" at bounding box center [167, 82] width 77 height 16
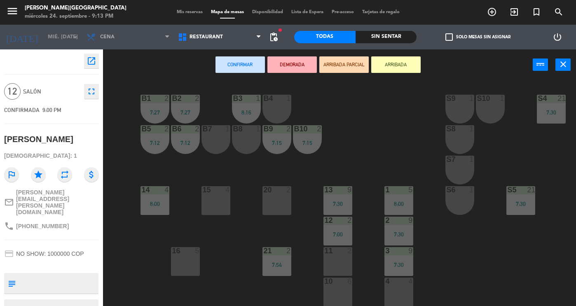
scroll to position [157, 0]
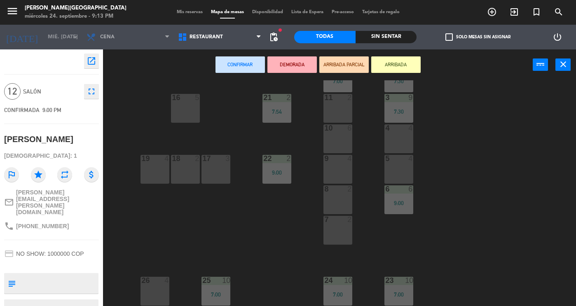
click at [345, 227] on div "7 2" at bounding box center [338, 230] width 29 height 29
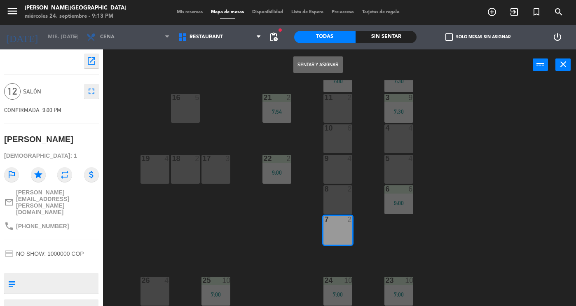
click at [338, 192] on div "8 2" at bounding box center [338, 199] width 29 height 29
click at [405, 163] on div "5 4" at bounding box center [399, 169] width 29 height 29
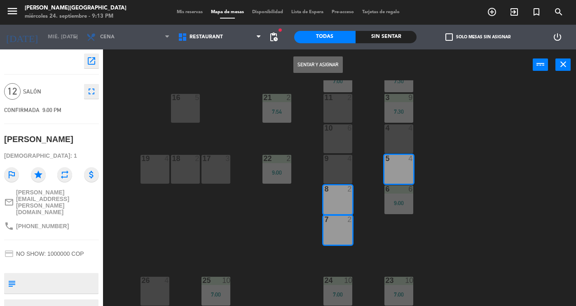
click at [397, 131] on div "4 4" at bounding box center [399, 138] width 29 height 29
click at [318, 62] on button "Sentar y Asignar" at bounding box center [318, 64] width 49 height 16
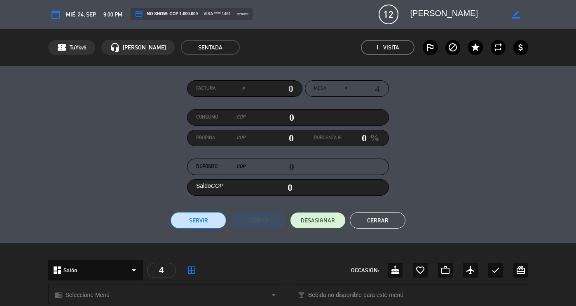
click at [374, 216] on button "Cerrar" at bounding box center [378, 220] width 56 height 16
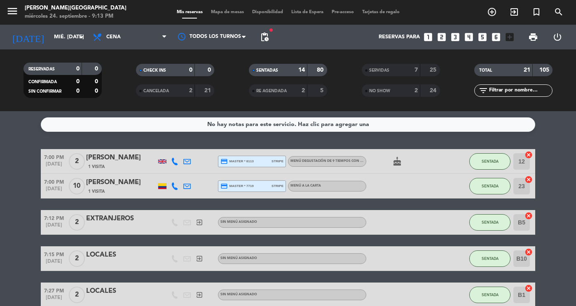
click at [300, 68] on strong "14" at bounding box center [301, 70] width 7 height 6
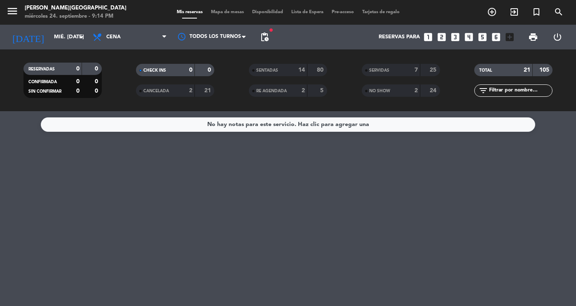
click at [374, 69] on span "SERVIDAS" at bounding box center [379, 70] width 20 height 4
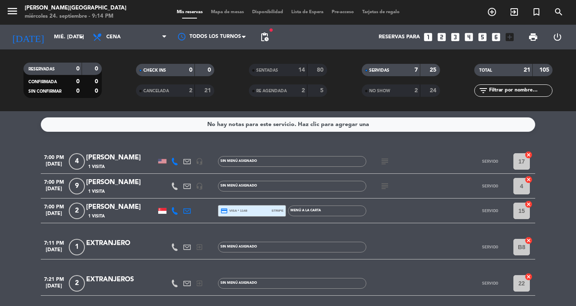
click at [296, 72] on div "14" at bounding box center [297, 70] width 16 height 9
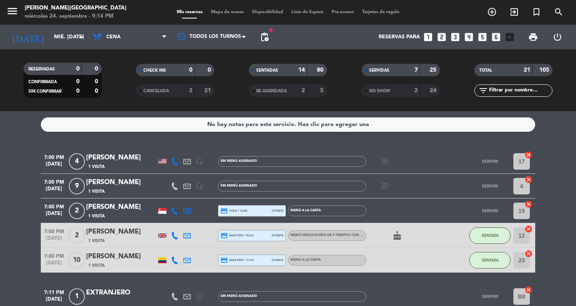
click at [317, 69] on strong "80" at bounding box center [321, 70] width 8 height 6
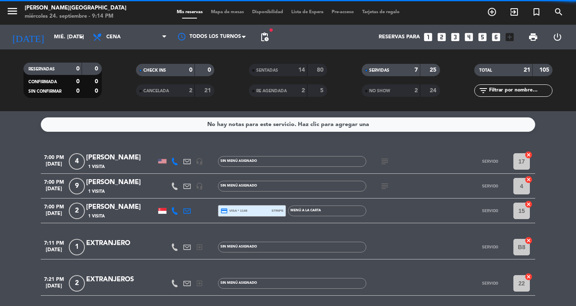
click at [376, 66] on div "SERVIDAS" at bounding box center [383, 70] width 38 height 9
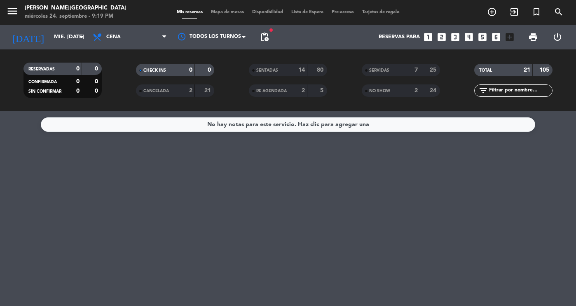
click at [287, 70] on div "SENTADAS" at bounding box center [270, 70] width 38 height 9
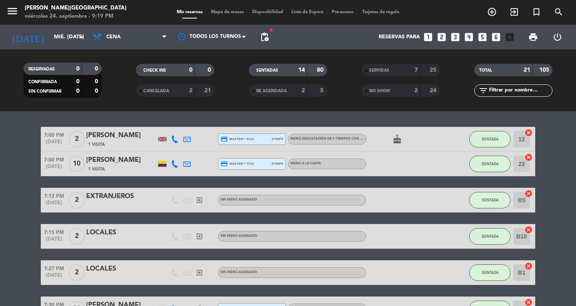
scroll to position [23, 0]
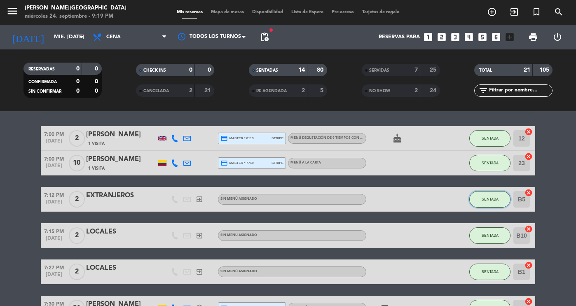
click at [495, 197] on span "SENTADA" at bounding box center [490, 199] width 17 height 5
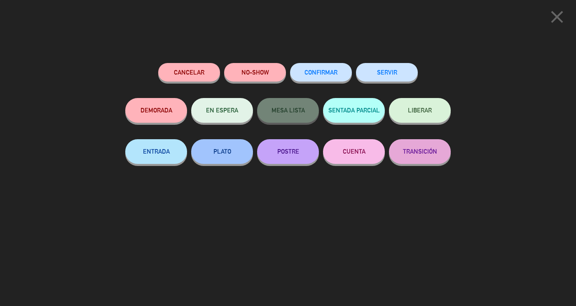
click at [394, 73] on button "SERVIR" at bounding box center [387, 72] width 62 height 19
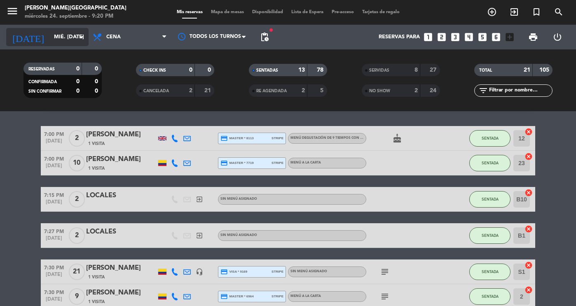
click at [52, 43] on input "mié. [DATE]" at bounding box center [85, 37] width 70 height 15
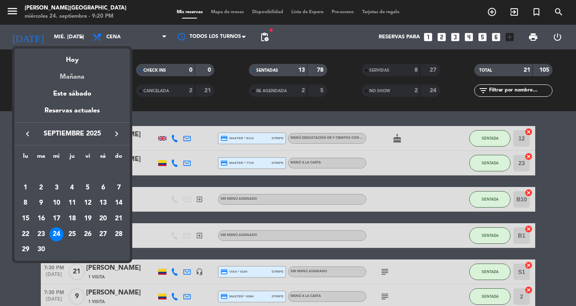
click at [75, 77] on div "Mañana" at bounding box center [71, 74] width 115 height 17
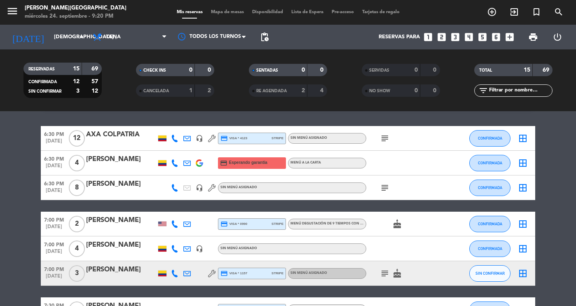
click at [382, 139] on icon "subject" at bounding box center [385, 139] width 10 height 10
click at [386, 189] on icon "subject" at bounding box center [385, 188] width 10 height 10
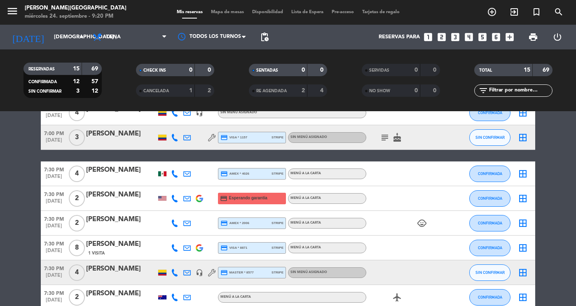
scroll to position [159, 0]
click at [384, 135] on icon "subject" at bounding box center [385, 138] width 10 height 10
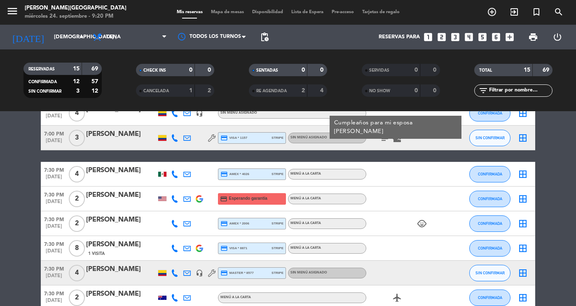
click at [384, 135] on icon "subject" at bounding box center [385, 138] width 10 height 10
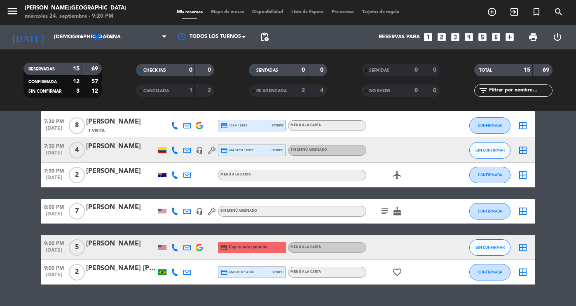
scroll to position [301, 0]
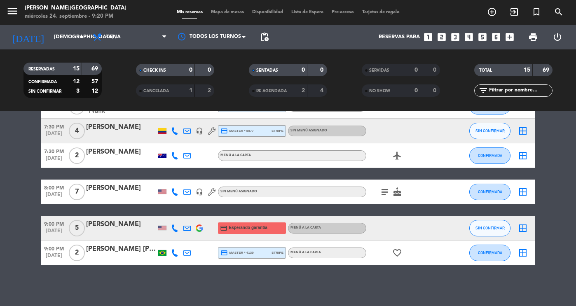
click at [385, 190] on icon "subject" at bounding box center [385, 192] width 10 height 10
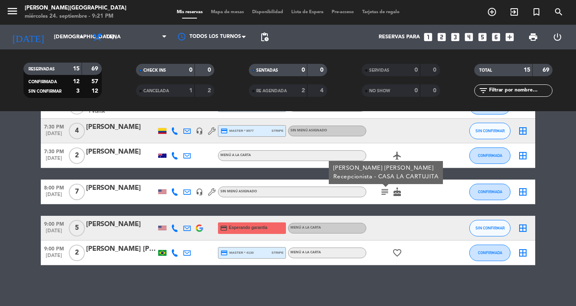
click at [344, 285] on div "No hay notas para este servicio. Haz clic para agregar una 6:30 PM [DATE] AXA C…" at bounding box center [288, 208] width 576 height 195
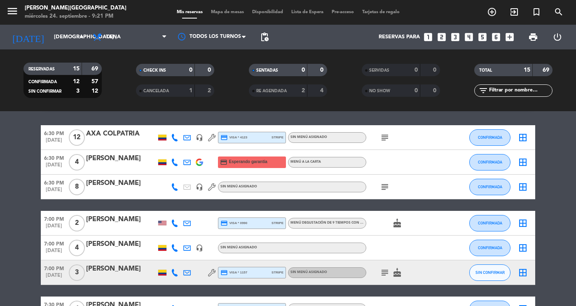
scroll to position [0, 0]
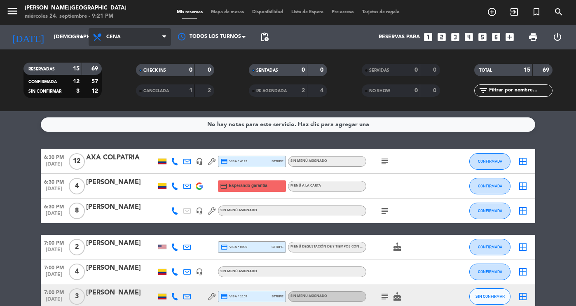
click at [115, 32] on span "Cena" at bounding box center [130, 37] width 82 height 18
click at [128, 82] on div "menu [PERSON_NAME] miércoles 24. septiembre - 9:21 PM Mis reservas Mapa de mesa…" at bounding box center [288, 55] width 576 height 111
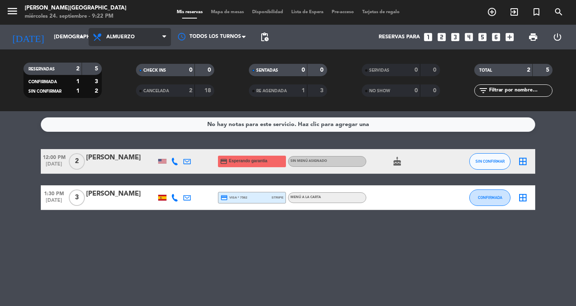
click at [127, 35] on span "Almuerzo" at bounding box center [120, 37] width 28 height 6
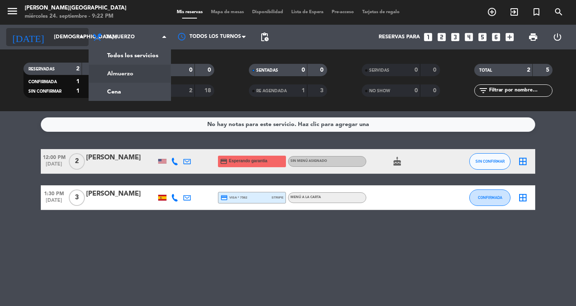
click at [64, 43] on input "[DEMOGRAPHIC_DATA] [DATE]" at bounding box center [85, 37] width 70 height 15
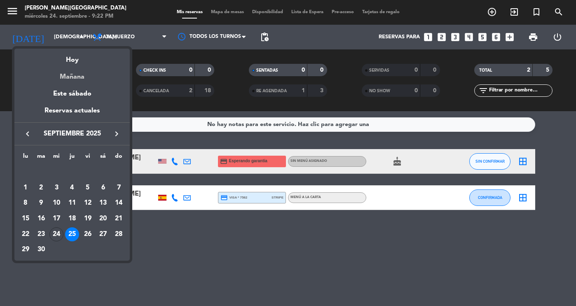
click at [69, 66] on div "Mañana" at bounding box center [71, 74] width 115 height 17
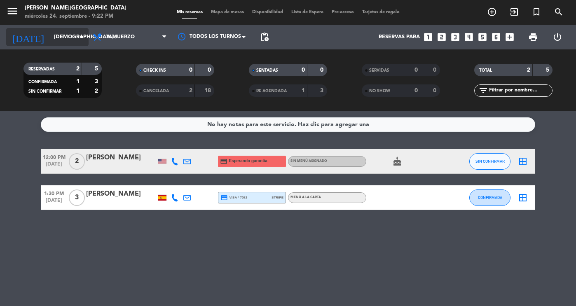
click at [77, 46] on div "[DATE] [DEMOGRAPHIC_DATA] [DATE] arrow_drop_down" at bounding box center [47, 37] width 82 height 18
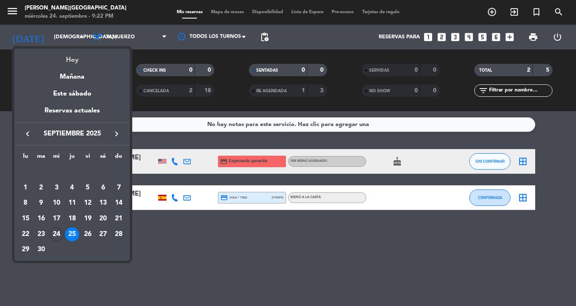
click at [77, 59] on div "Hoy" at bounding box center [71, 57] width 115 height 17
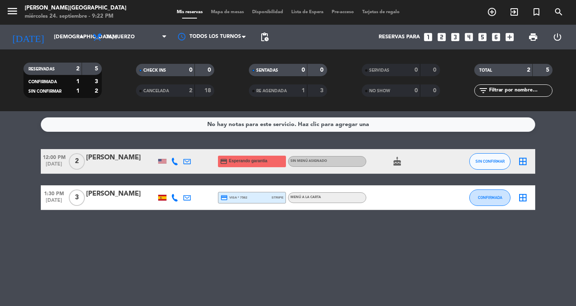
type input "mié. [DATE]"
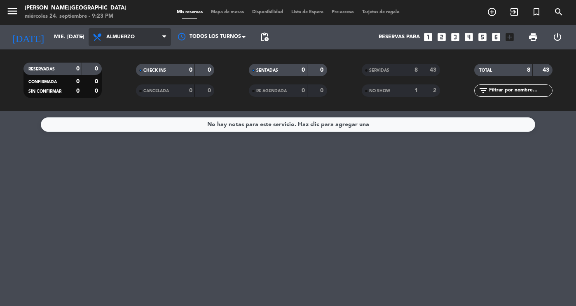
click at [101, 36] on icon at bounding box center [98, 37] width 12 height 10
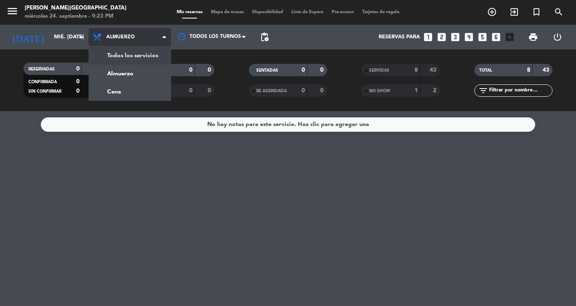
click at [106, 60] on div "menu [PERSON_NAME] miércoles 24. septiembre - 9:23 PM Mis reservas Mapa de mesa…" at bounding box center [288, 55] width 576 height 111
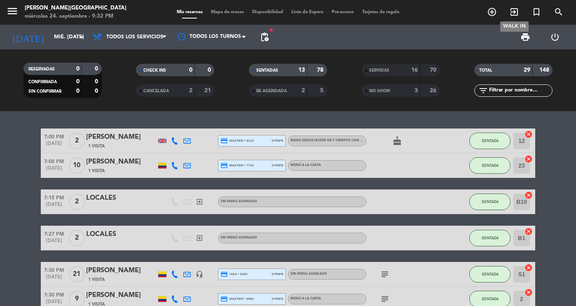
click at [521, 11] on span "exit_to_app" at bounding box center [514, 12] width 22 height 14
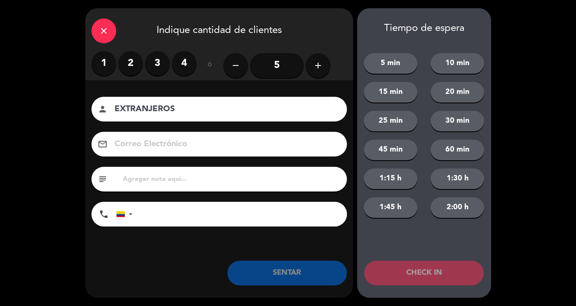
type input "EXTRANJEROS"
click at [130, 61] on label "2" at bounding box center [130, 63] width 25 height 25
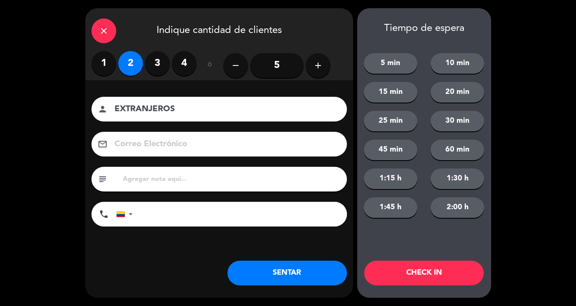
click at [286, 264] on button "SENTAR" at bounding box center [288, 273] width 120 height 25
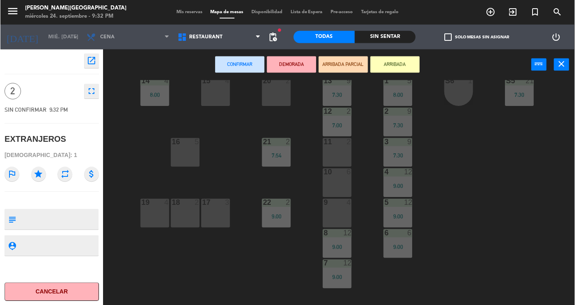
scroll to position [124, 0]
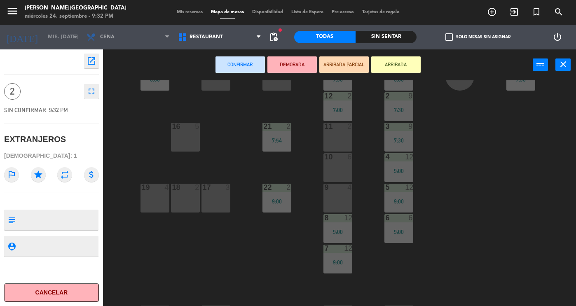
click at [155, 196] on div "19 4" at bounding box center [155, 198] width 29 height 29
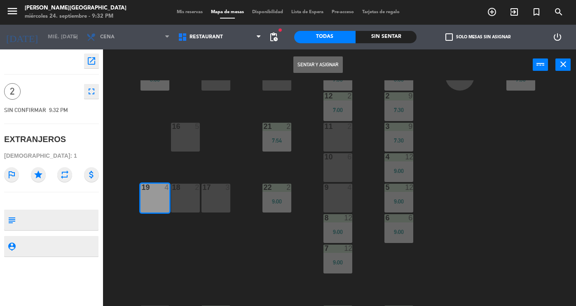
click at [316, 66] on button "Sentar y Asignar" at bounding box center [318, 64] width 49 height 16
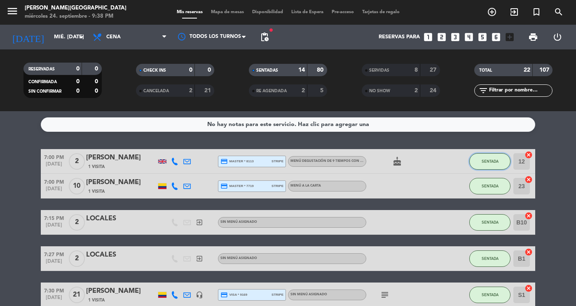
click at [505, 155] on button "SENTADA" at bounding box center [490, 161] width 41 height 16
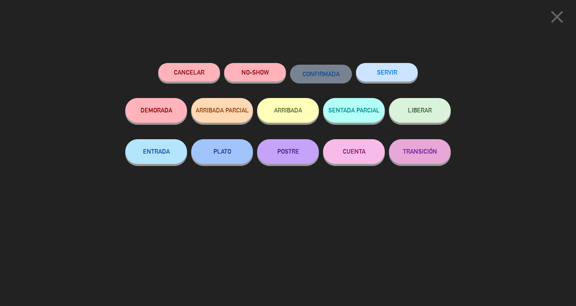
click at [376, 72] on button "SERVIR" at bounding box center [387, 72] width 62 height 19
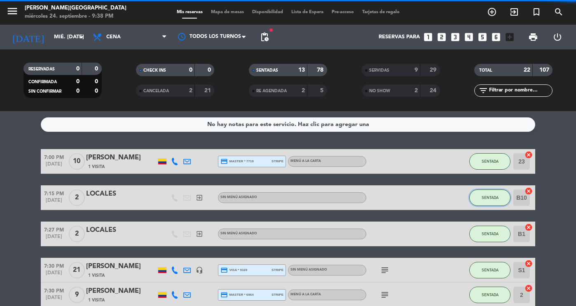
click at [486, 191] on button "SENTADA" at bounding box center [490, 198] width 41 height 16
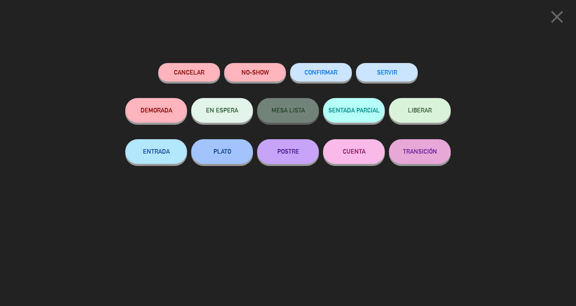
click at [395, 85] on div "SERVIR" at bounding box center [387, 80] width 62 height 35
click at [391, 73] on button "SERVIR" at bounding box center [387, 72] width 62 height 19
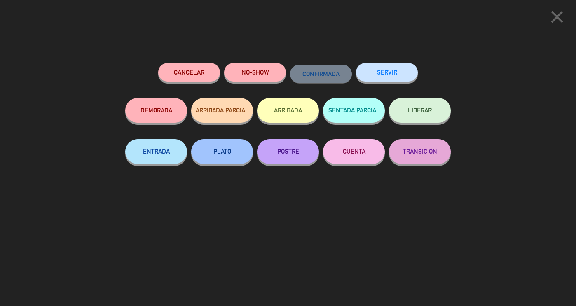
click at [393, 76] on button "SERVIR" at bounding box center [387, 72] width 62 height 19
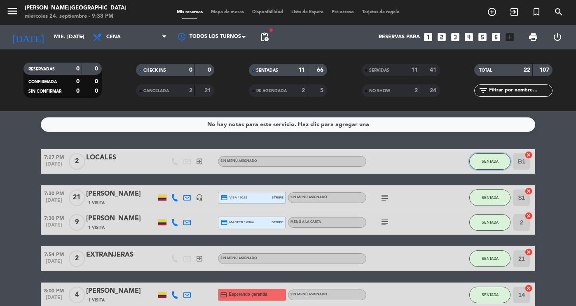
click at [479, 164] on button "SENTADA" at bounding box center [490, 161] width 41 height 16
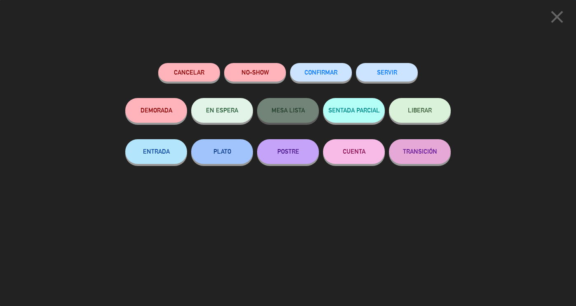
click at [373, 68] on button "SERVIR" at bounding box center [387, 72] width 62 height 19
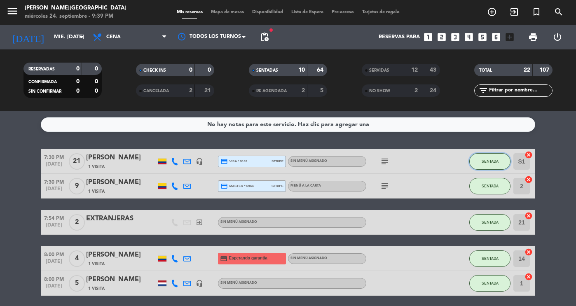
click at [482, 160] on span "SENTADA" at bounding box center [490, 161] width 17 height 5
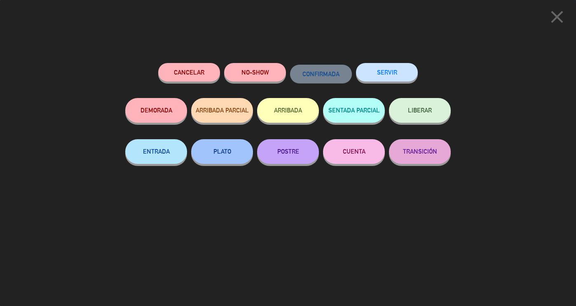
click at [370, 70] on button "SERVIR" at bounding box center [387, 72] width 62 height 19
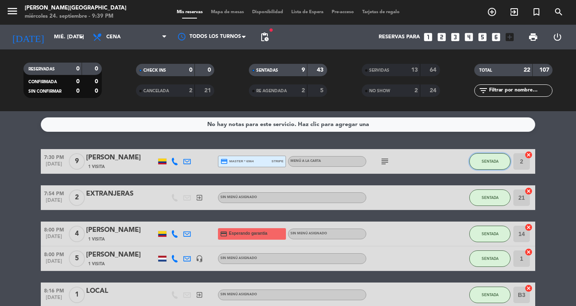
click at [488, 161] on span "SENTADA" at bounding box center [490, 161] width 17 height 5
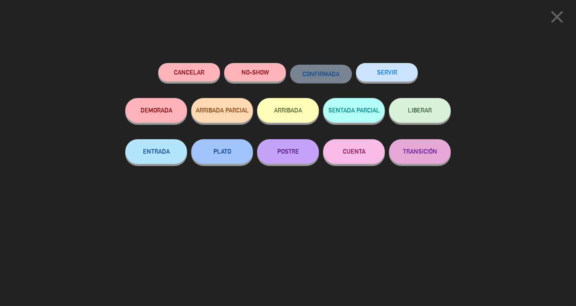
click at [385, 63] on div "SERVIR" at bounding box center [387, 80] width 62 height 35
click at [391, 73] on button "SERVIR" at bounding box center [387, 72] width 62 height 19
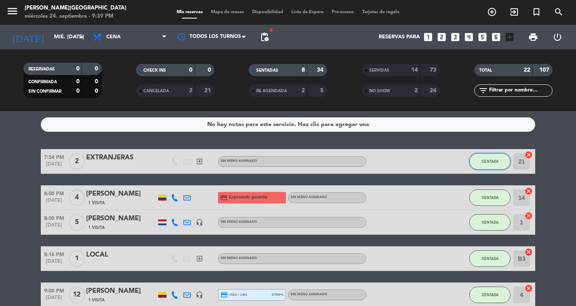
click at [490, 165] on button "SENTADA" at bounding box center [490, 161] width 41 height 16
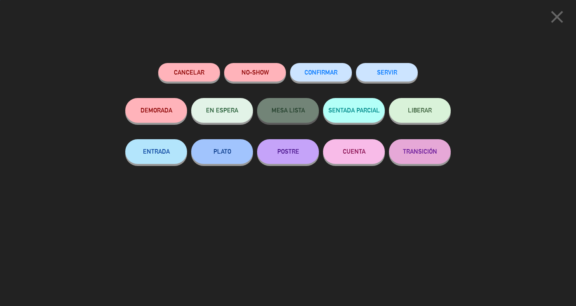
click at [383, 77] on button "SERVIR" at bounding box center [387, 72] width 62 height 19
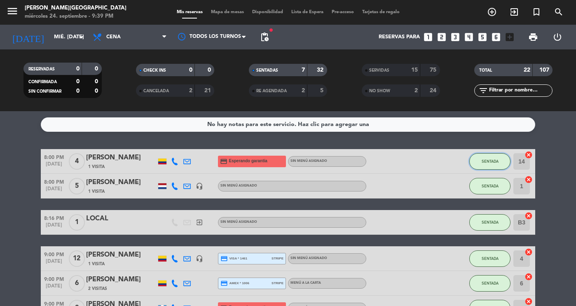
click at [482, 161] on span "SENTADA" at bounding box center [490, 161] width 17 height 5
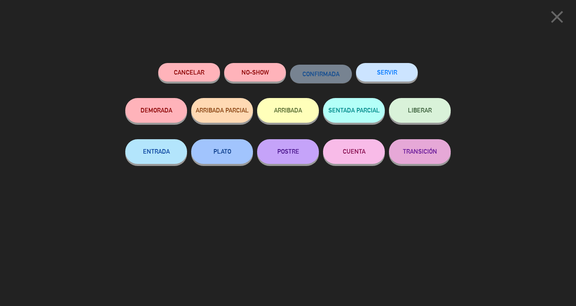
click at [392, 75] on button "SERVIR" at bounding box center [387, 72] width 62 height 19
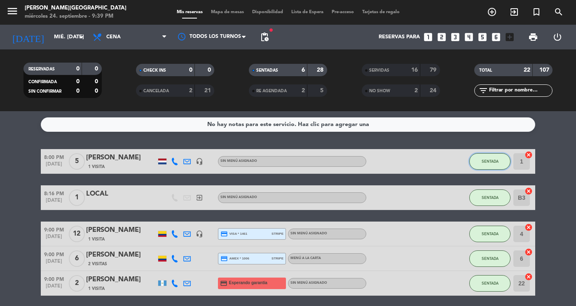
click at [481, 164] on button "SENTADA" at bounding box center [490, 161] width 41 height 16
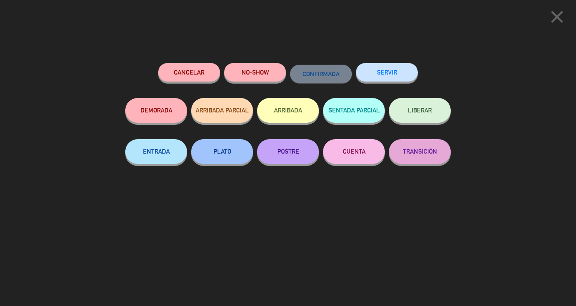
click at [378, 69] on button "SERVIR" at bounding box center [387, 72] width 62 height 19
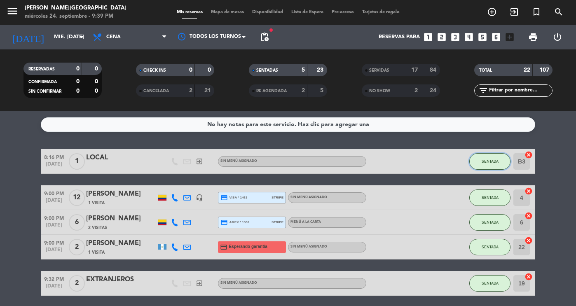
click at [482, 162] on span "SENTADA" at bounding box center [490, 161] width 17 height 5
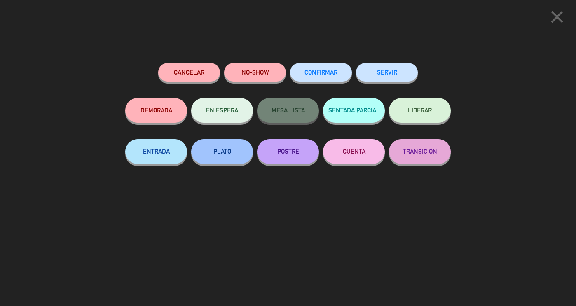
click at [398, 70] on button "SERVIR" at bounding box center [387, 72] width 62 height 19
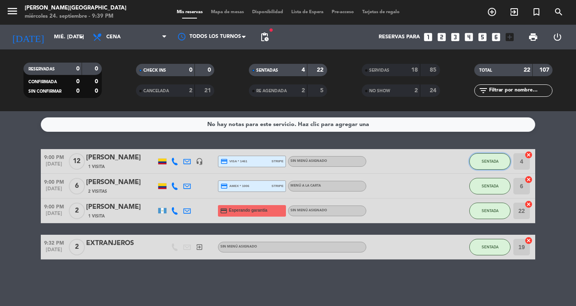
click at [480, 160] on button "SENTADA" at bounding box center [490, 161] width 41 height 16
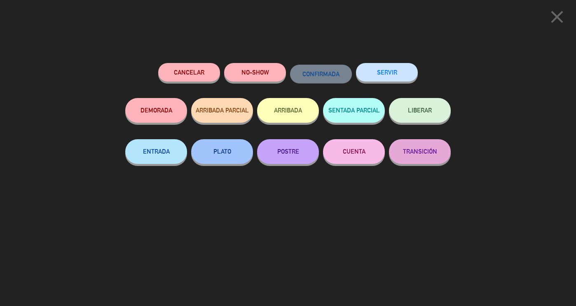
click at [377, 69] on button "SERVIR" at bounding box center [387, 72] width 62 height 19
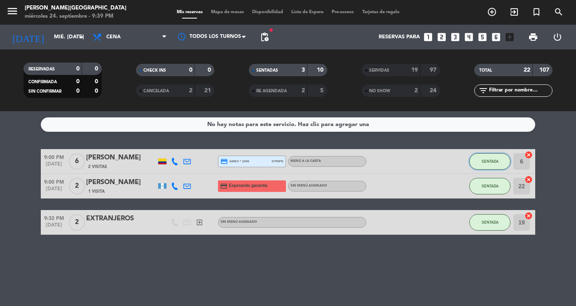
click at [482, 162] on span "SENTADA" at bounding box center [490, 161] width 17 height 5
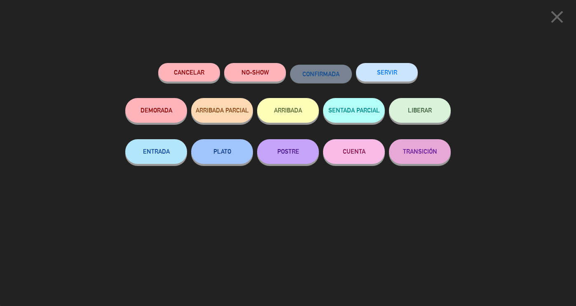
click at [394, 69] on button "SERVIR" at bounding box center [387, 72] width 62 height 19
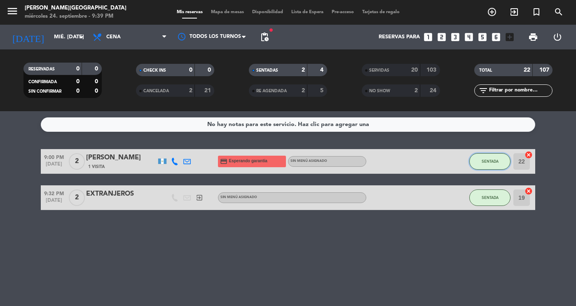
click at [484, 159] on span "SENTADA" at bounding box center [490, 161] width 17 height 5
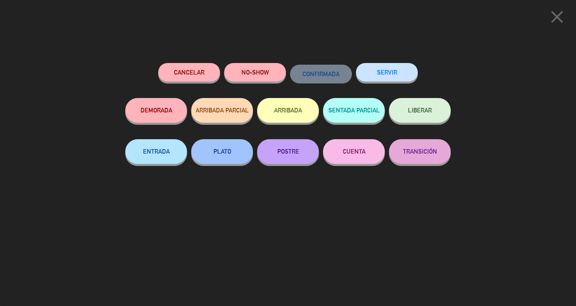
click at [376, 64] on div "SERVIR" at bounding box center [387, 80] width 62 height 35
click at [379, 72] on button "SERVIR" at bounding box center [387, 72] width 62 height 19
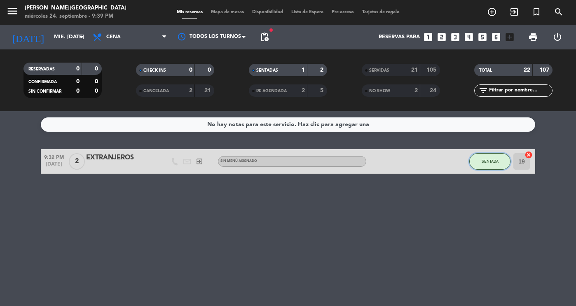
click at [497, 155] on button "SENTADA" at bounding box center [490, 161] width 41 height 16
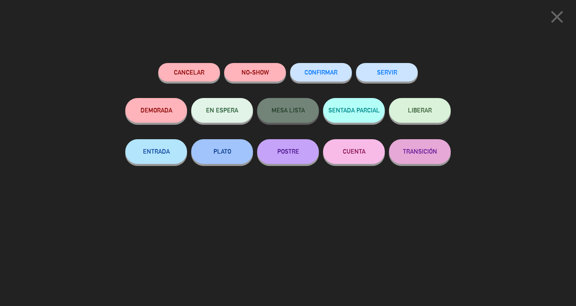
click at [406, 75] on button "SERVIR" at bounding box center [387, 72] width 62 height 19
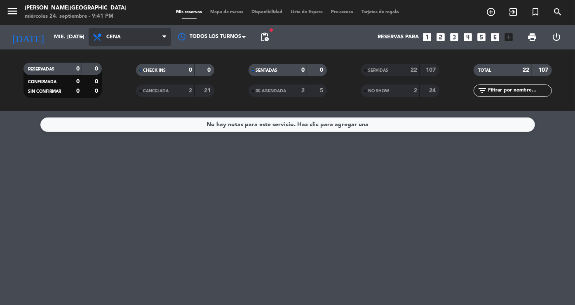
click at [124, 38] on span "Cena" at bounding box center [130, 37] width 82 height 18
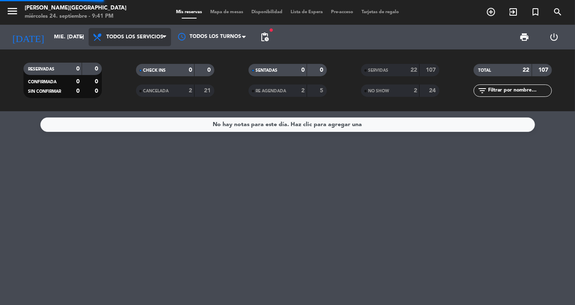
click at [132, 57] on div "menu [PERSON_NAME] miércoles 24. septiembre - 9:41 PM Mis reservas Mapa de mesa…" at bounding box center [287, 55] width 575 height 111
